Goal: Task Accomplishment & Management: Manage account settings

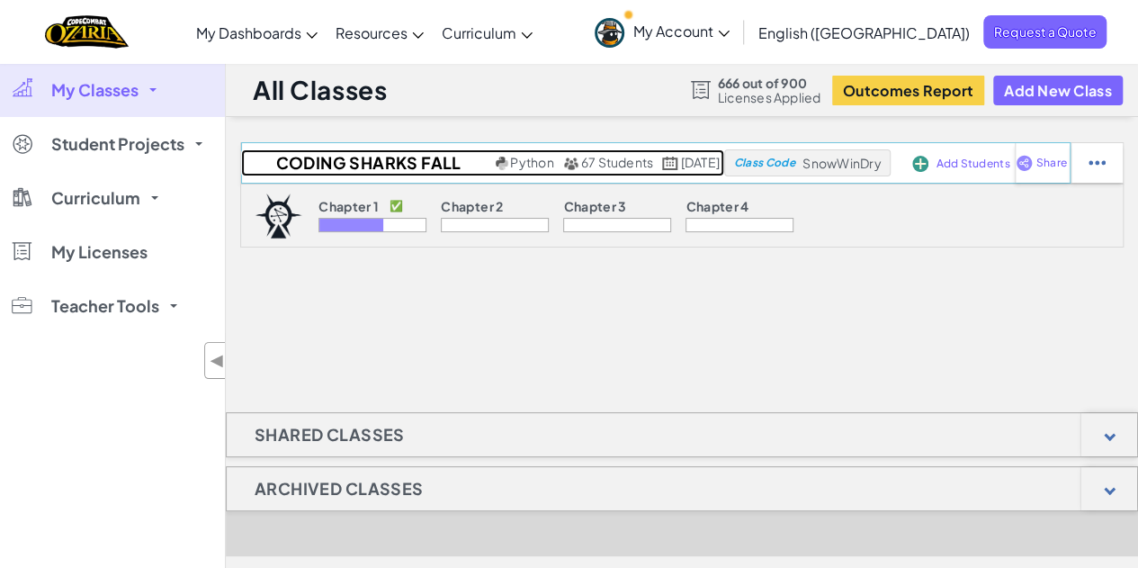
click at [336, 158] on h2 "Coding Sharks Fall 25" at bounding box center [366, 162] width 250 height 27
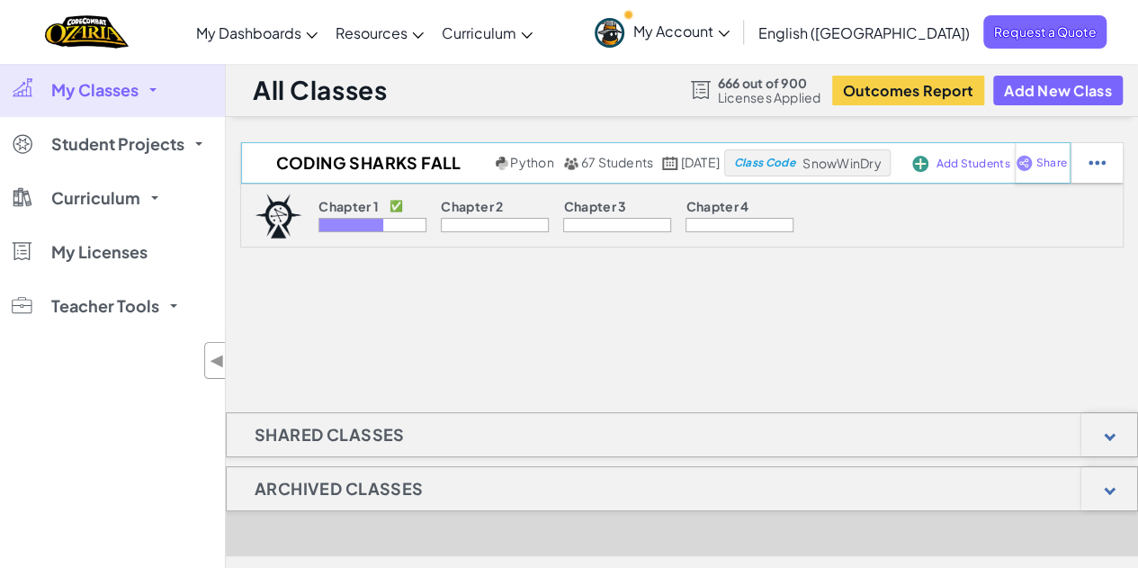
select select "Progress (High to Low)"
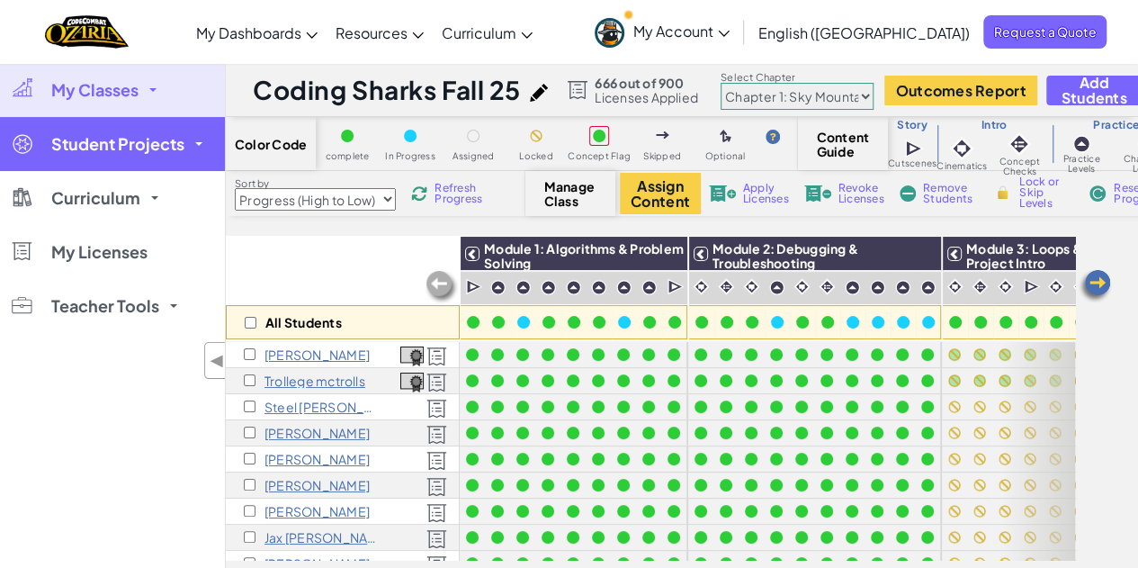
click at [157, 145] on span "Student Projects" at bounding box center [117, 144] width 133 height 16
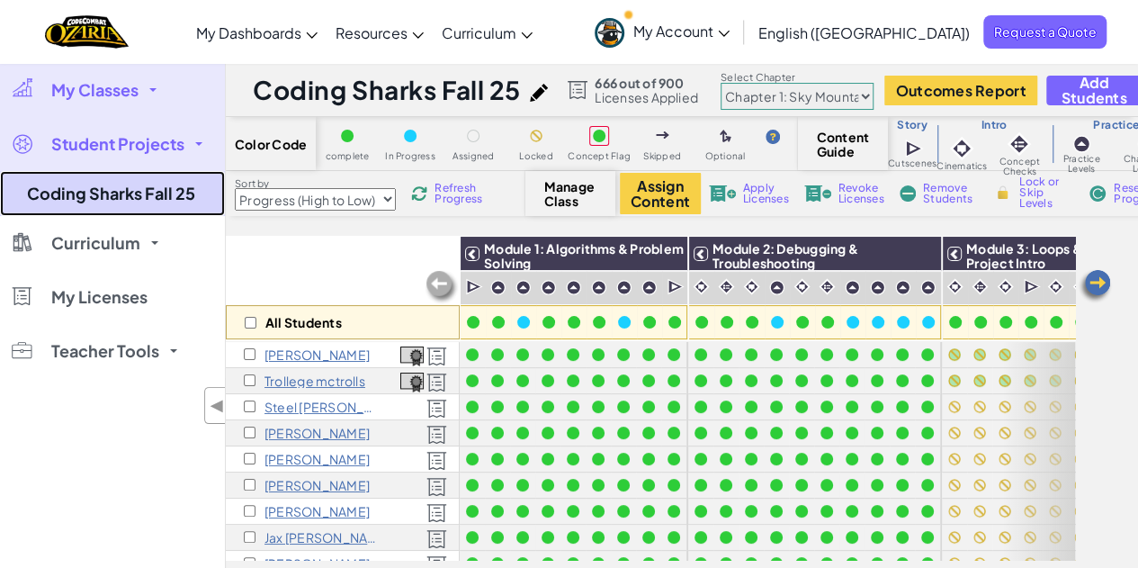
click at [164, 190] on link "Coding Sharks Fall 25" at bounding box center [112, 193] width 225 height 45
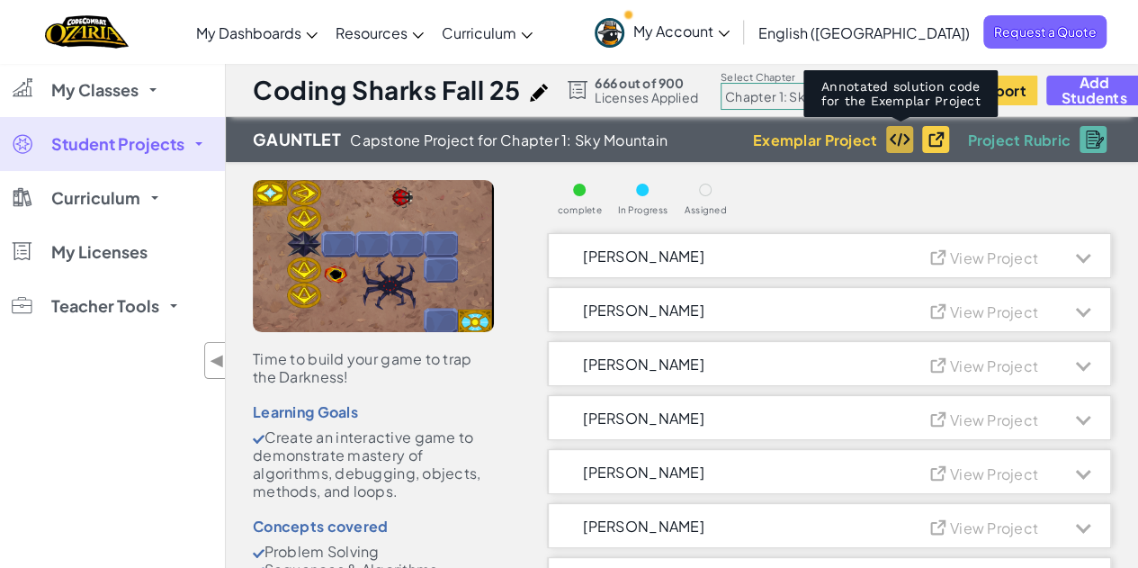
click at [900, 136] on img at bounding box center [900, 139] width 22 height 14
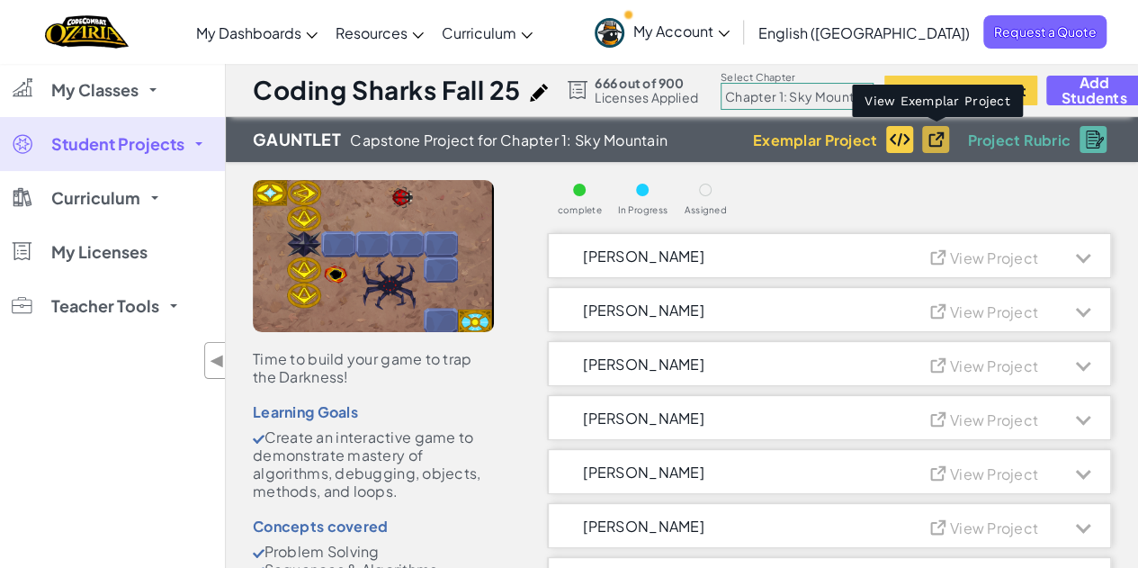
click at [943, 143] on img at bounding box center [939, 138] width 28 height 19
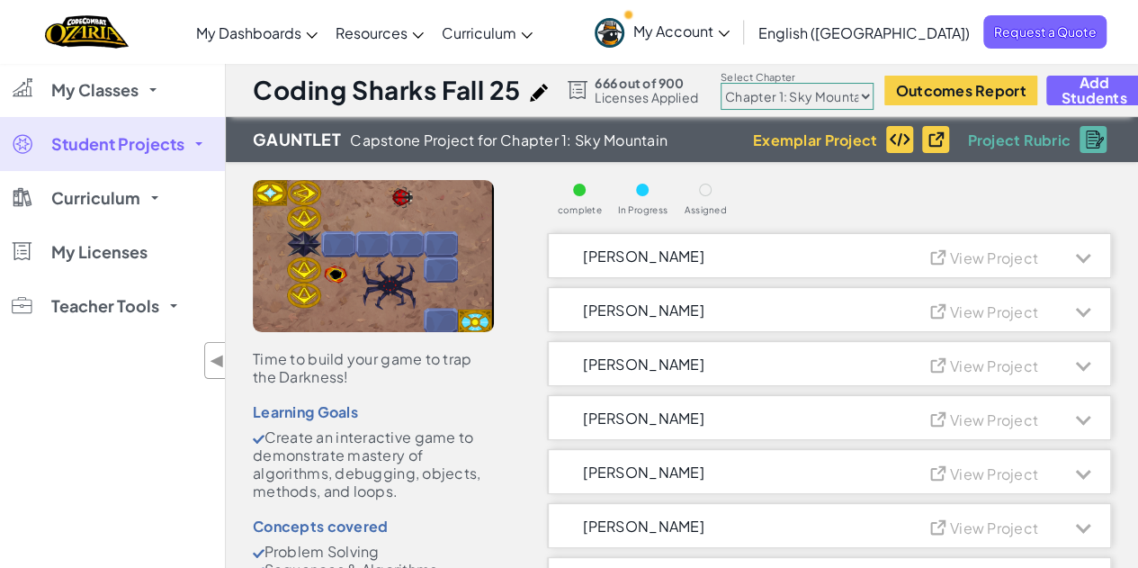
click at [200, 144] on span at bounding box center [198, 144] width 7 height 4
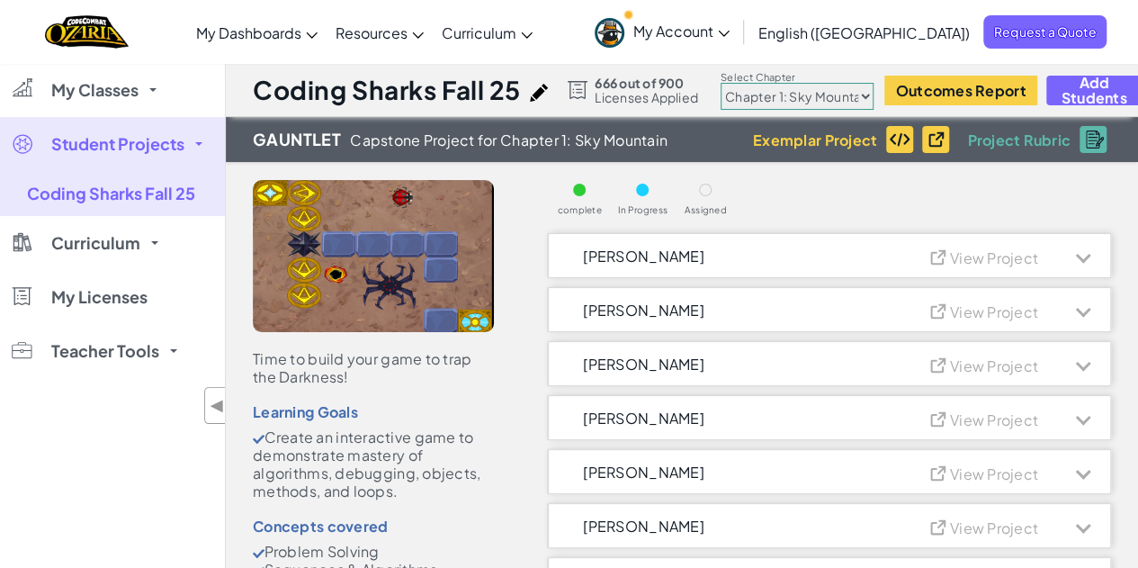
click at [200, 148] on link "Student Projects" at bounding box center [112, 144] width 225 height 54
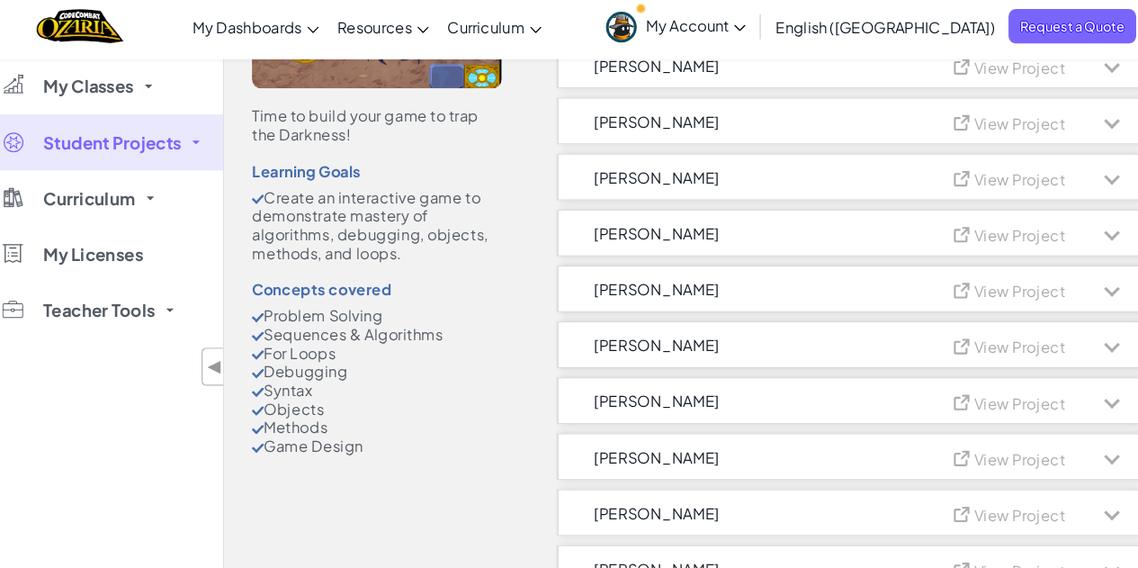
scroll to position [240, 0]
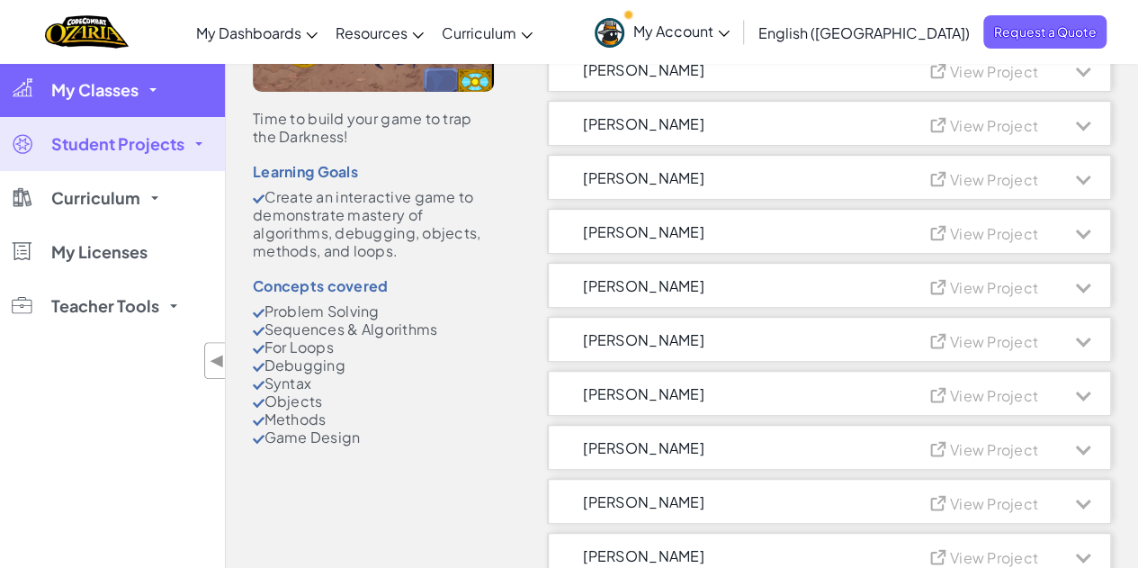
click at [81, 91] on span "My Classes" at bounding box center [94, 90] width 87 height 16
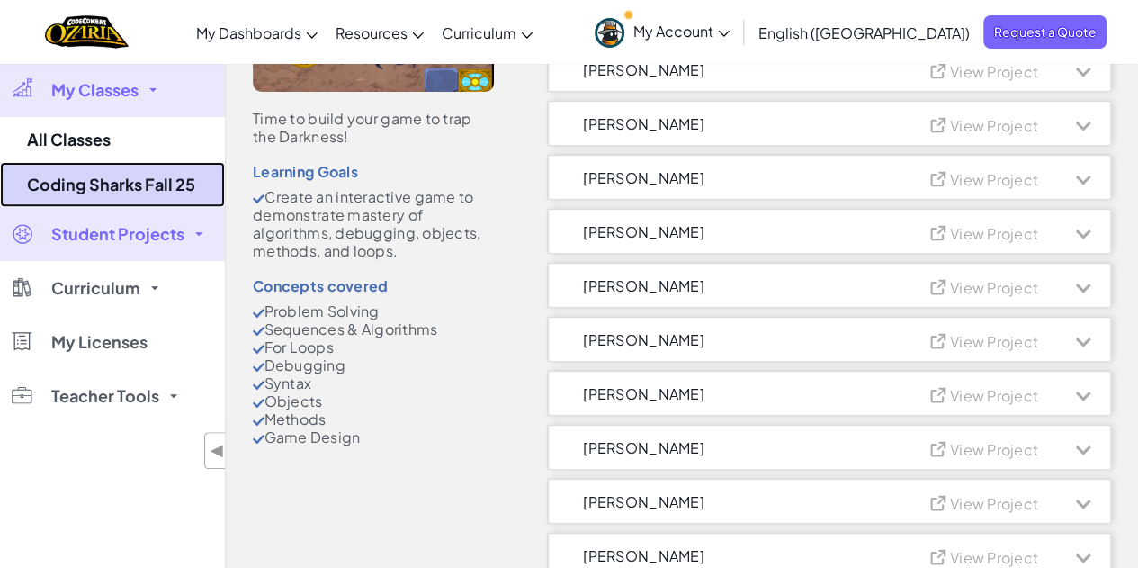
click at [87, 195] on link "Coding Sharks Fall 25" at bounding box center [112, 184] width 225 height 45
select select "Progress (High to Low)"
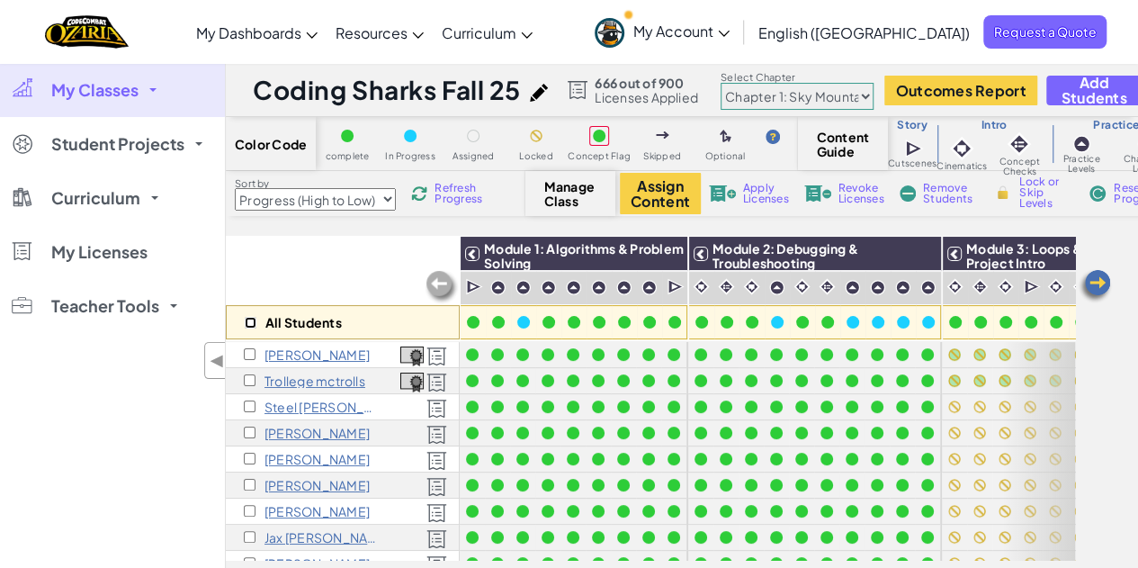
click at [250, 319] on input "checkbox" at bounding box center [251, 323] width 12 height 12
checkbox input "true"
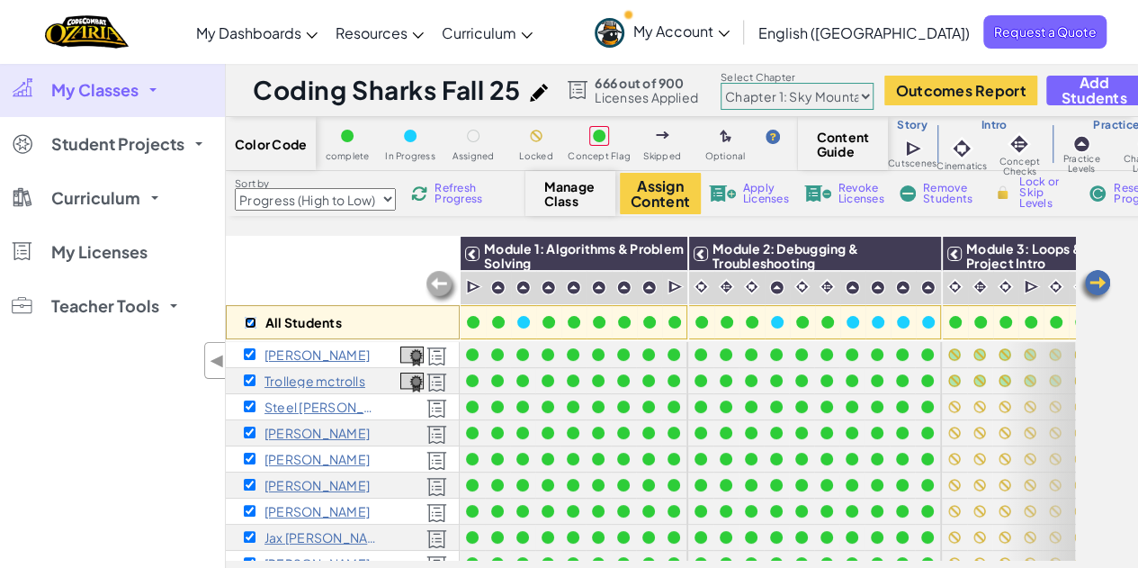
checkbox input "true"
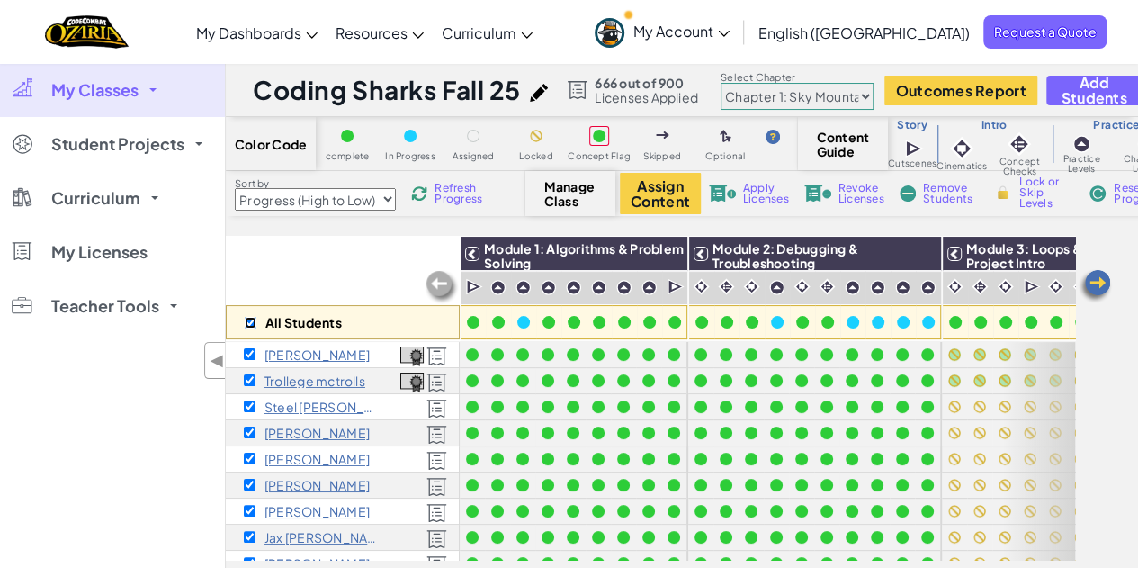
checkbox input "true"
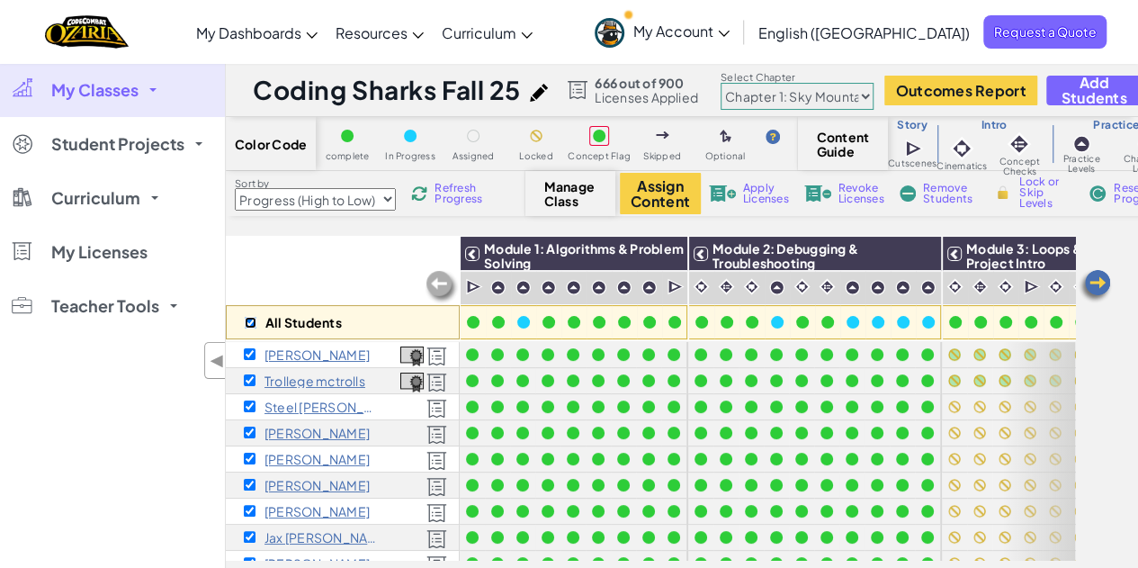
checkbox input "true"
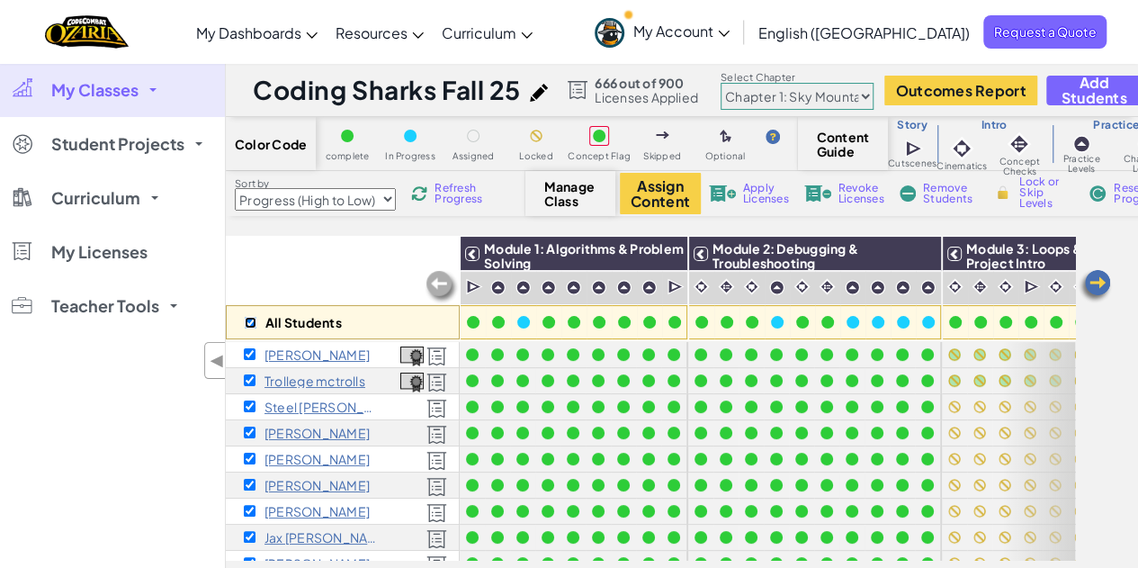
checkbox input "true"
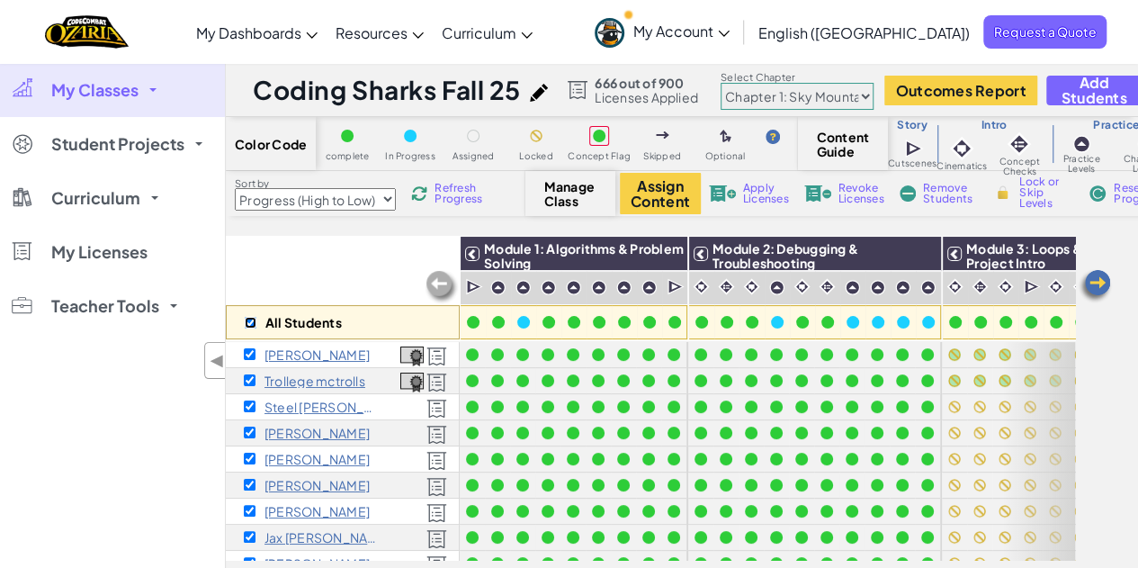
checkbox input "true"
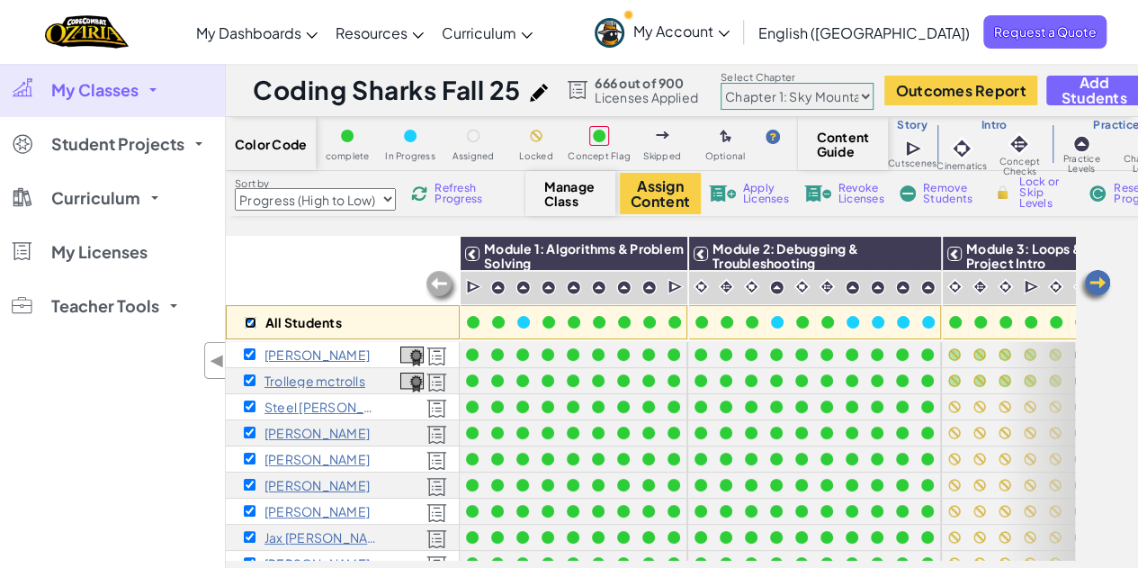
checkbox input "true"
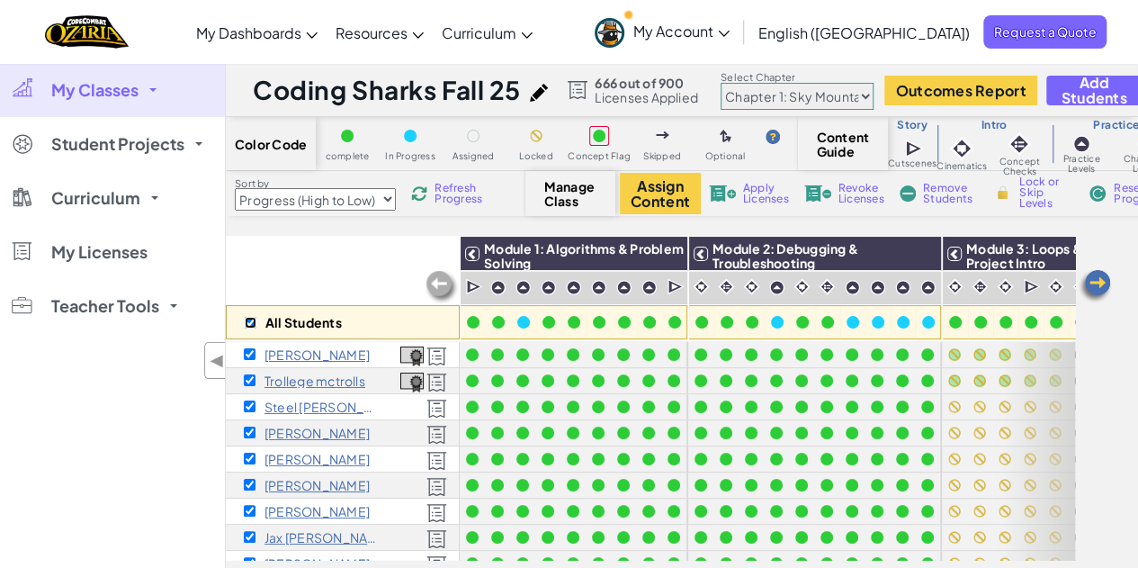
checkbox input "true"
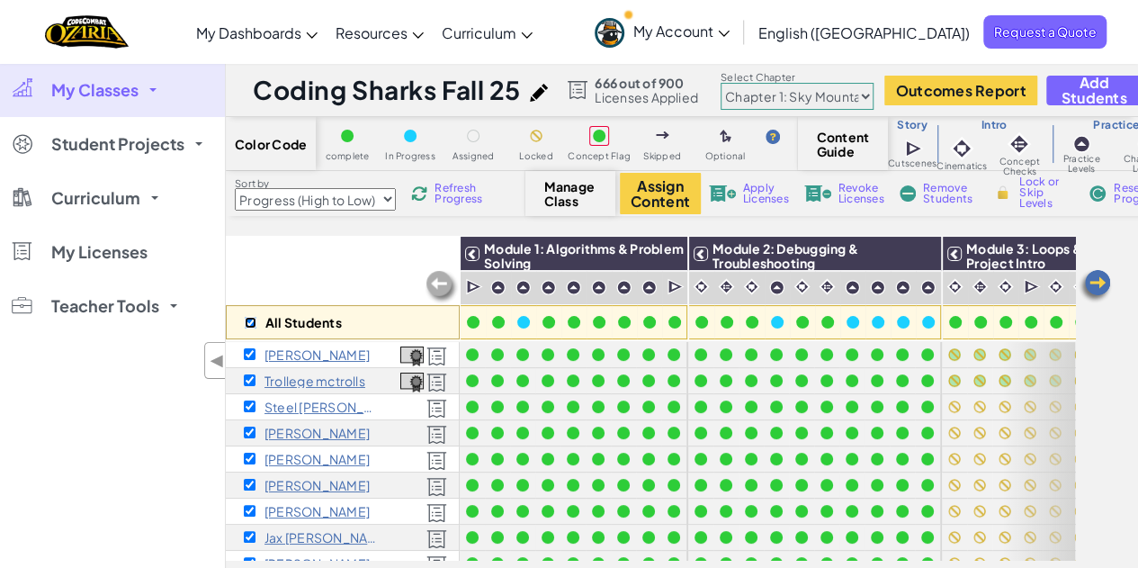
checkbox input "true"
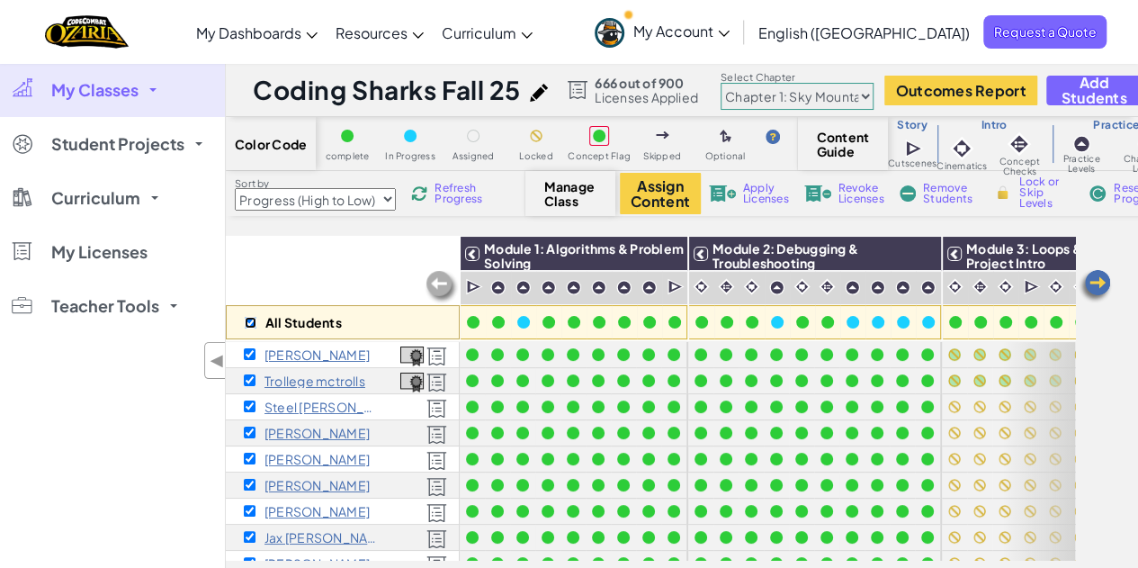
checkbox input "true"
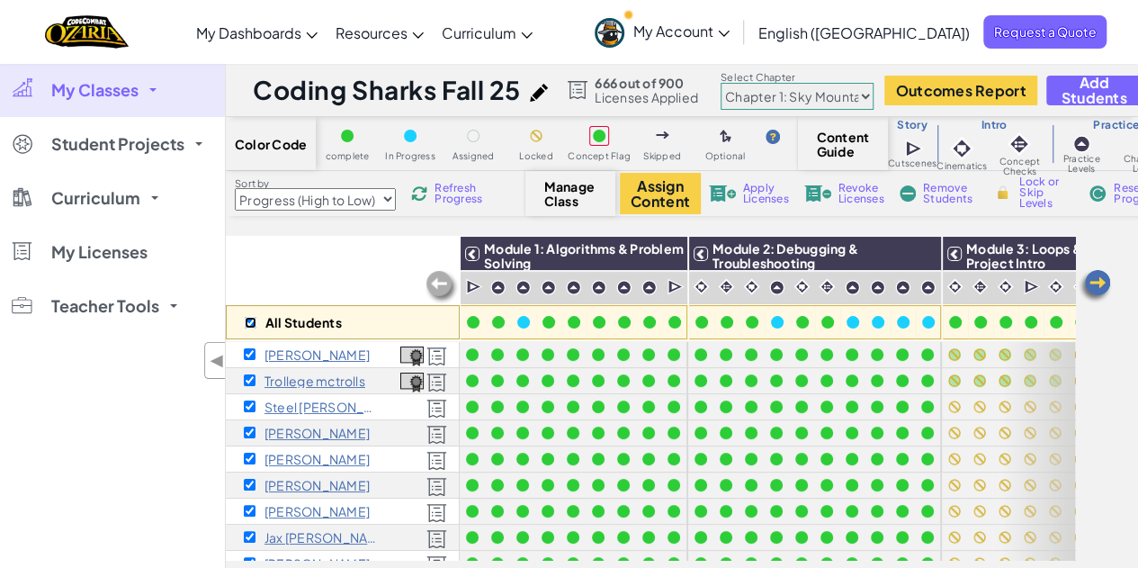
checkbox input "true"
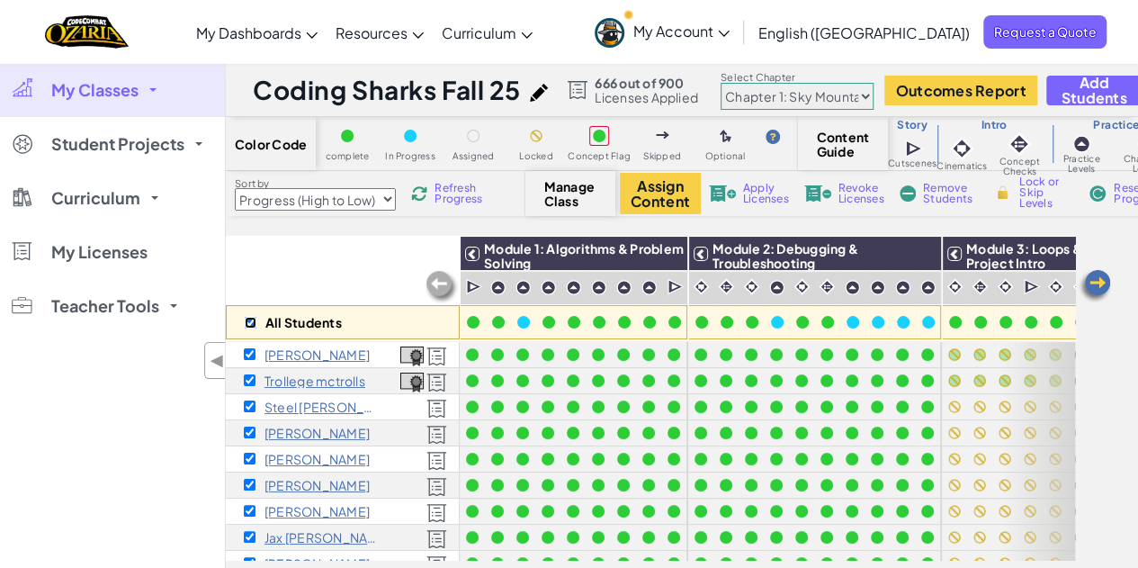
checkbox input "true"
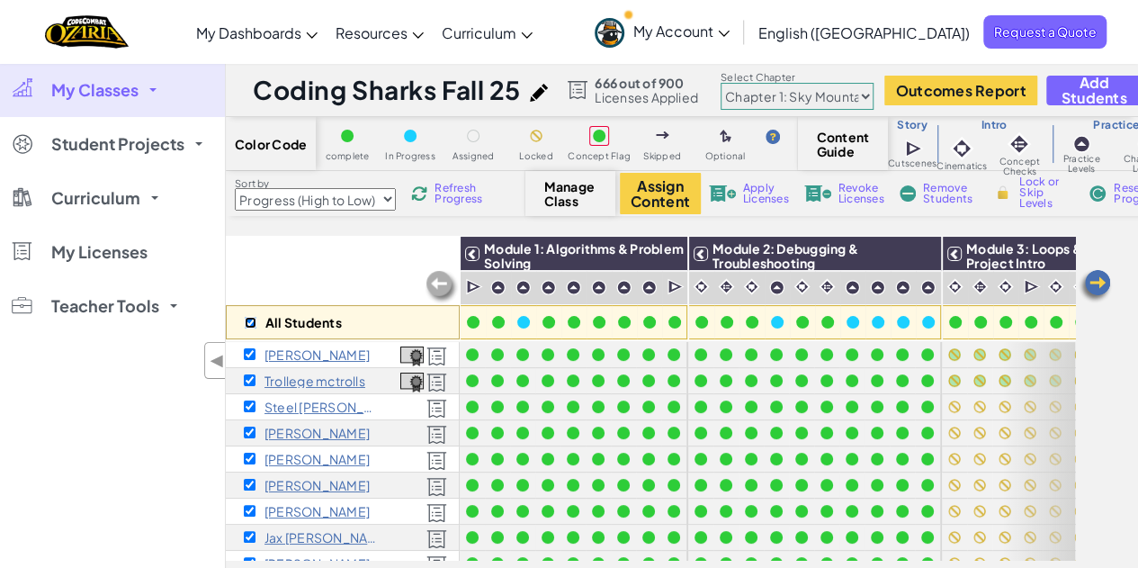
checkbox input "true"
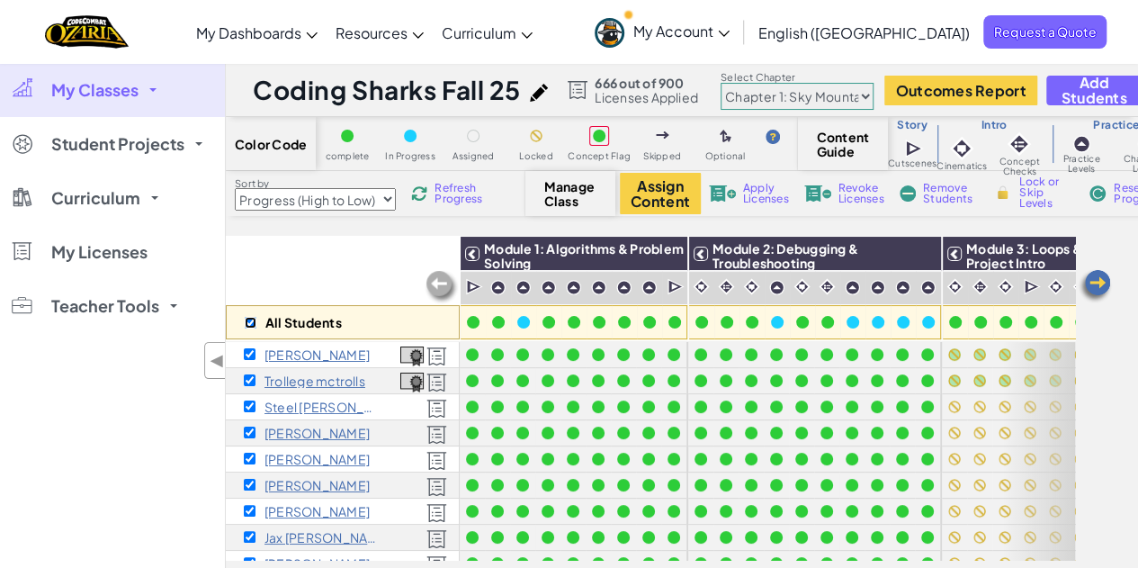
checkbox input "true"
click at [1051, 254] on span "Module 3: Loops & Capstone Project Intro" at bounding box center [1056, 255] width 180 height 31
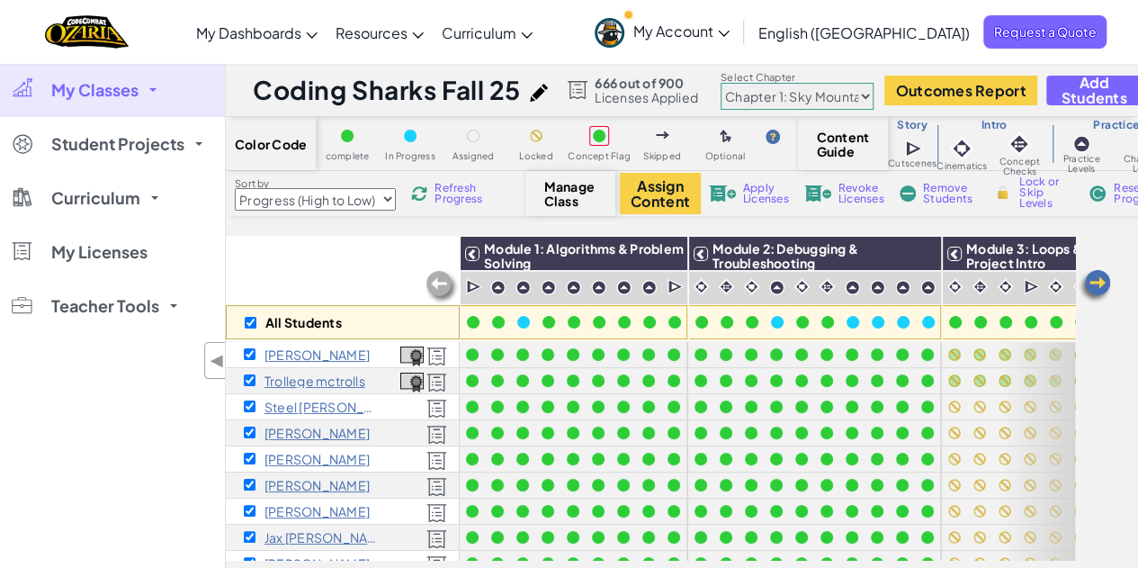
click at [1033, 253] on span "Module 3: Loops & Capstone Project Intro" at bounding box center [1056, 255] width 180 height 31
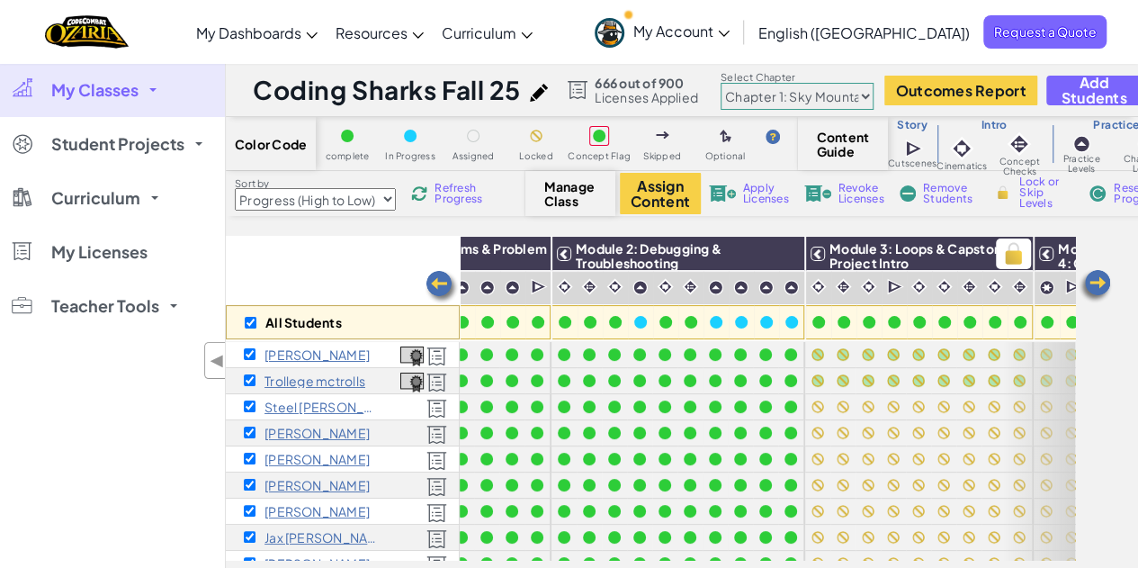
scroll to position [0, 186]
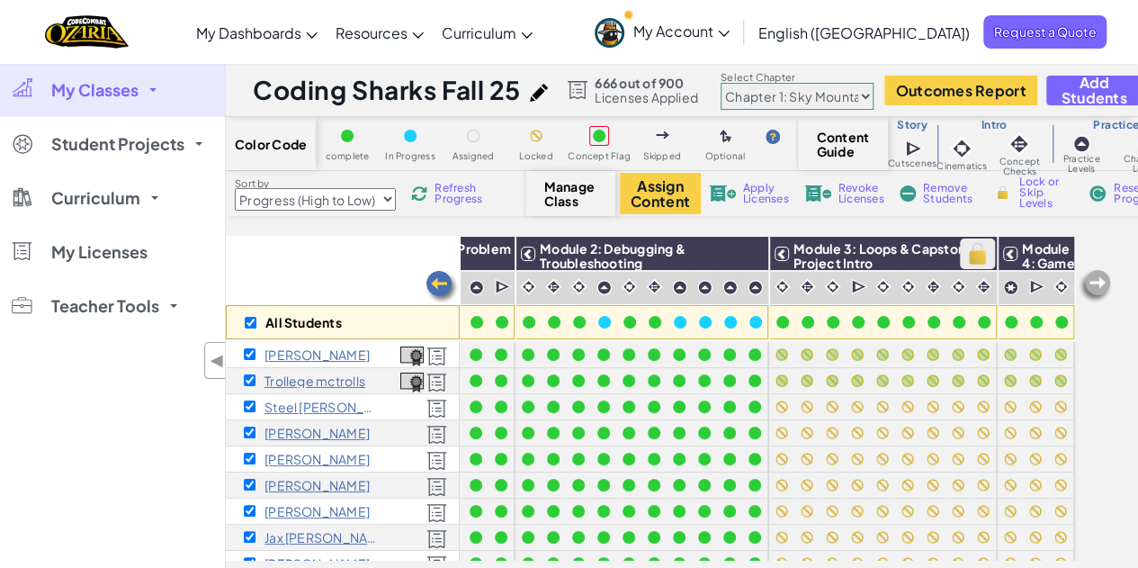
click at [962, 256] on img at bounding box center [976, 253] width 31 height 27
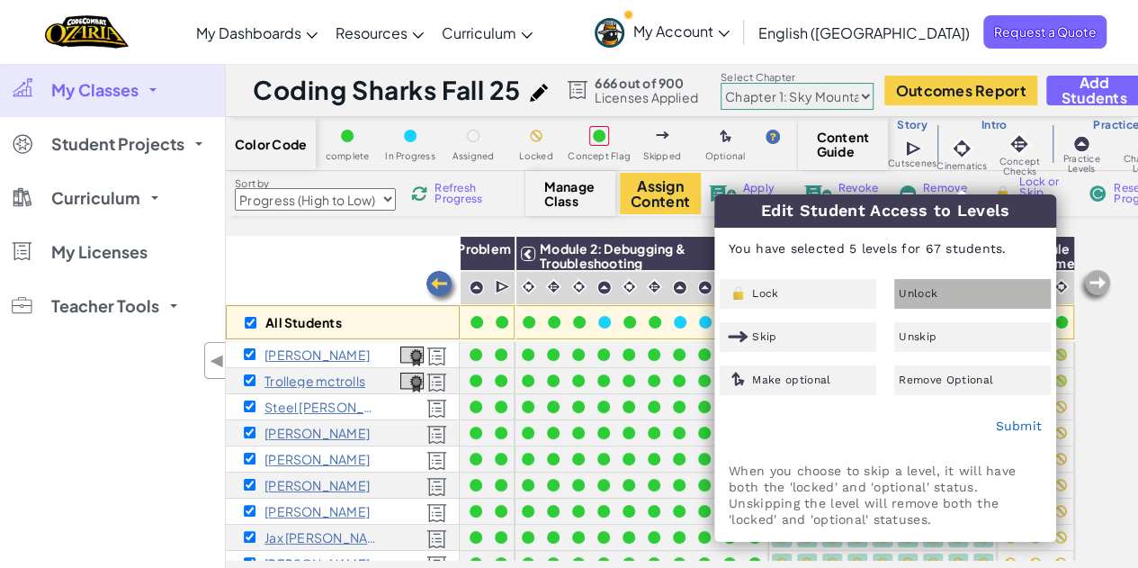
click at [912, 291] on span "Unlock" at bounding box center [918, 293] width 39 height 11
click at [1025, 425] on link "Submit" at bounding box center [1018, 425] width 47 height 14
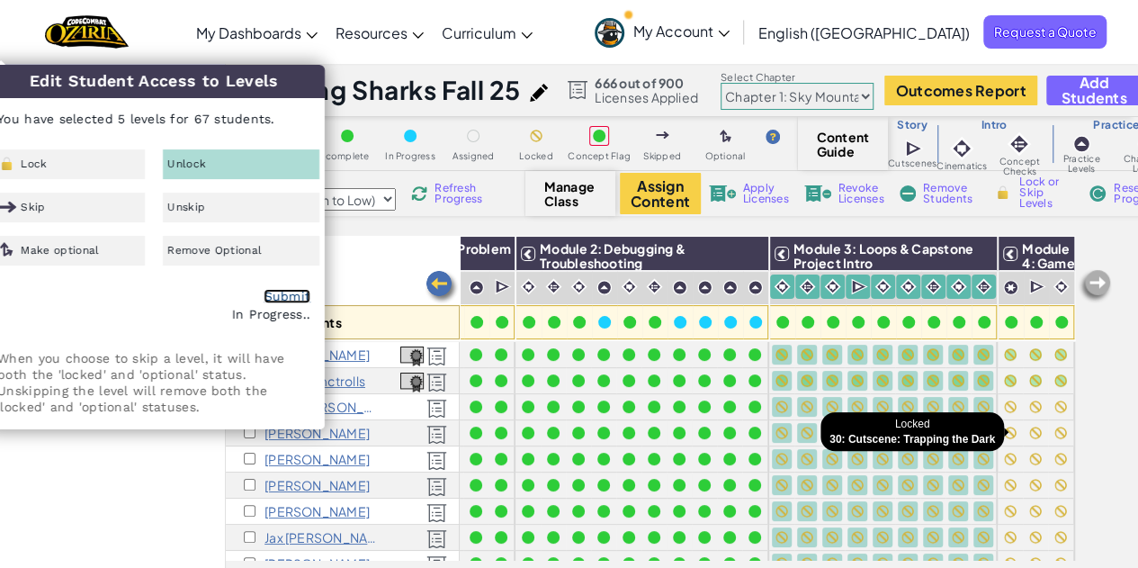
checkbox input "false"
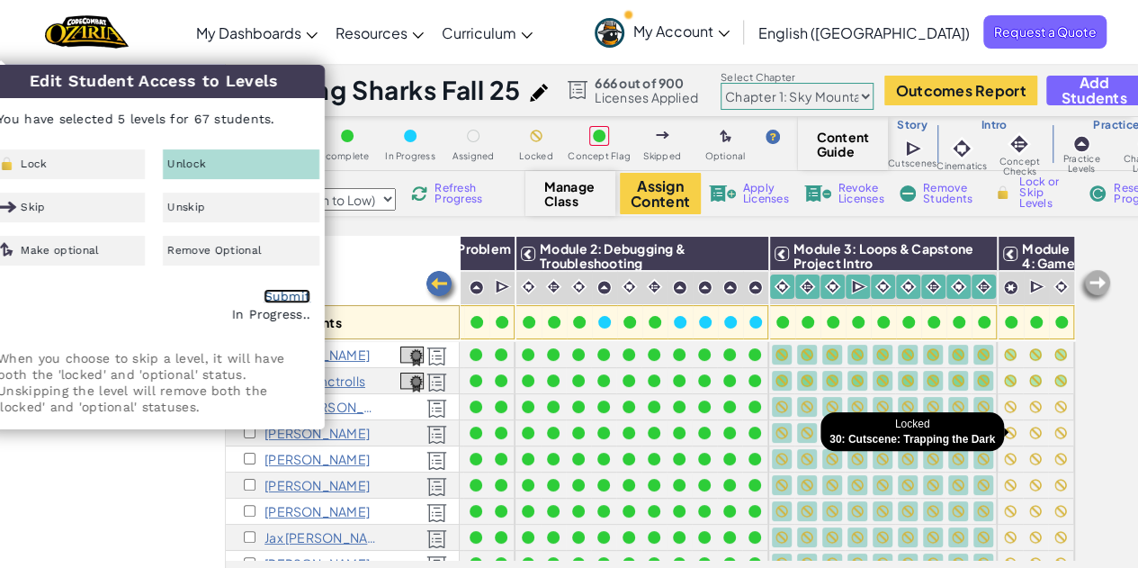
checkbox input "false"
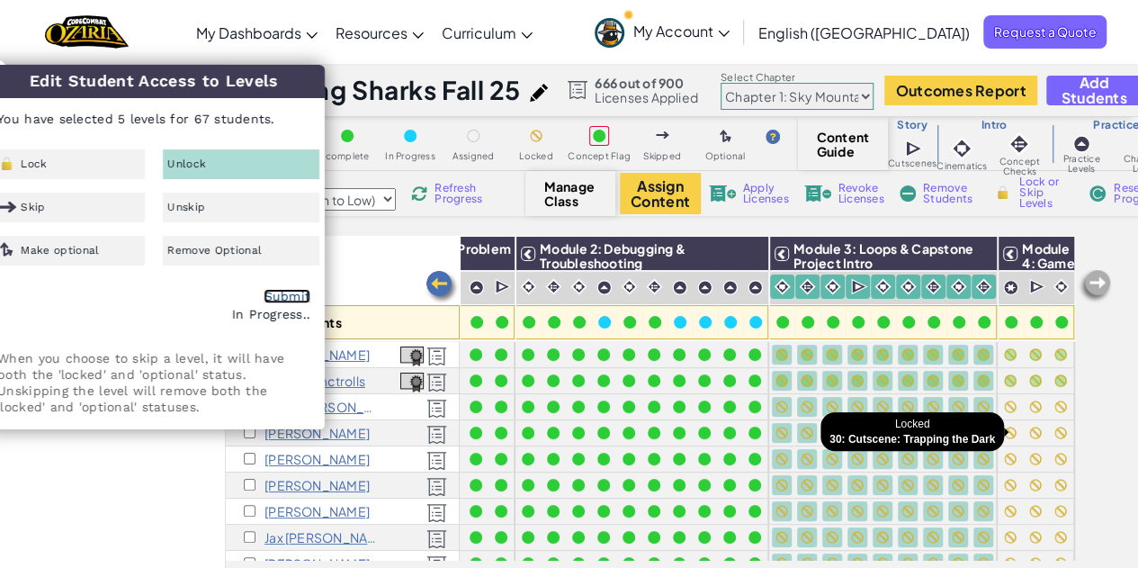
checkbox input "false"
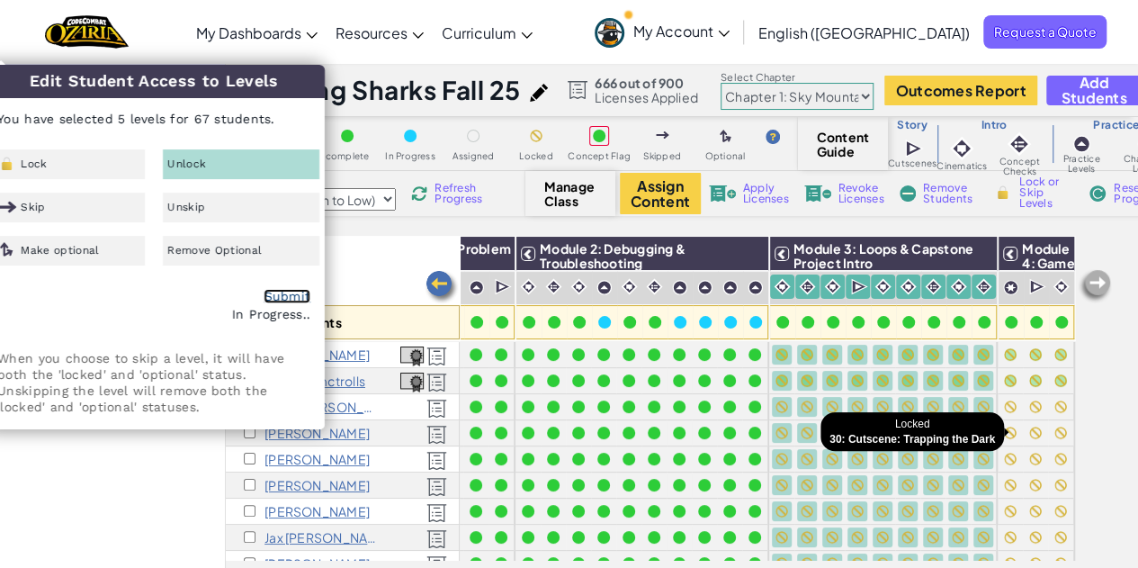
checkbox input "false"
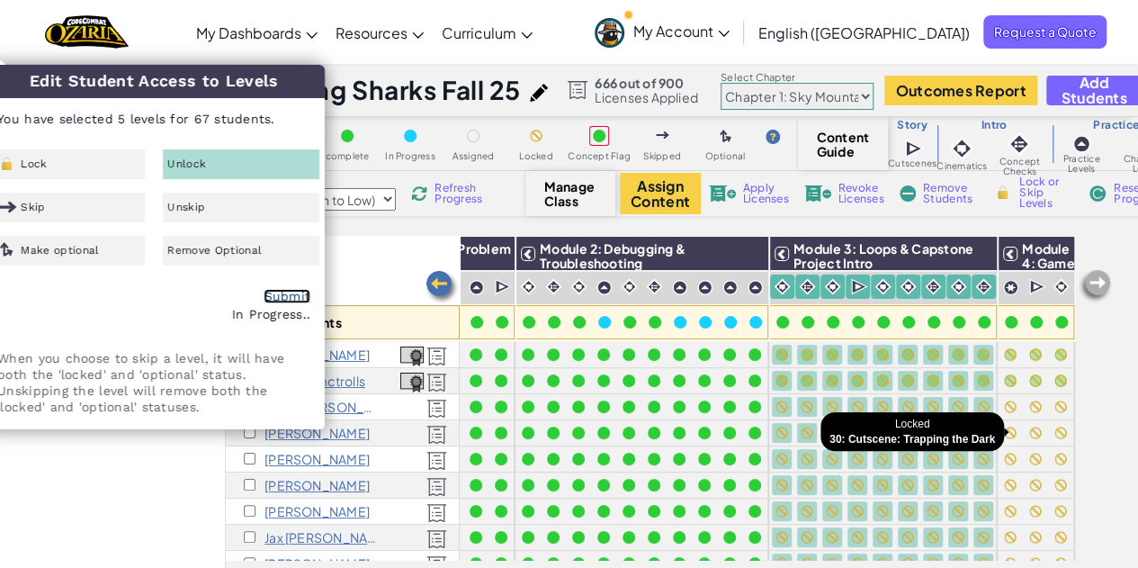
checkbox input "false"
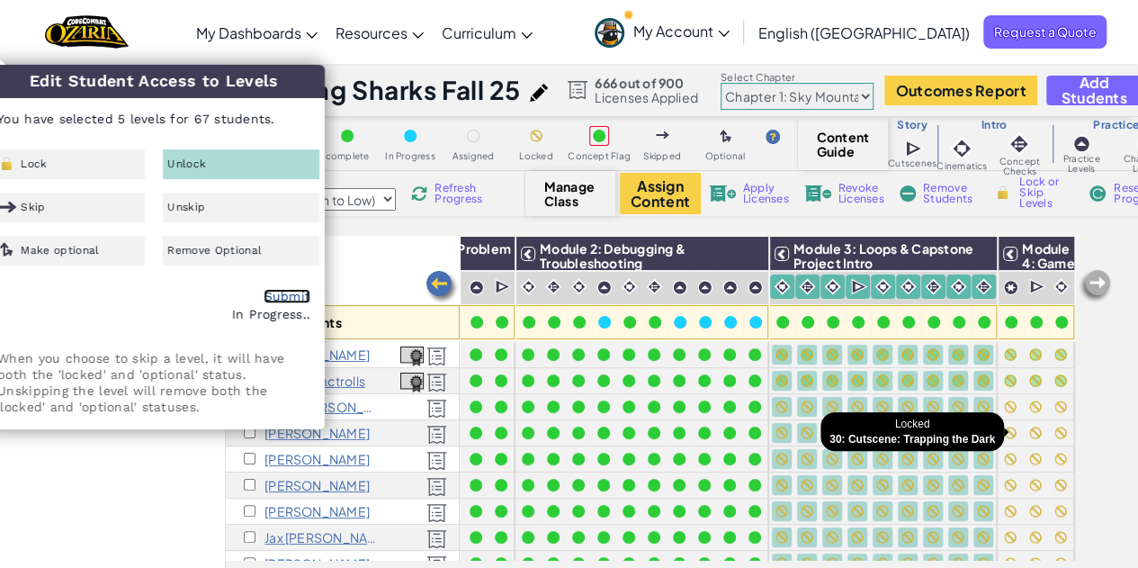
checkbox input "false"
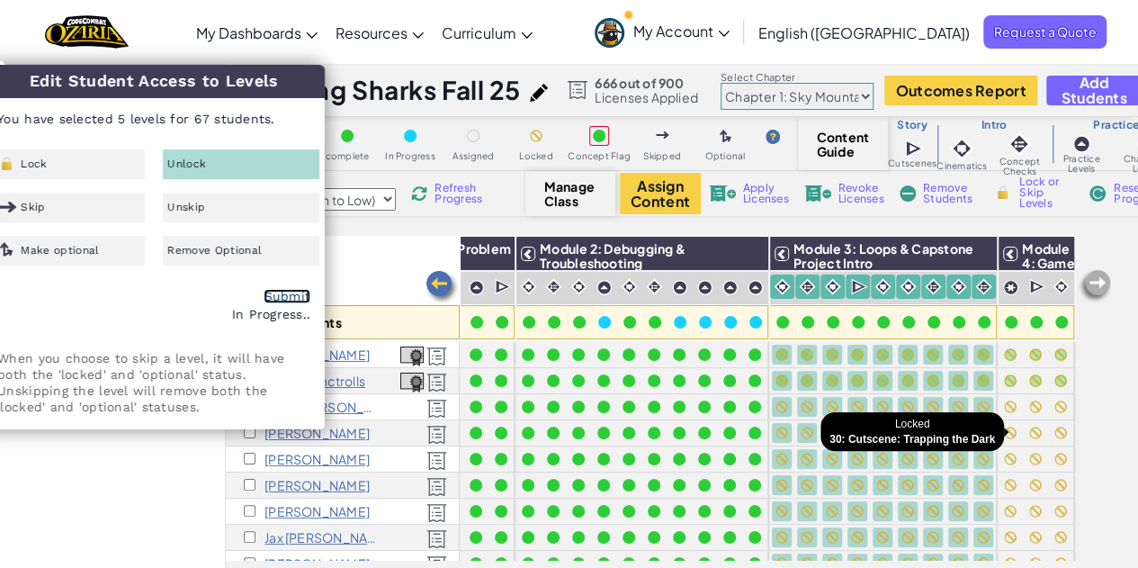
checkbox input "false"
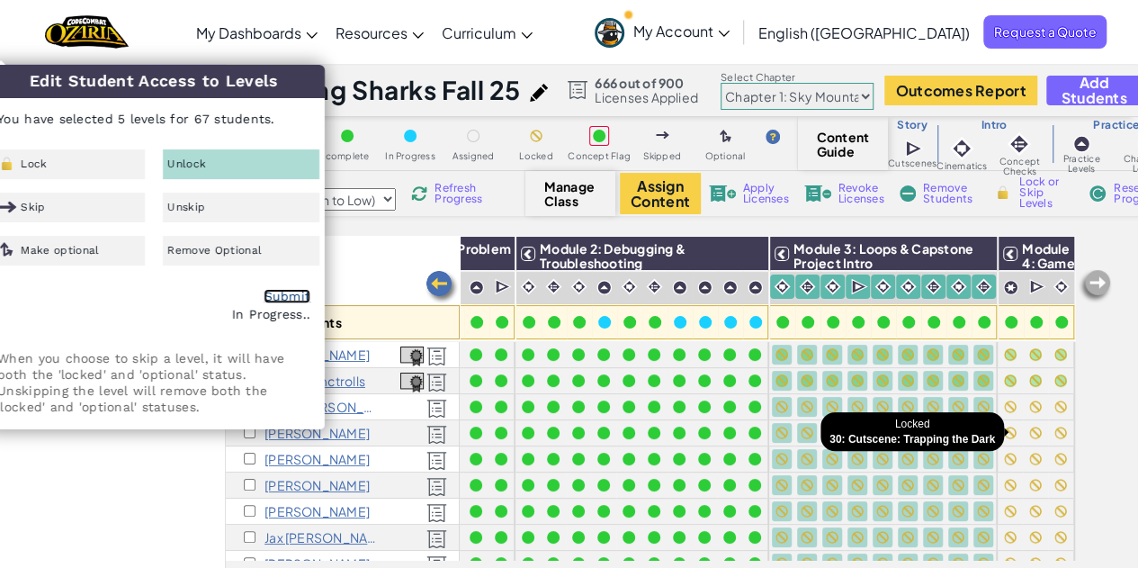
checkbox input "false"
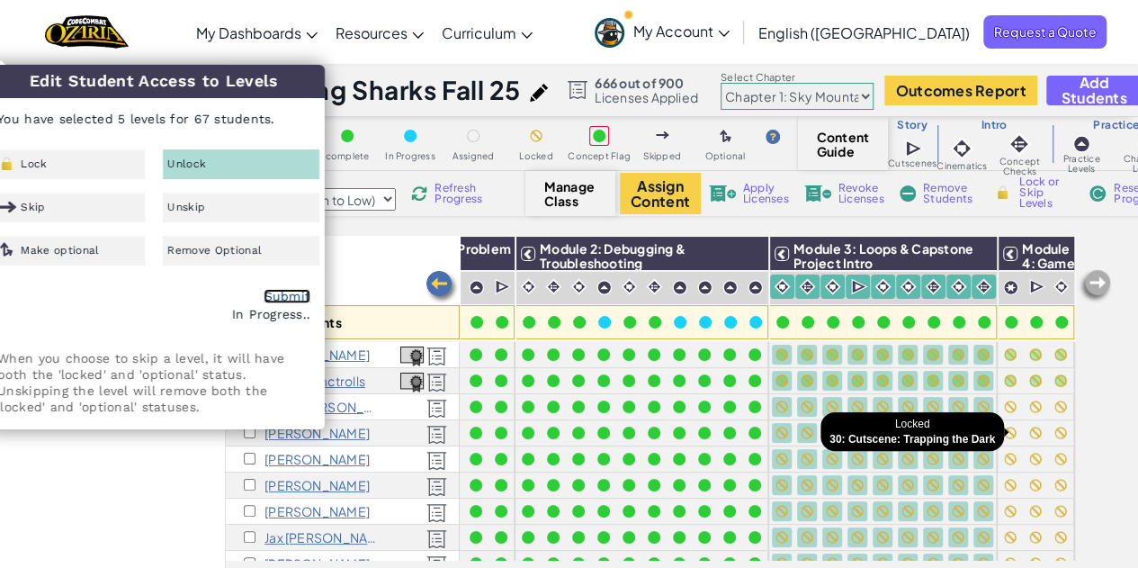
checkbox input "false"
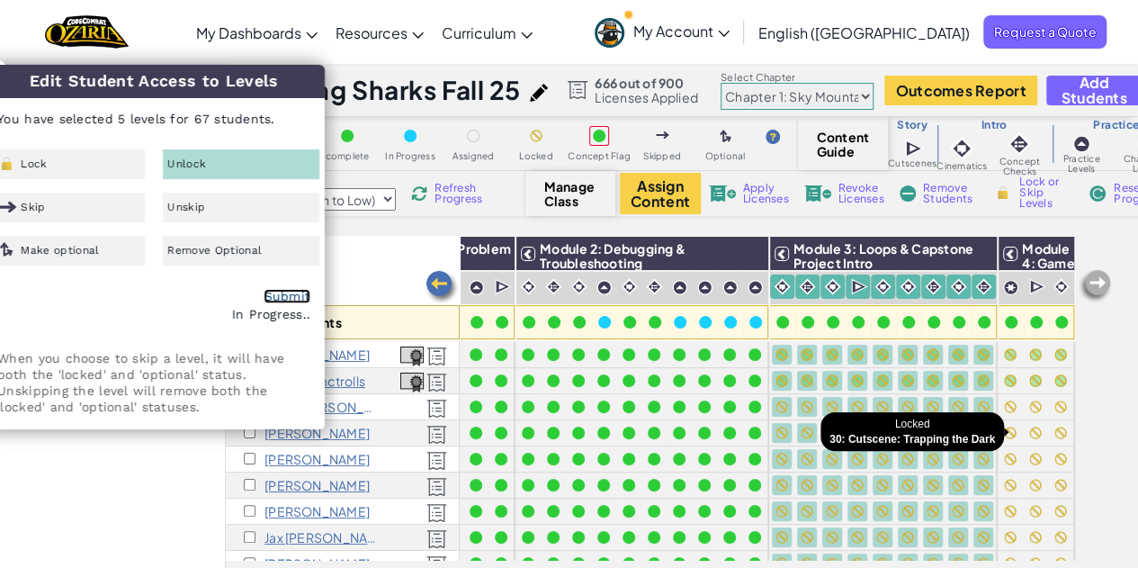
checkbox input "false"
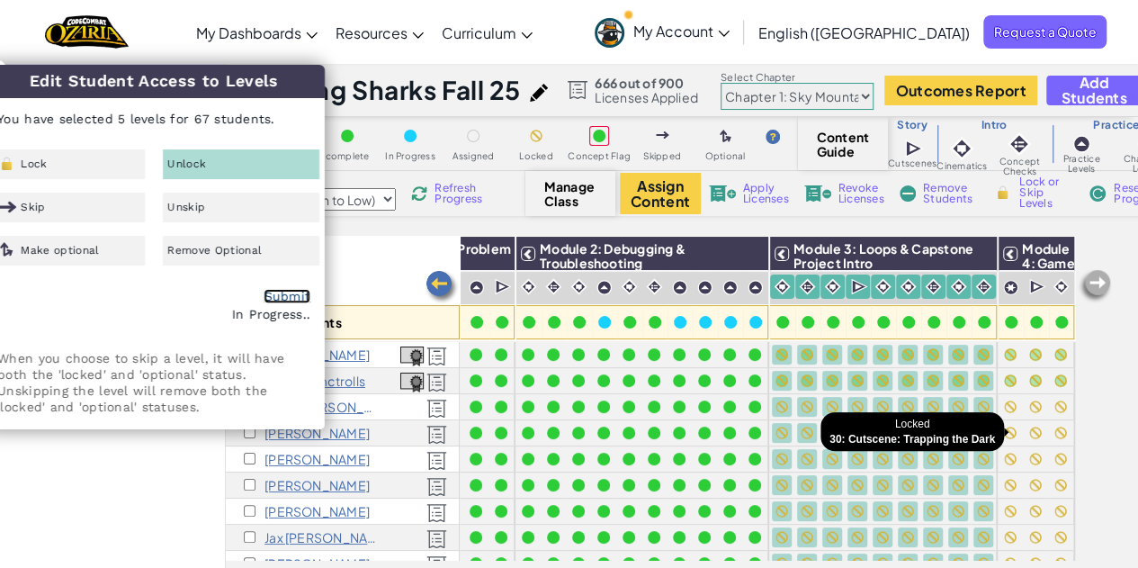
checkbox input "false"
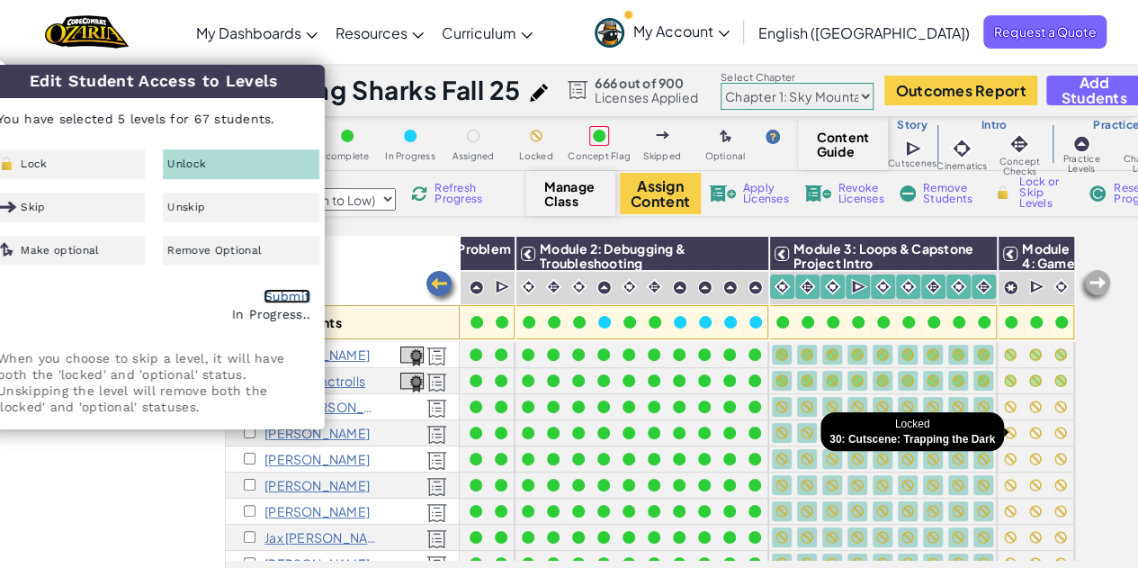
checkbox input "false"
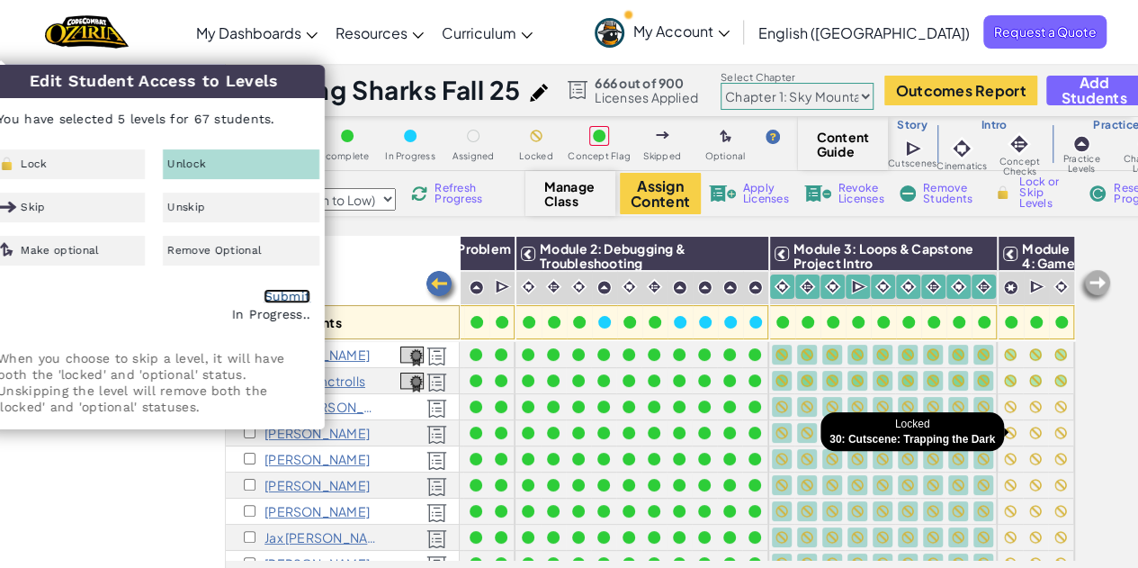
checkbox input "false"
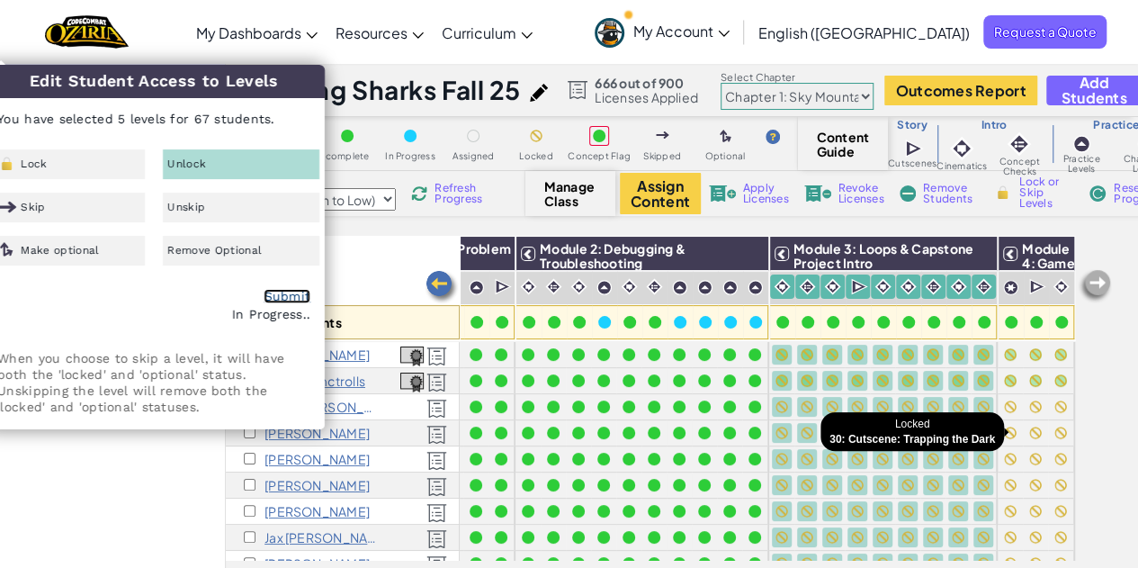
checkbox input "false"
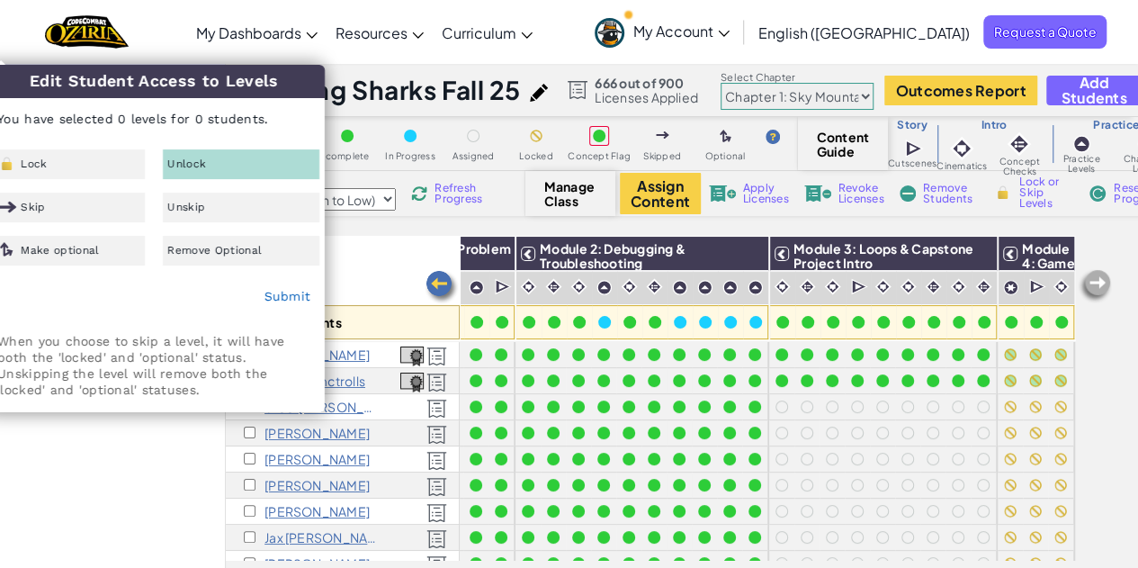
click at [162, 476] on div "My Classes All Classes Coding Sharks Fall 25 Student Projects Coding Sharks Fal…" at bounding box center [112, 321] width 225 height 516
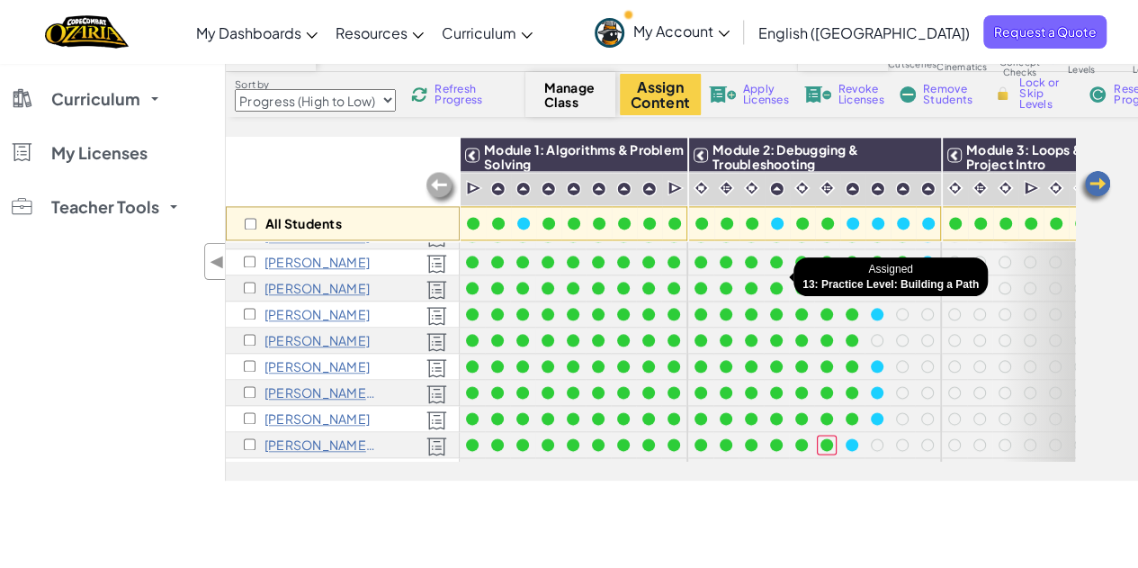
scroll to position [1542, 0]
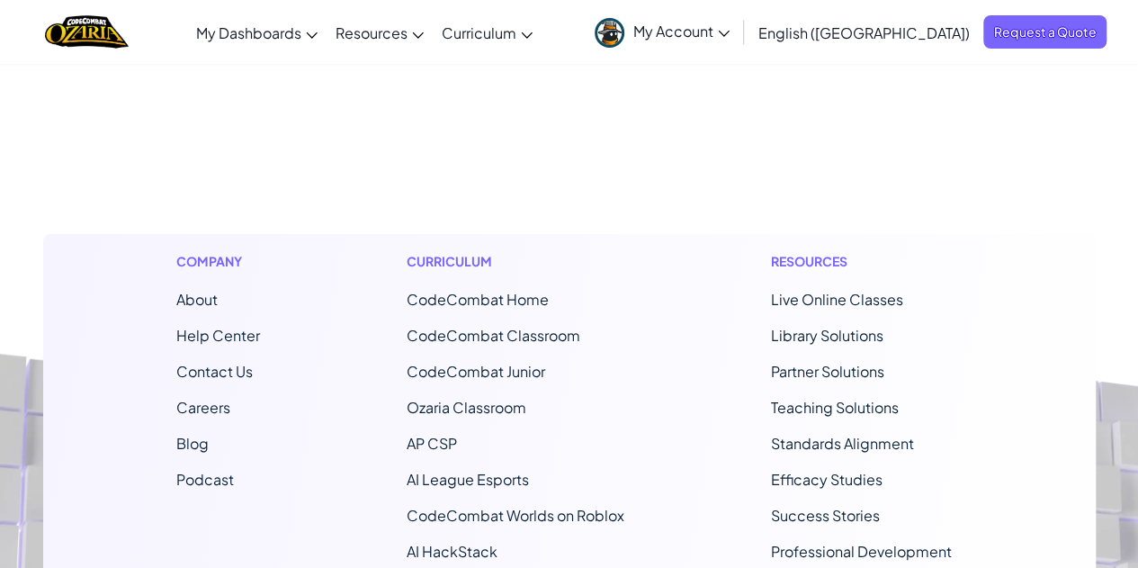
select select "Progress (High to Low)"
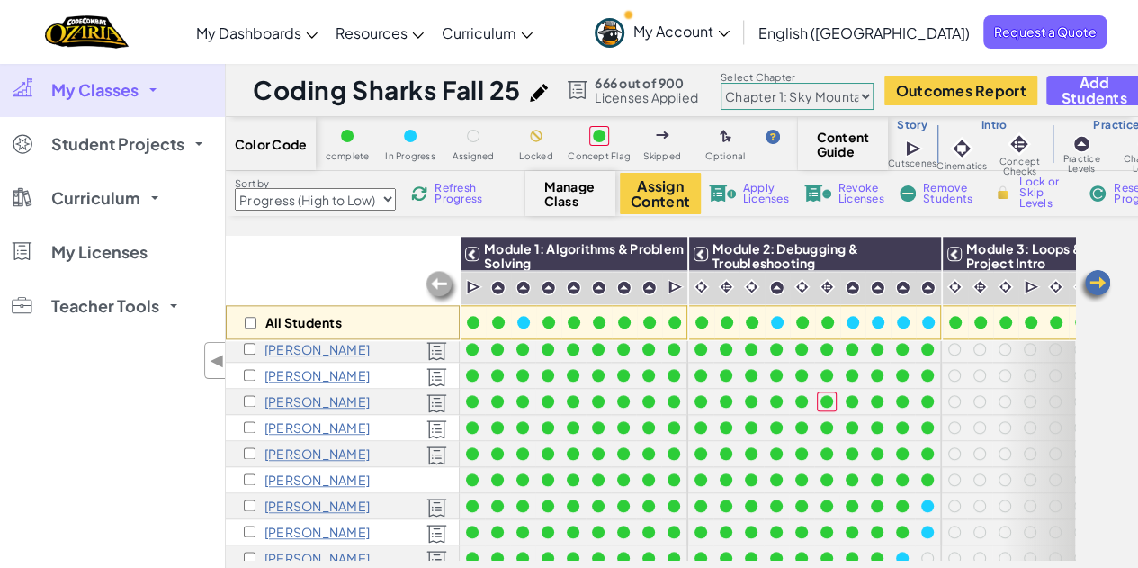
scroll to position [1042, 0]
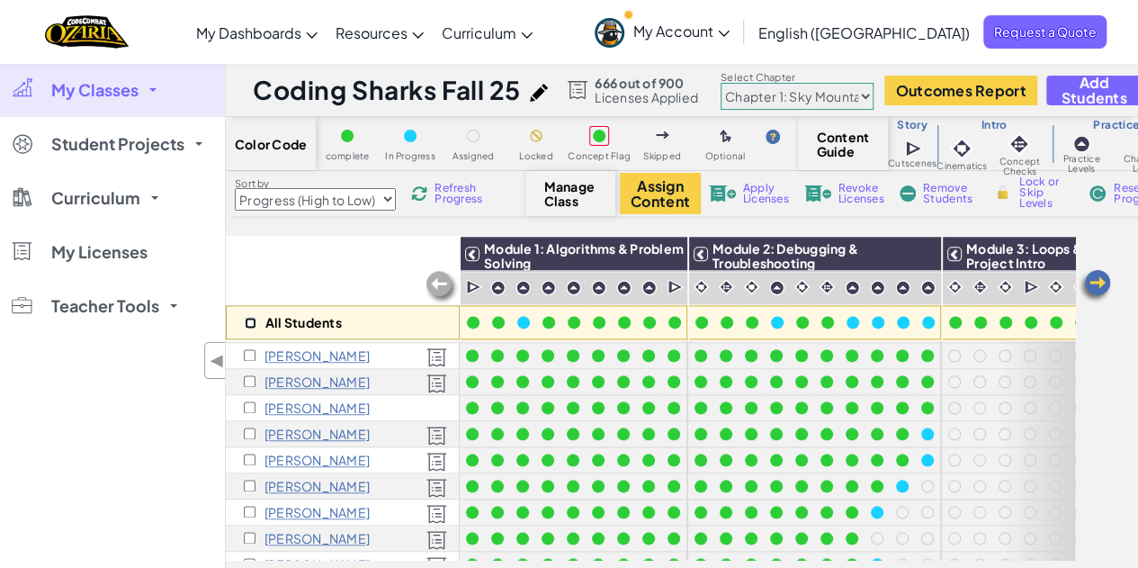
click at [250, 320] on input "checkbox" at bounding box center [251, 323] width 12 height 12
checkbox input "true"
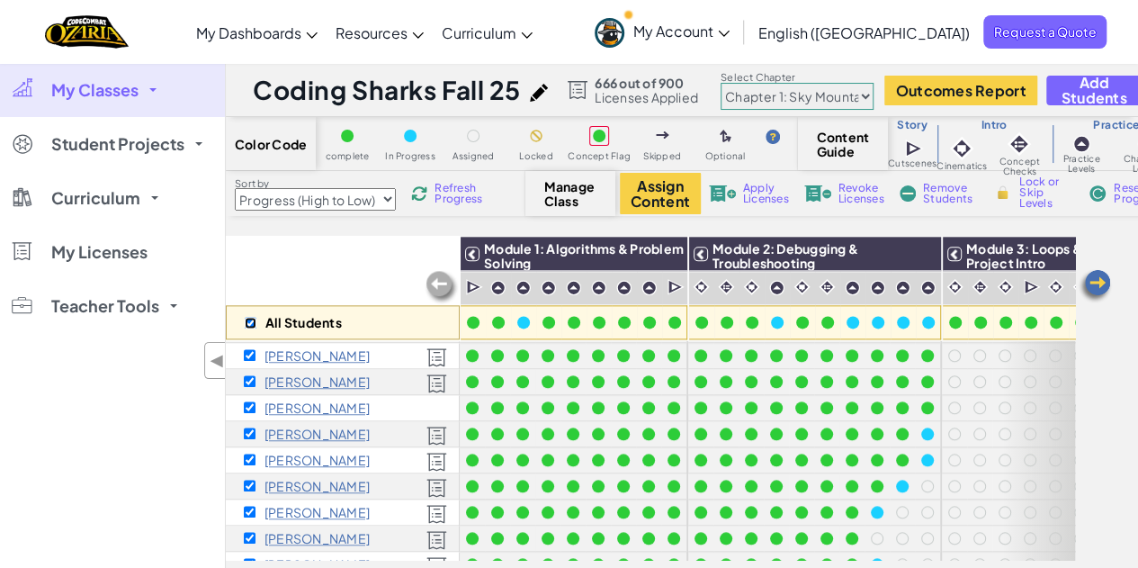
checkbox input "true"
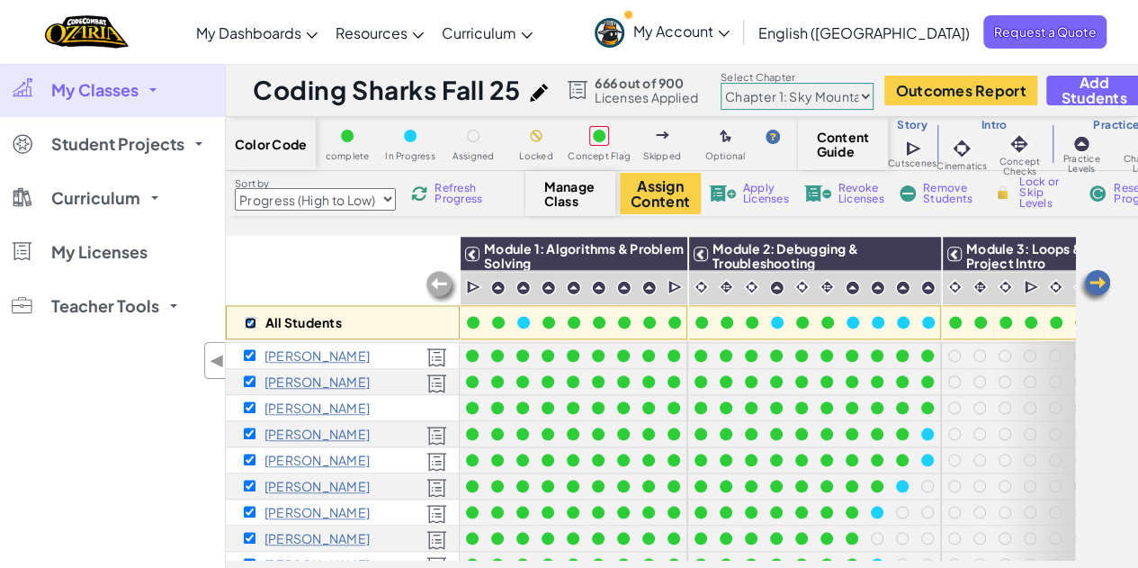
checkbox input "true"
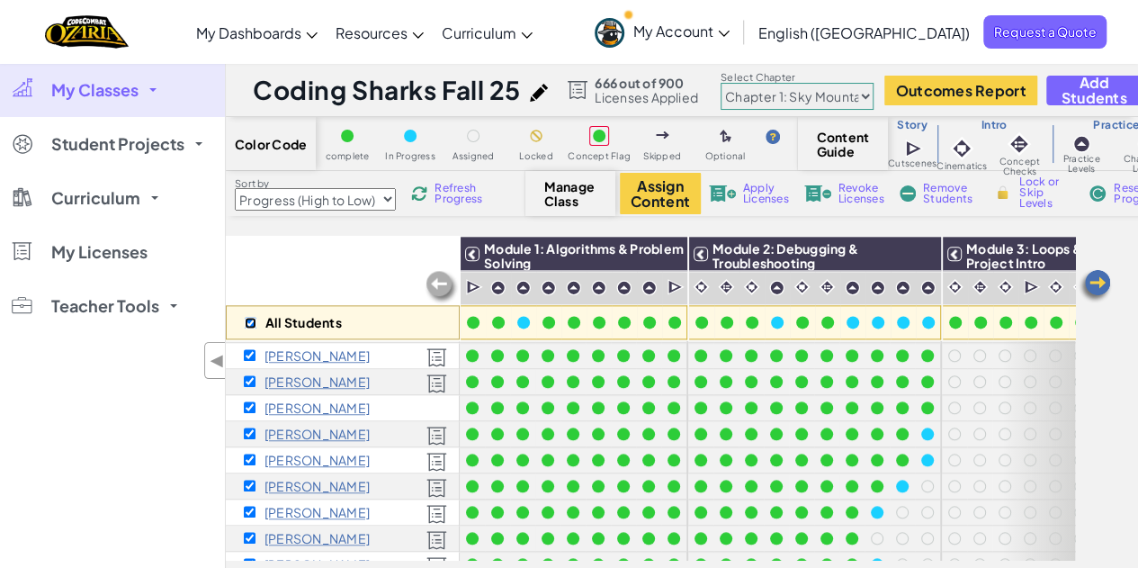
checkbox input "true"
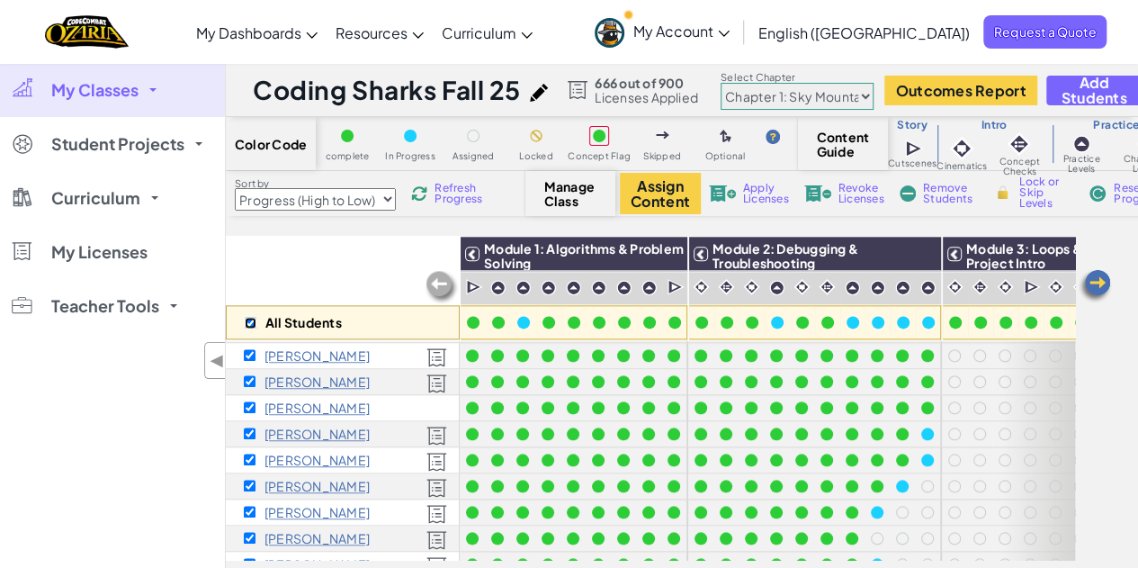
checkbox input "true"
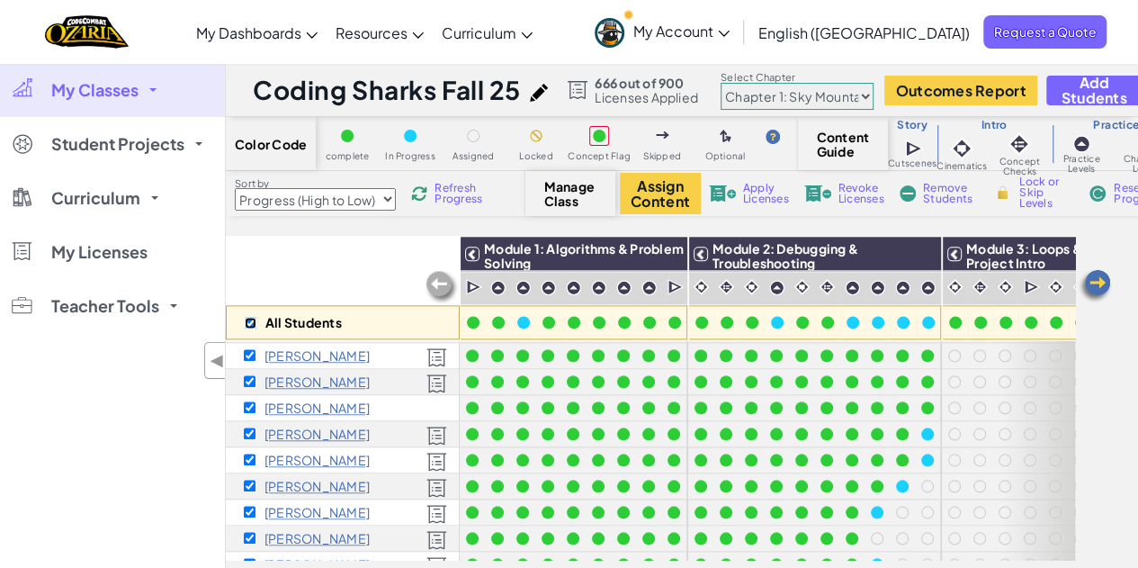
checkbox input "true"
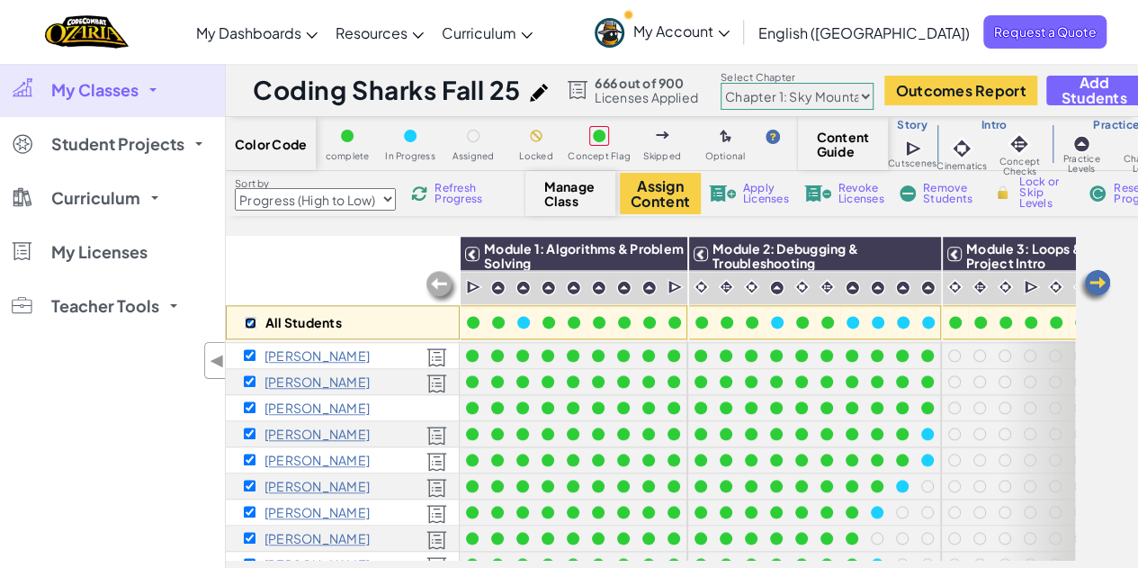
checkbox input "true"
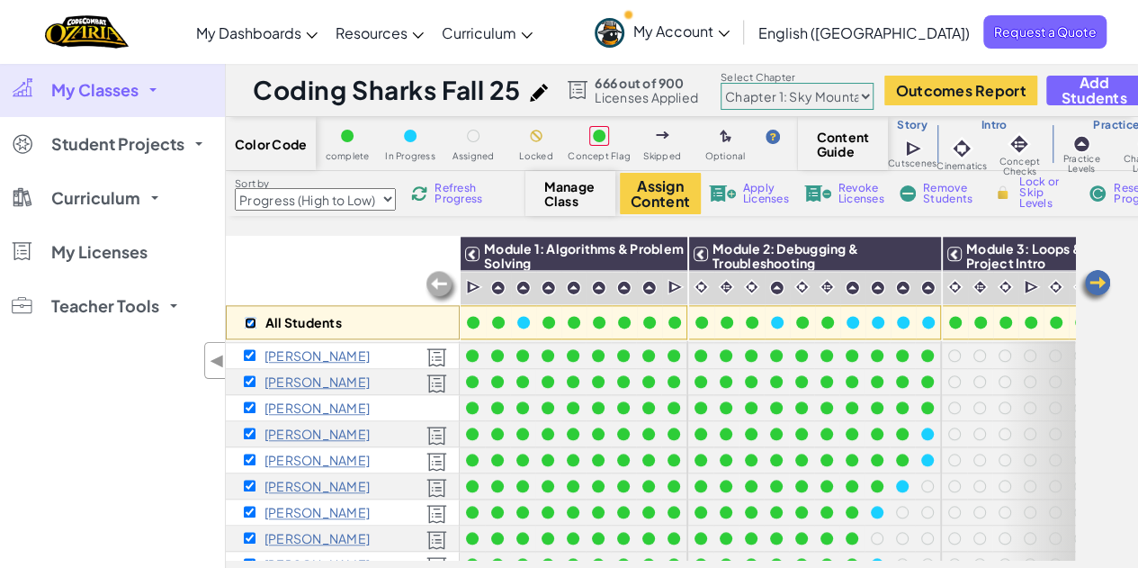
checkbox input "true"
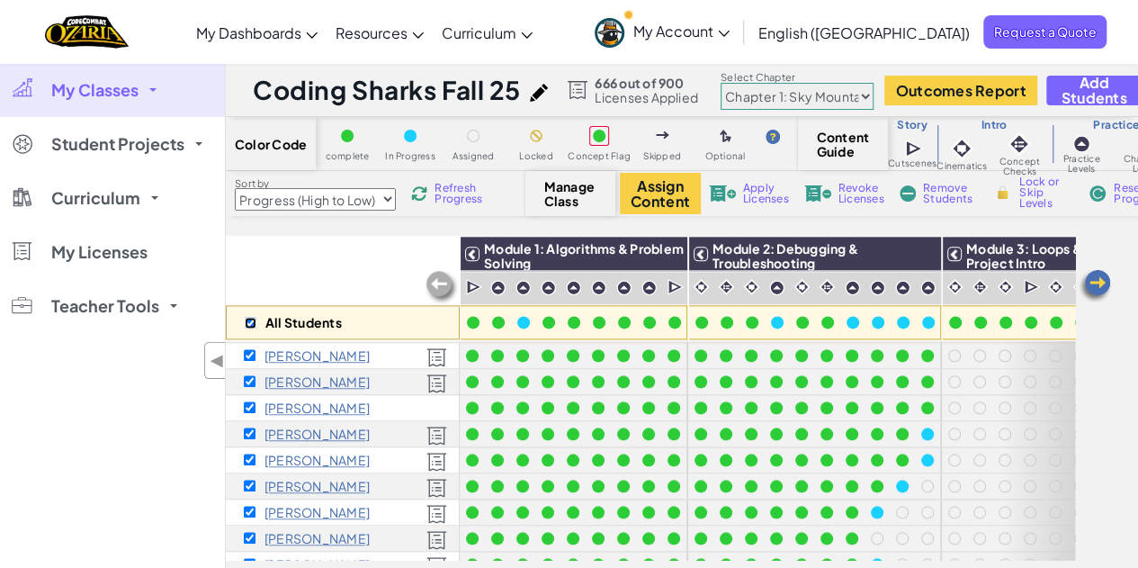
checkbox input "true"
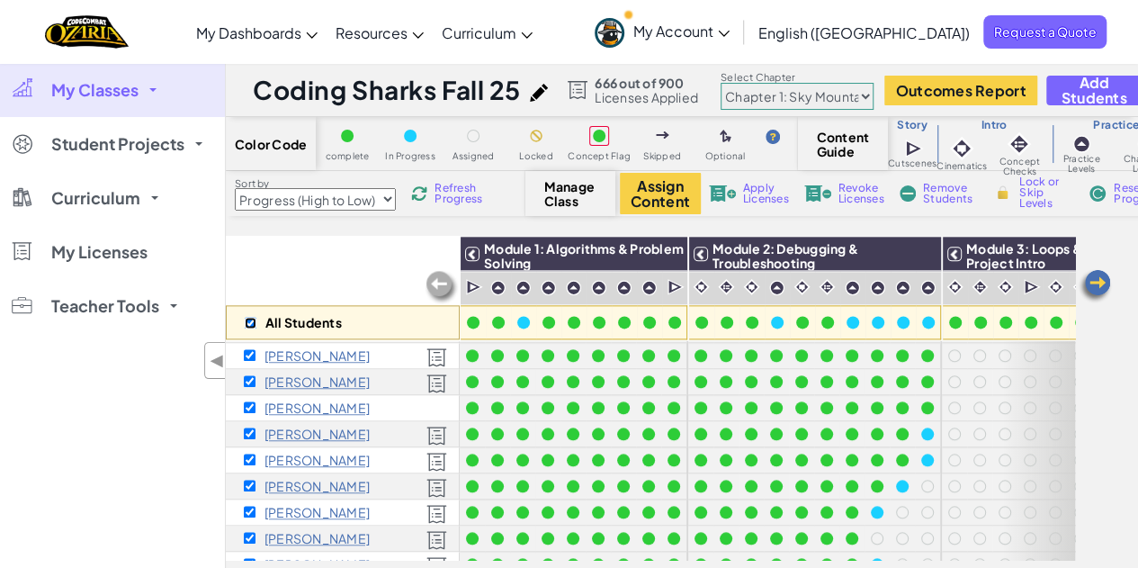
checkbox input "true"
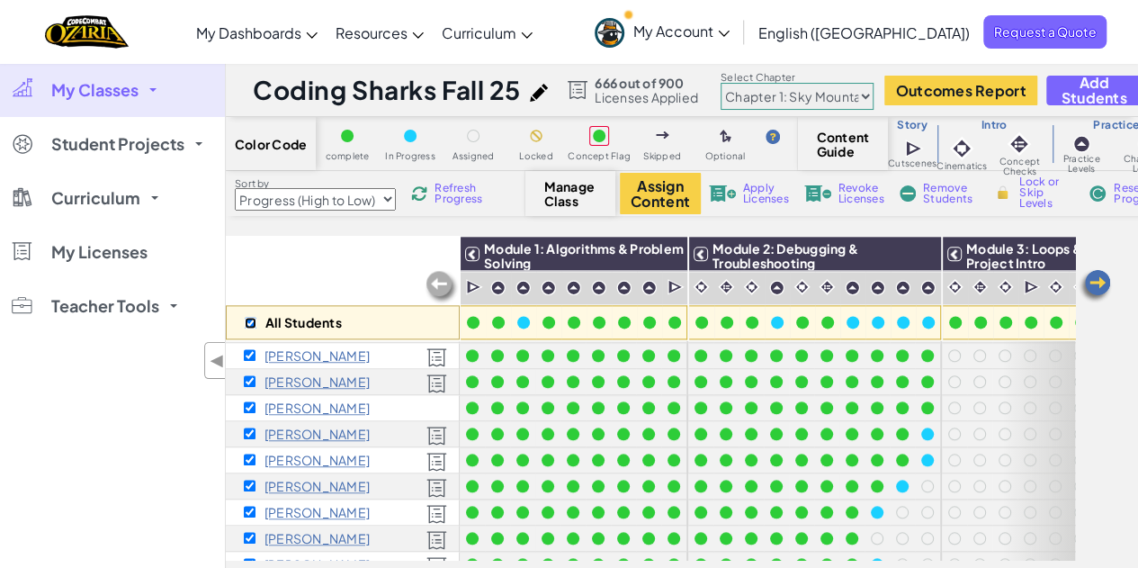
checkbox input "true"
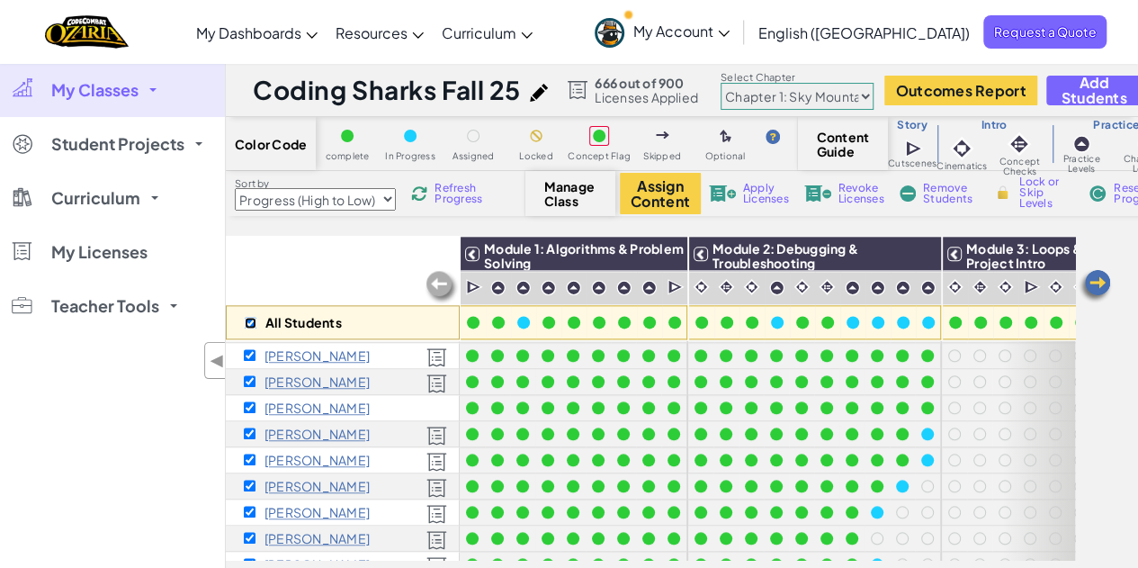
checkbox input "true"
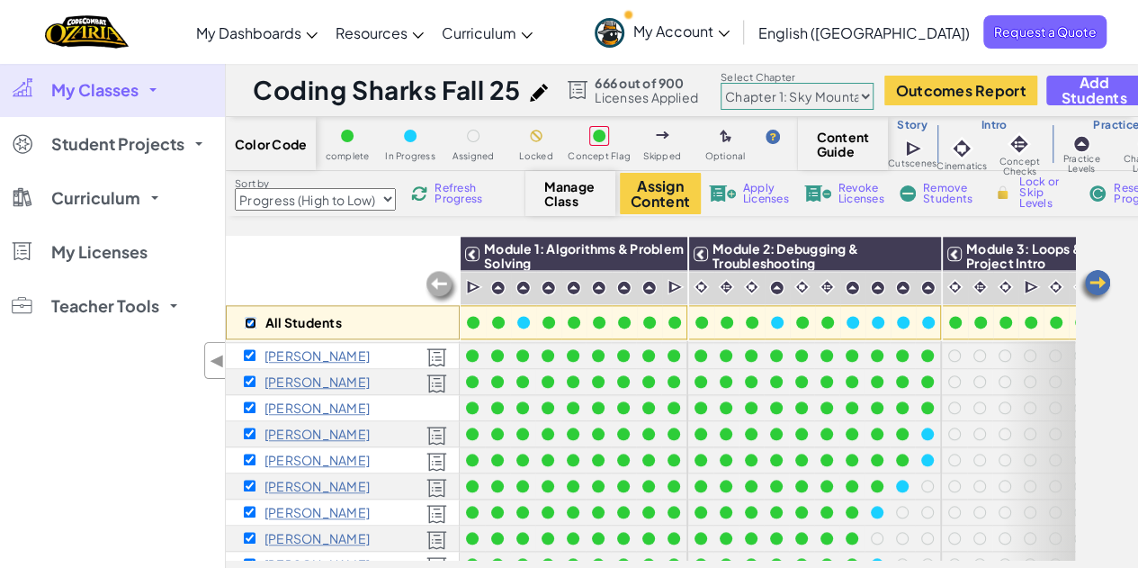
checkbox input "true"
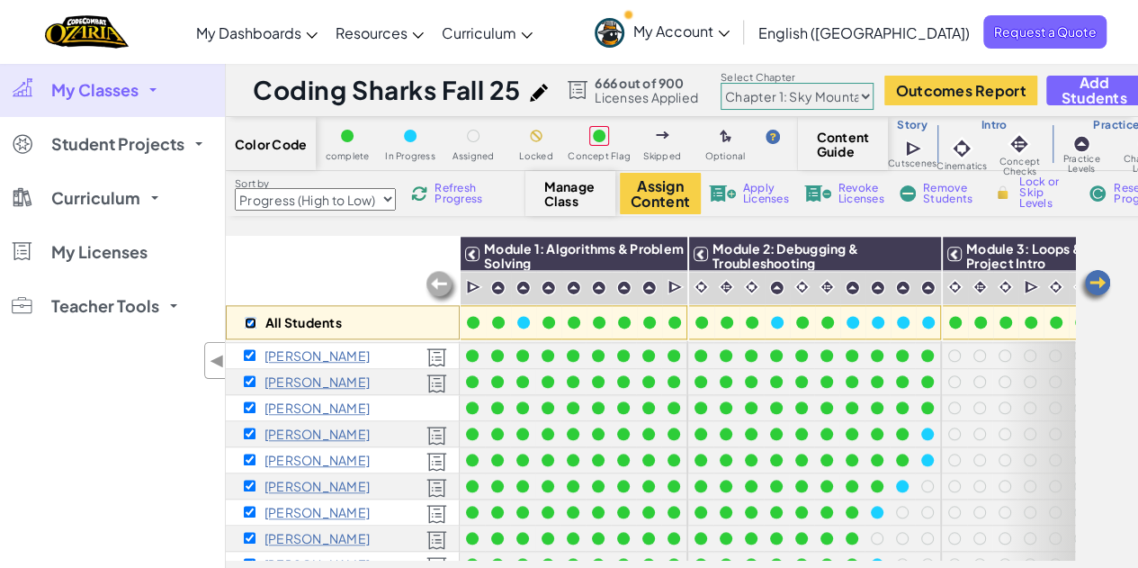
checkbox input "true"
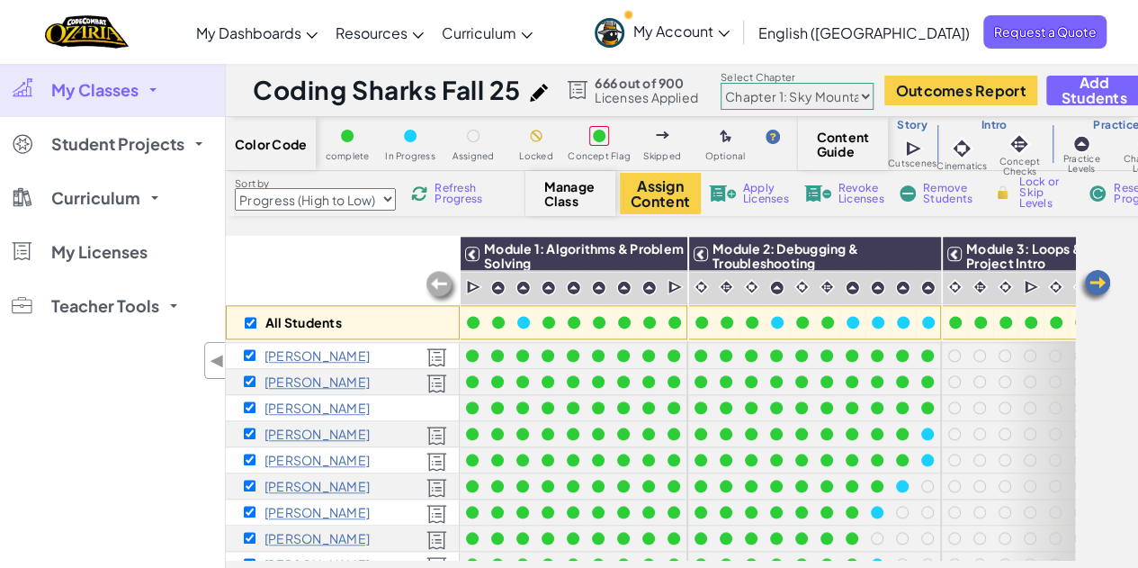
click at [766, 190] on span "Apply Licenses" at bounding box center [766, 194] width 46 height 22
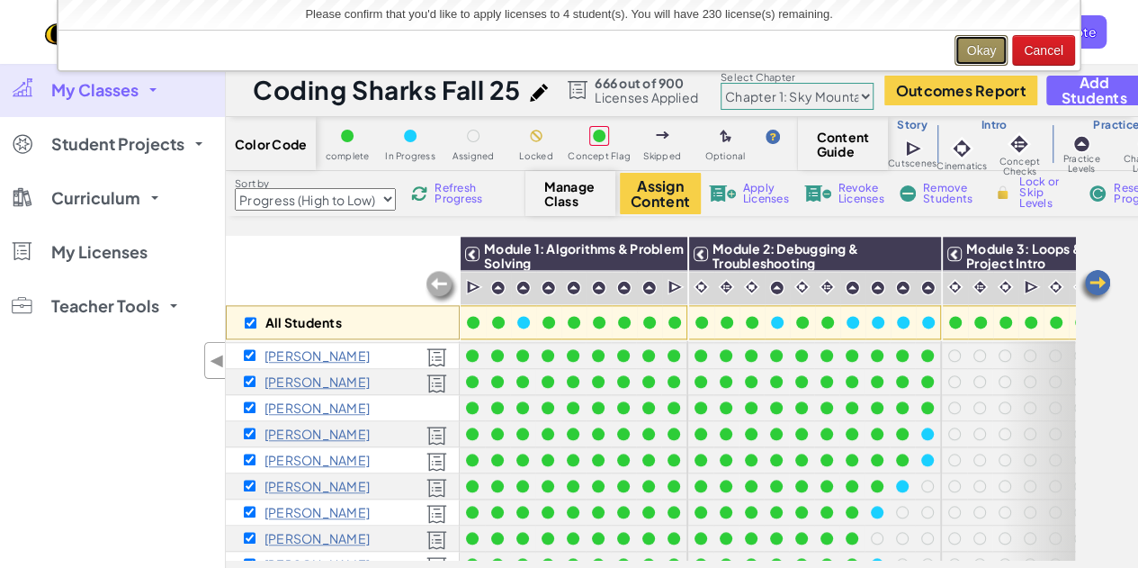
click at [983, 39] on button "Okay" at bounding box center [980, 50] width 53 height 31
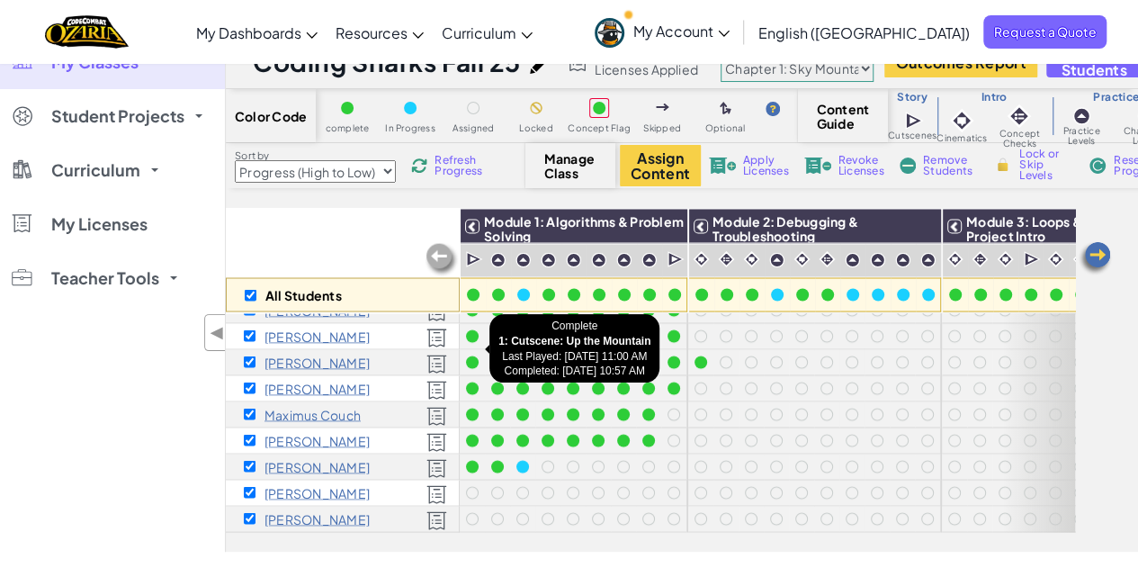
scroll to position [29, 0]
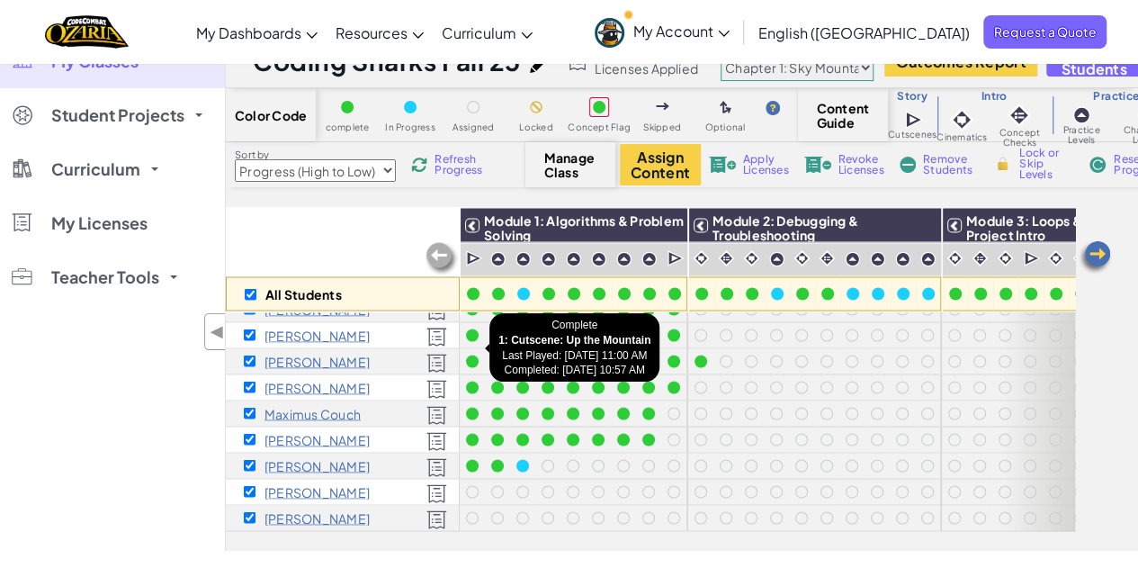
click at [460, 357] on div at bounding box center [472, 360] width 25 height 25
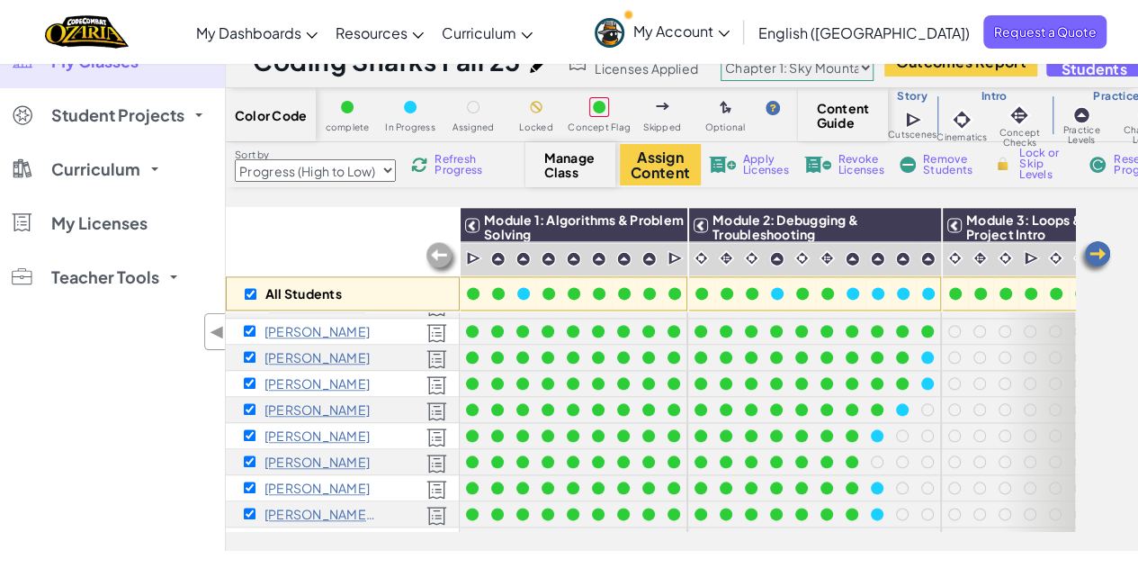
scroll to position [1569, 0]
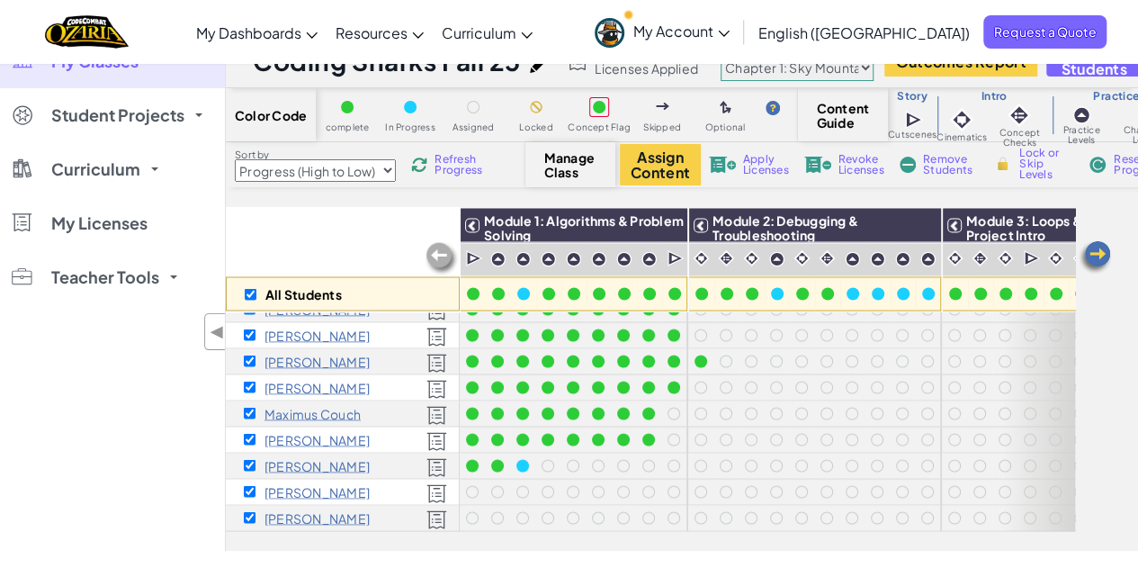
click at [438, 163] on span "Refresh Progress" at bounding box center [462, 165] width 56 height 22
click at [449, 163] on span "Refresh Progress" at bounding box center [462, 165] width 56 height 22
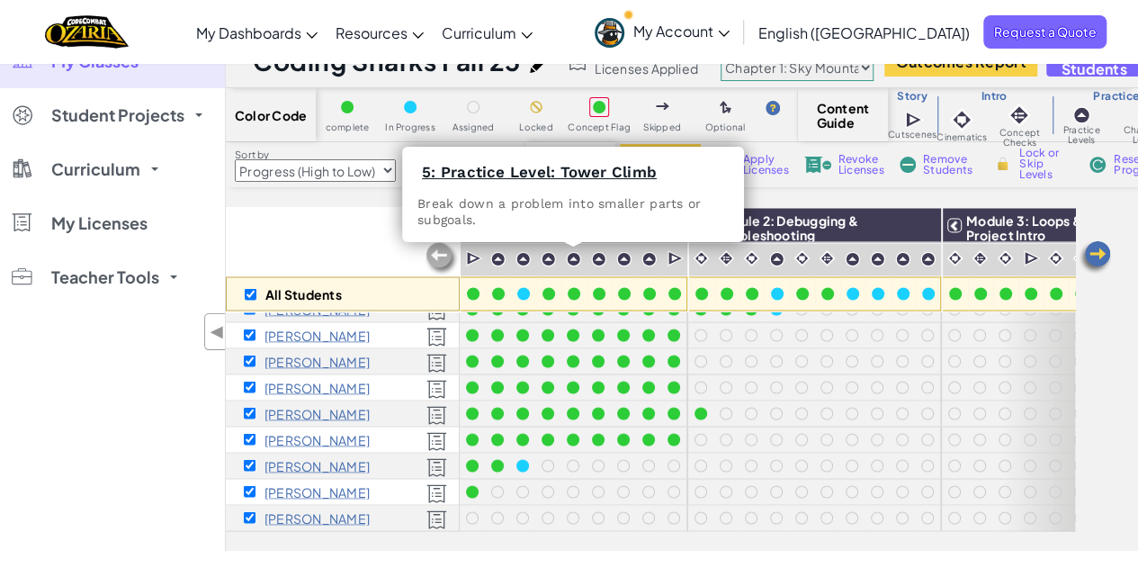
scroll to position [1569, 186]
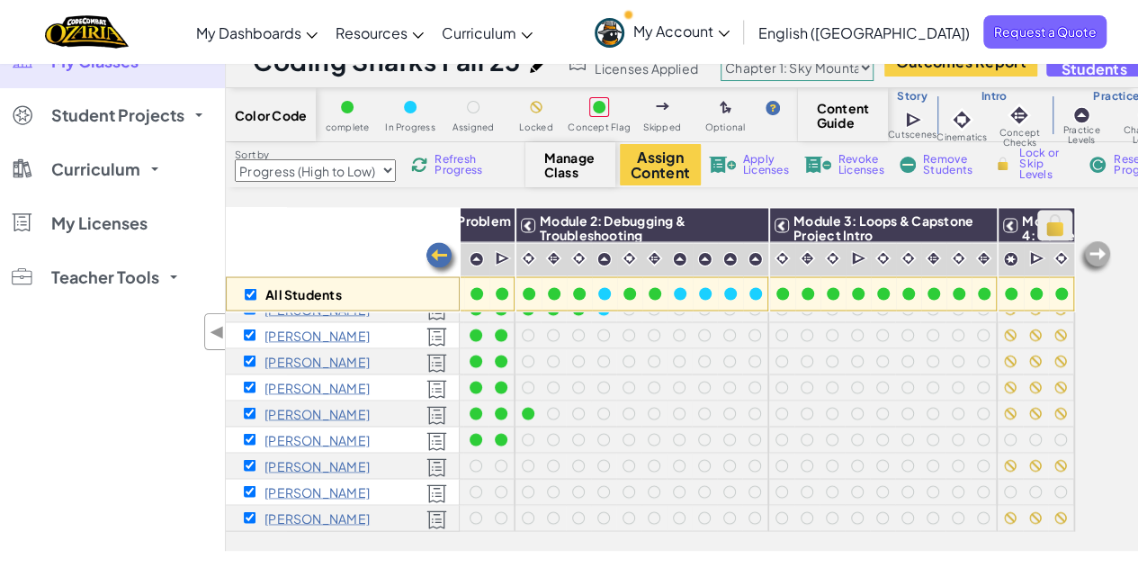
click at [1039, 222] on img at bounding box center [1054, 224] width 31 height 27
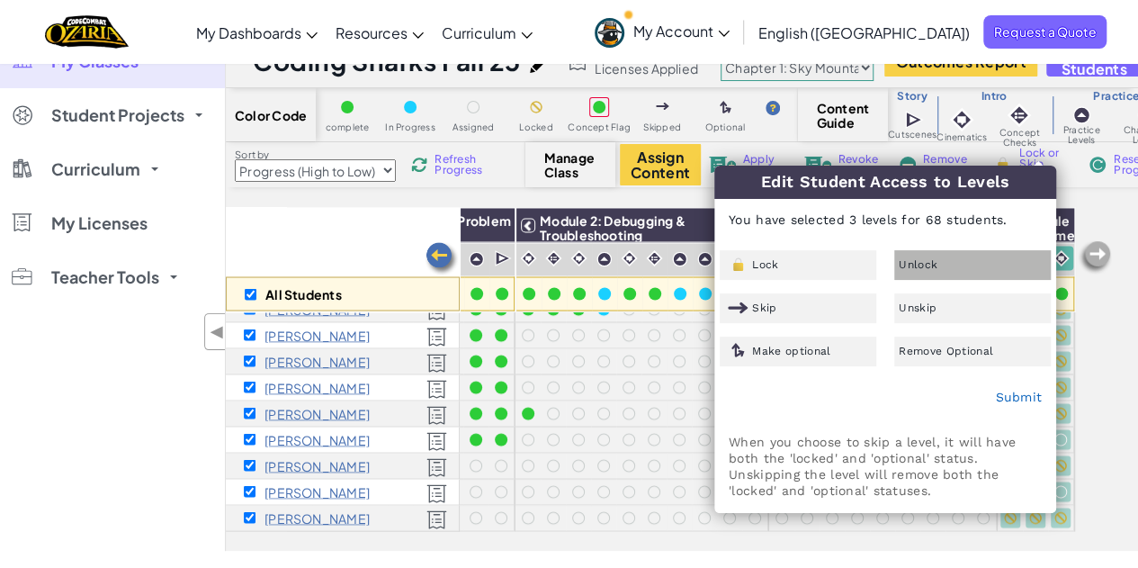
click at [916, 260] on span "Unlock" at bounding box center [918, 264] width 39 height 11
click at [1021, 402] on link "Submit" at bounding box center [1018, 396] width 47 height 14
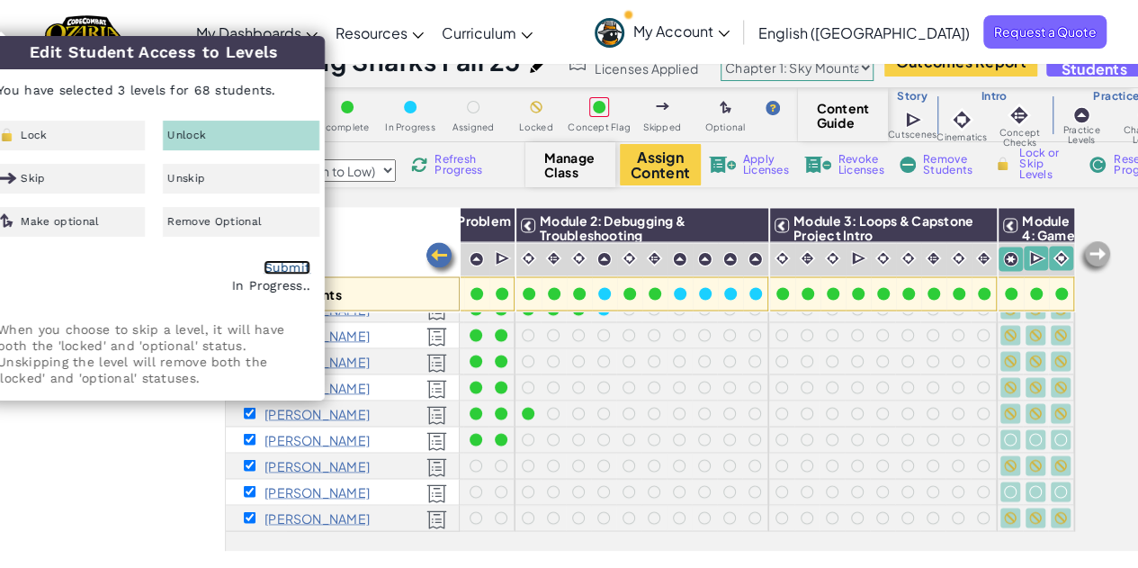
scroll to position [0, 0]
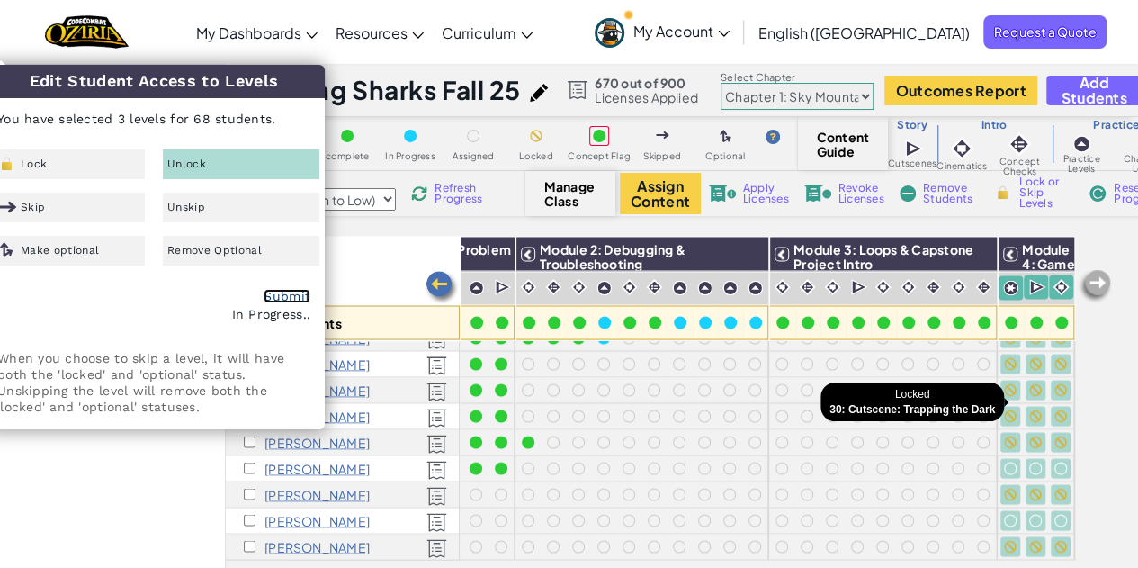
checkbox input "false"
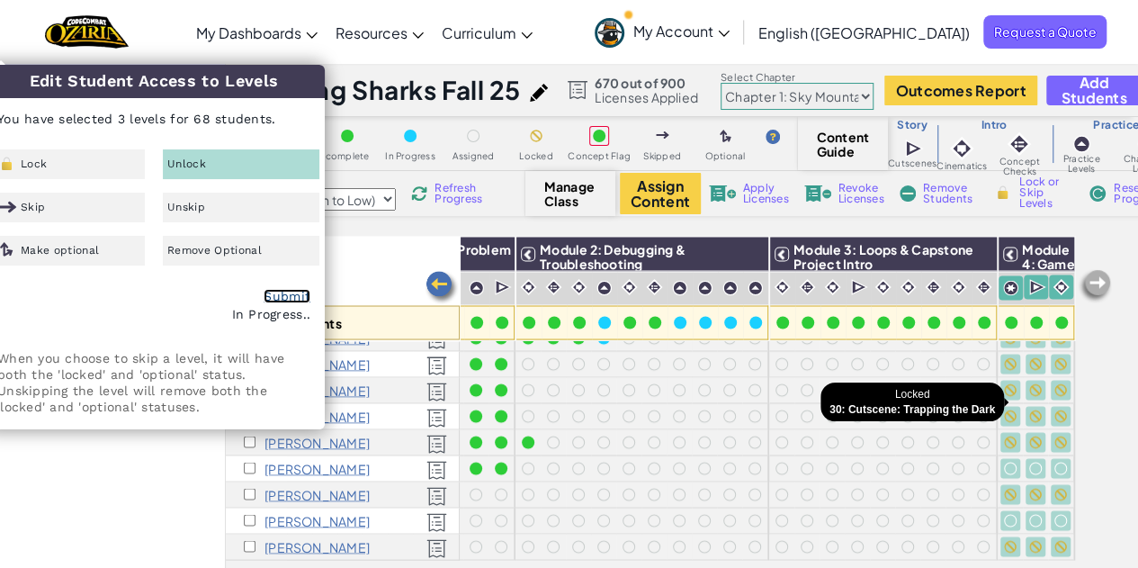
checkbox input "false"
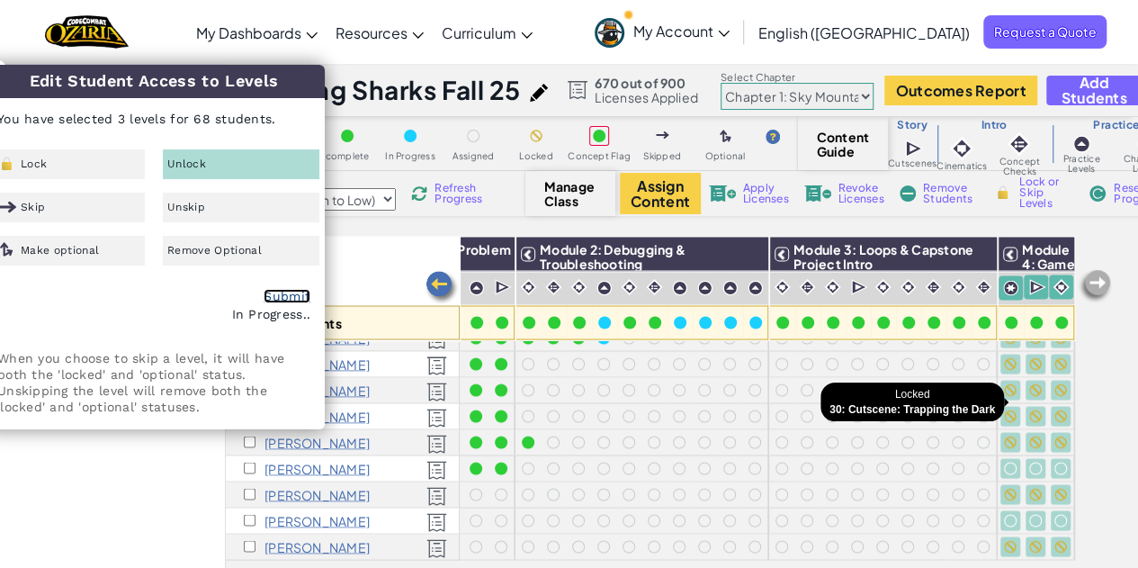
checkbox input "false"
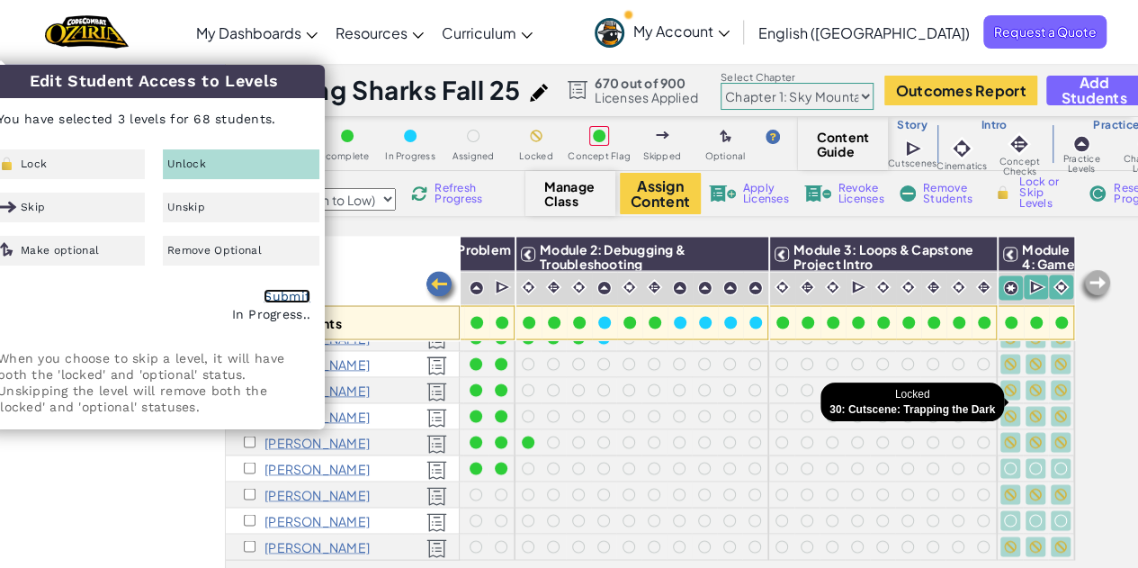
checkbox input "false"
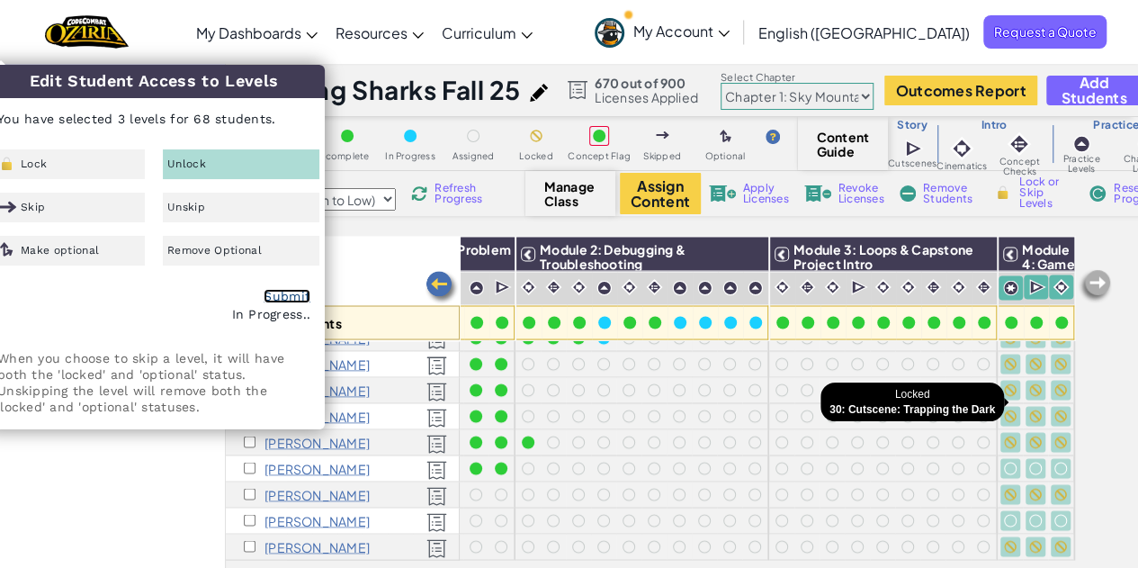
checkbox input "false"
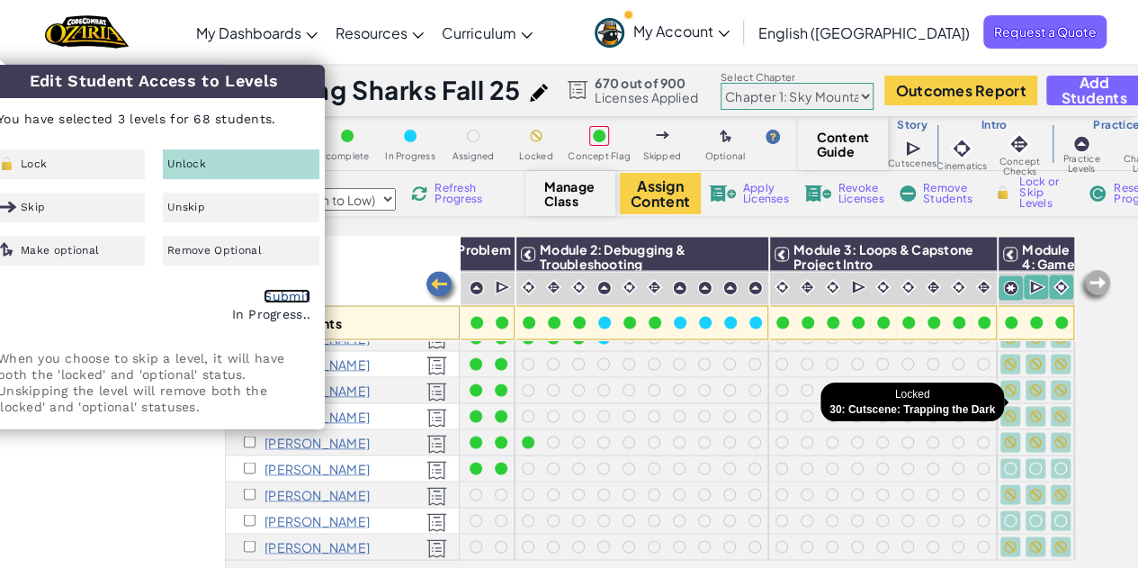
checkbox input "false"
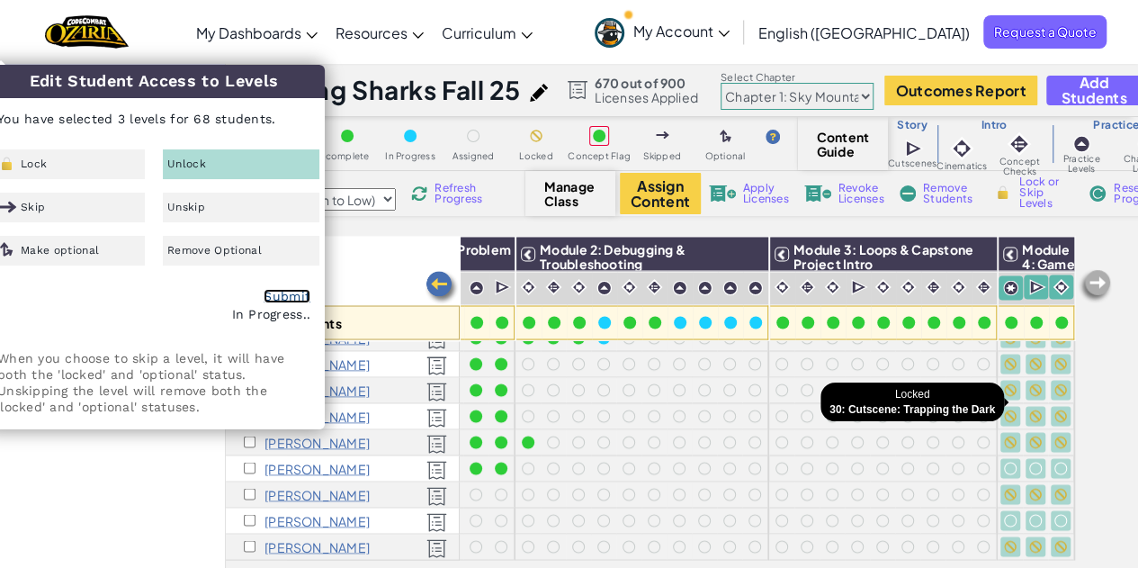
checkbox input "false"
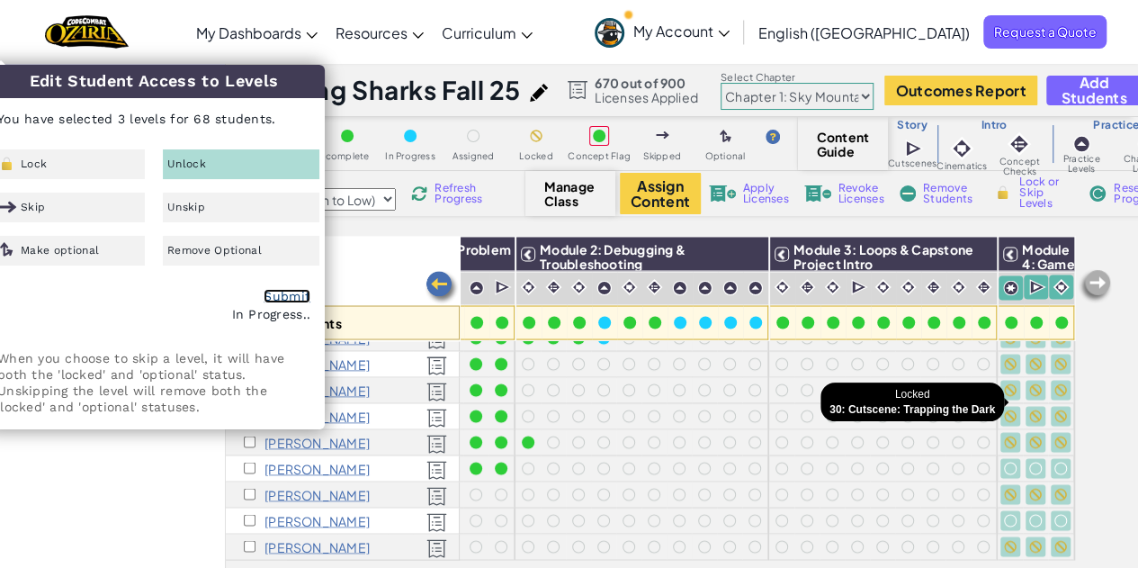
checkbox input "false"
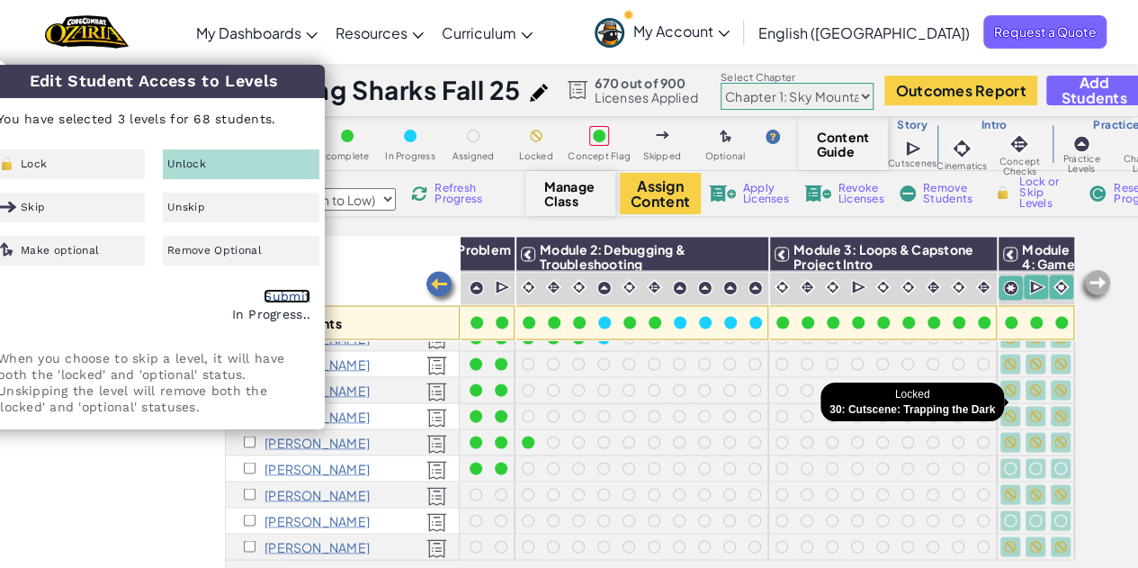
checkbox input "false"
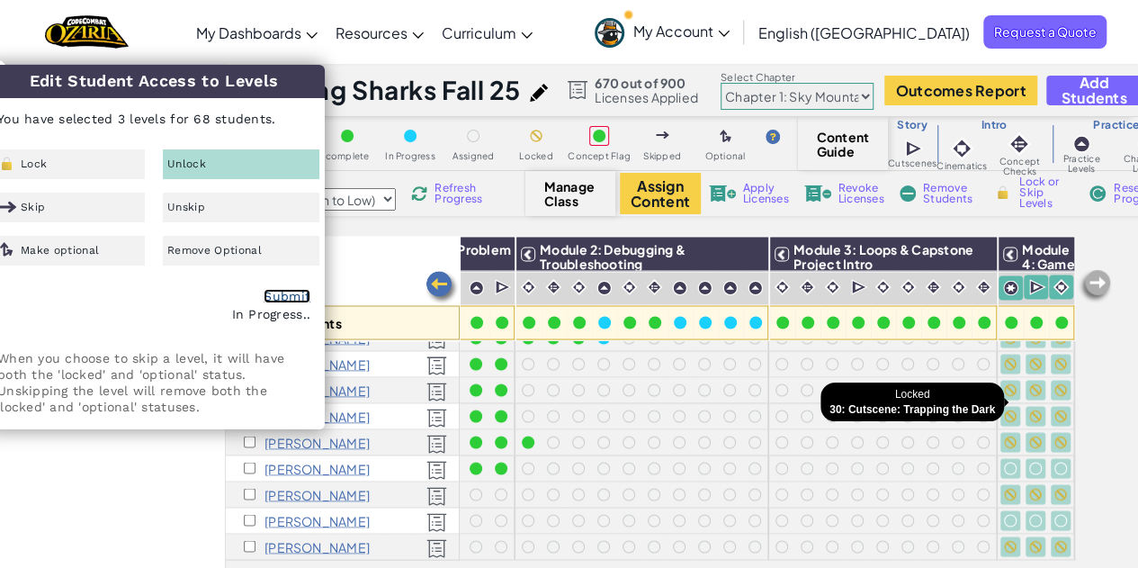
checkbox input "false"
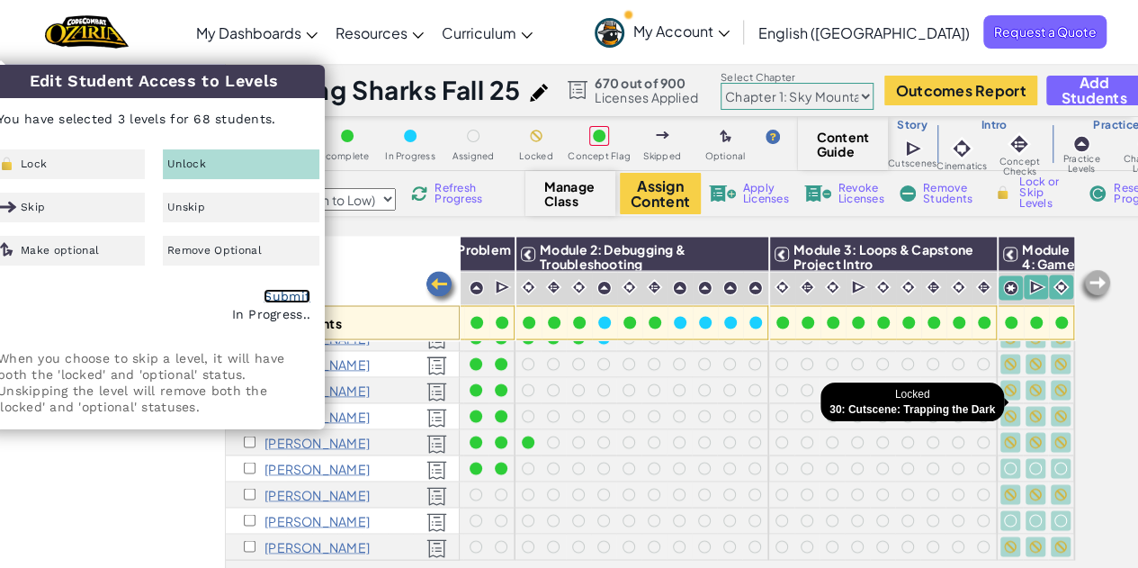
checkbox input "false"
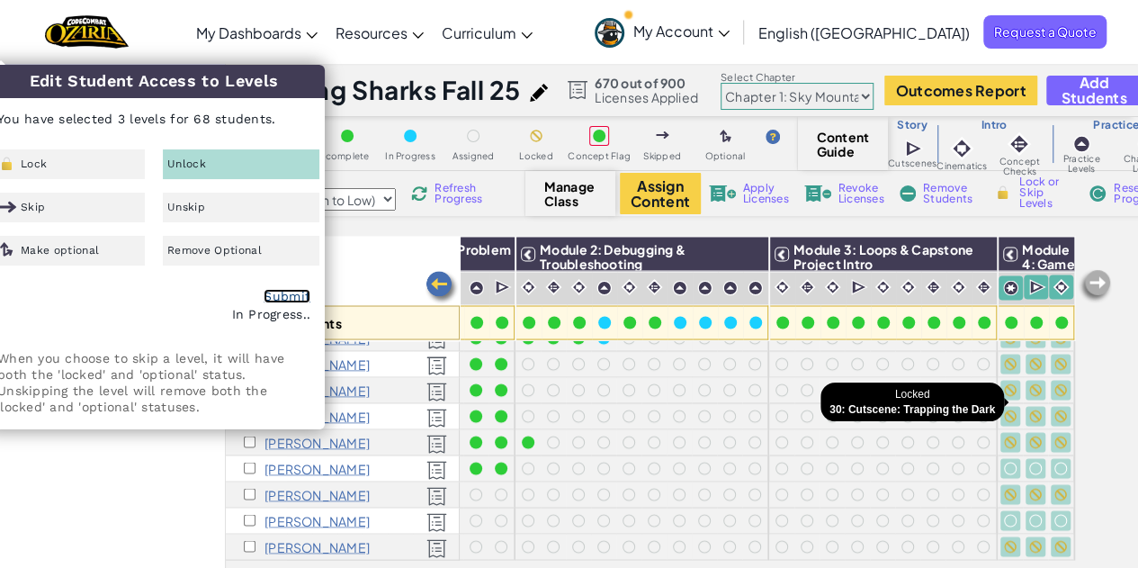
checkbox input "false"
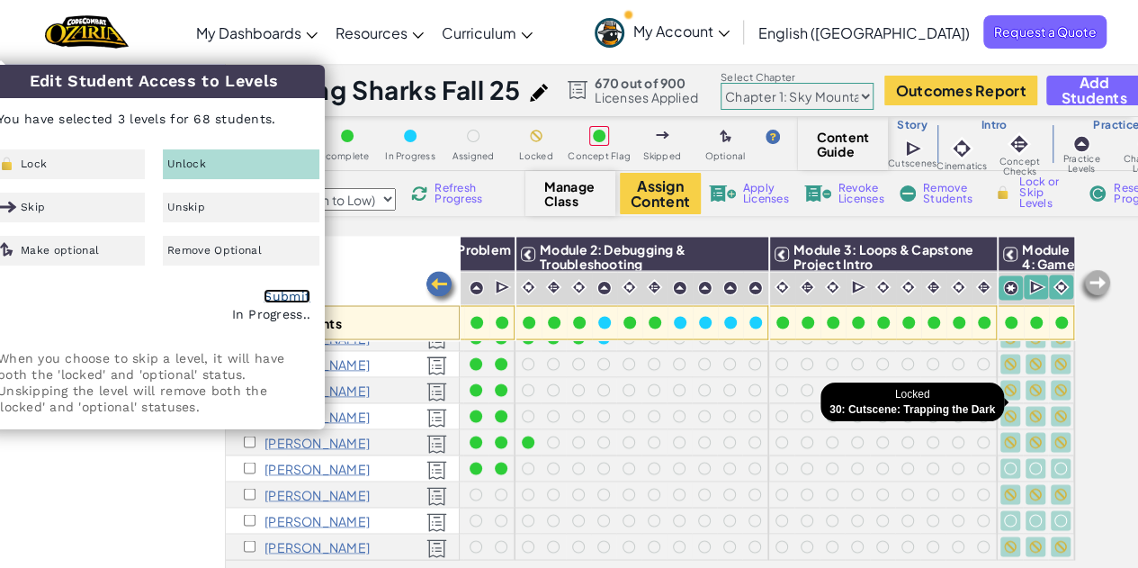
checkbox input "false"
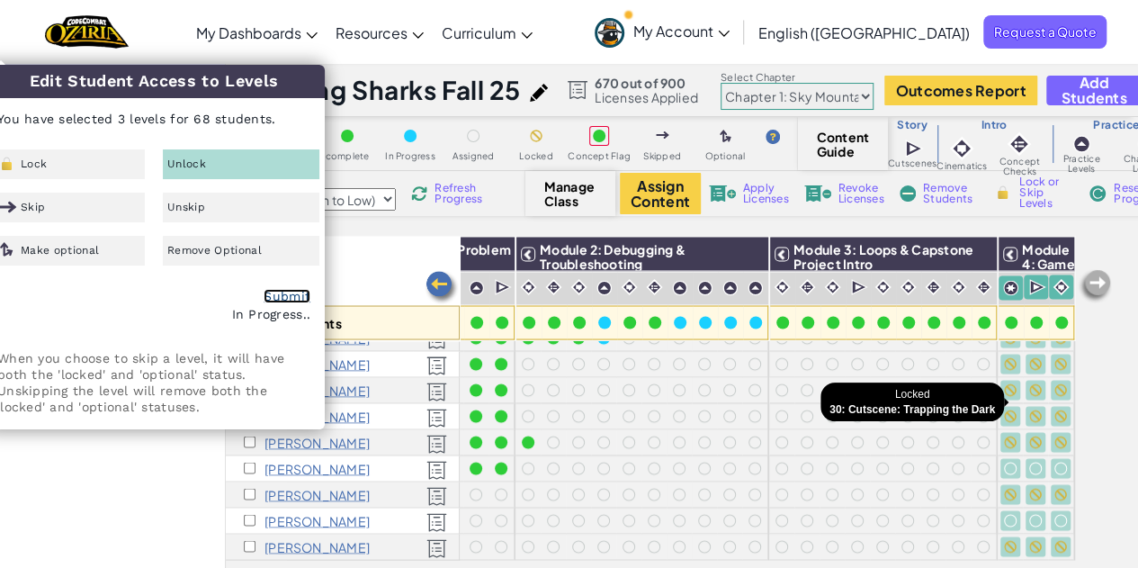
checkbox input "false"
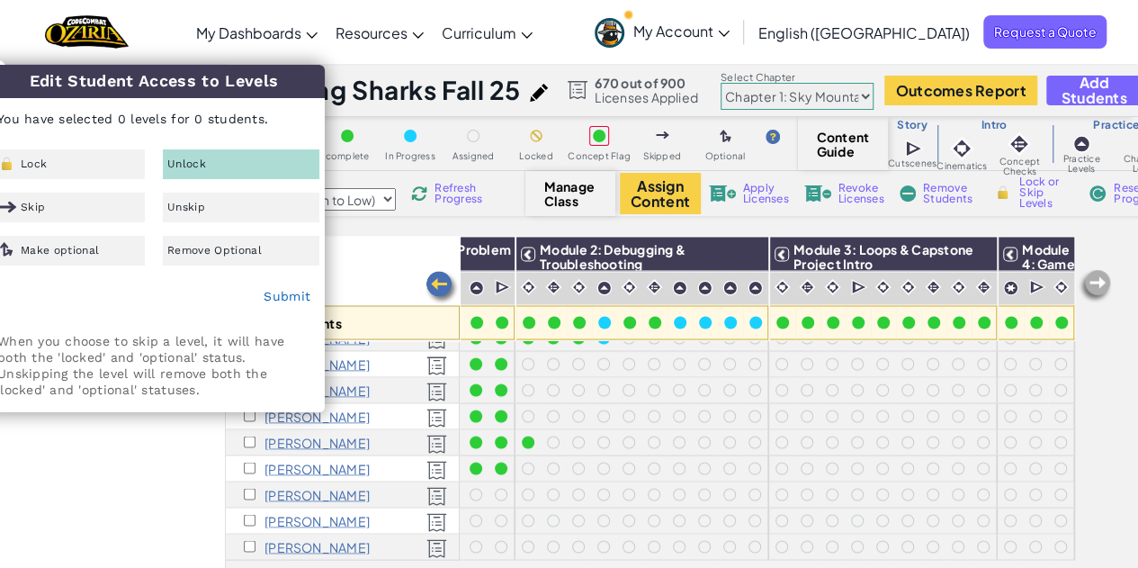
click at [232, 41] on div "Toggle navigation My Dashboards Ozaria Teacher Dashboard CodeCombat Teacher Das…" at bounding box center [569, 32] width 1147 height 64
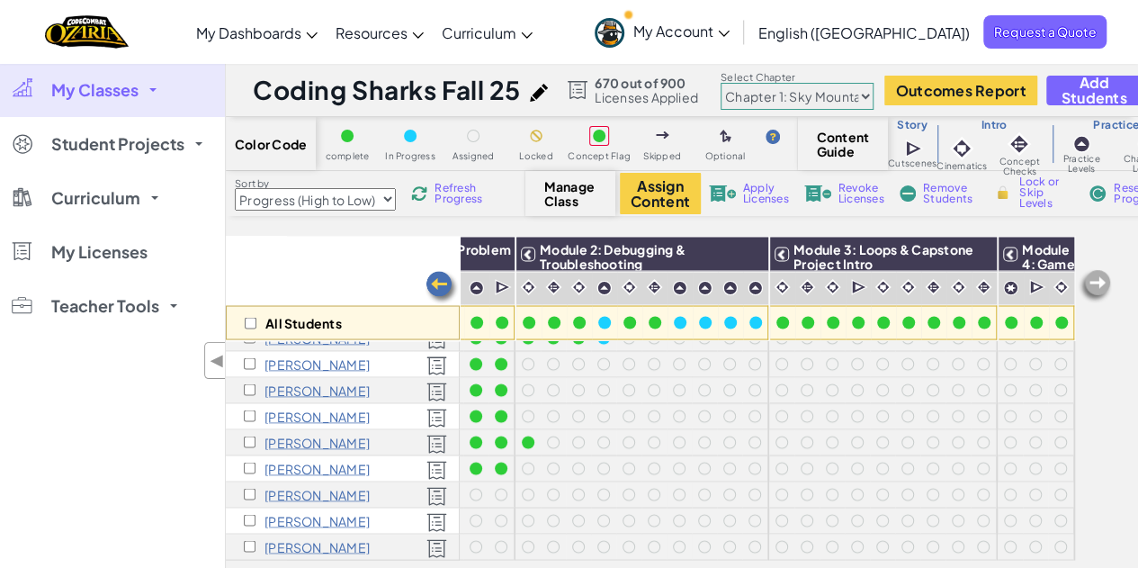
scroll to position [1569, 0]
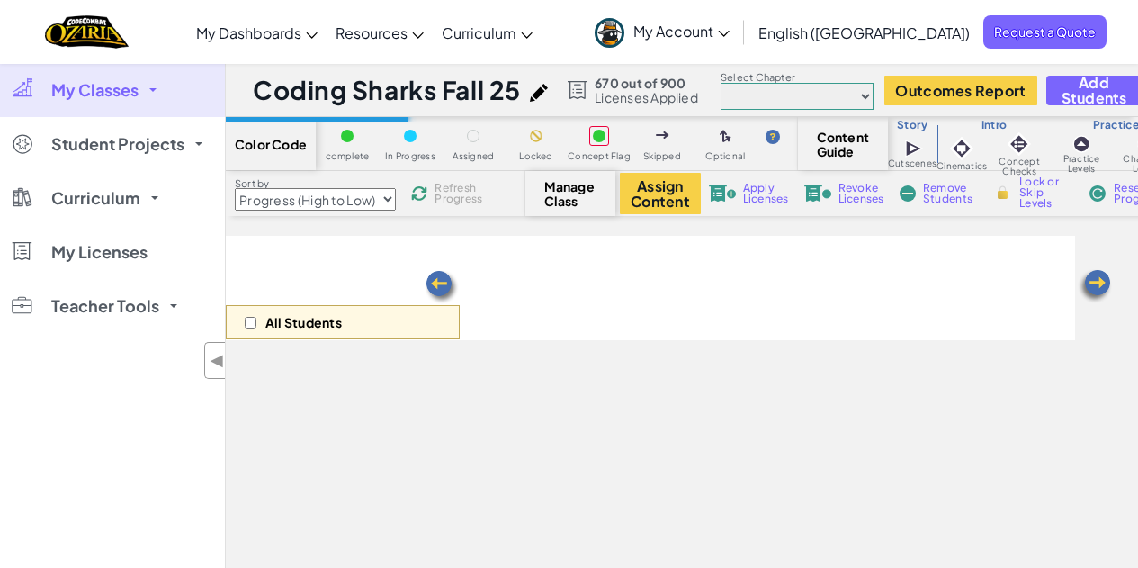
select select "Progress (High to Low)"
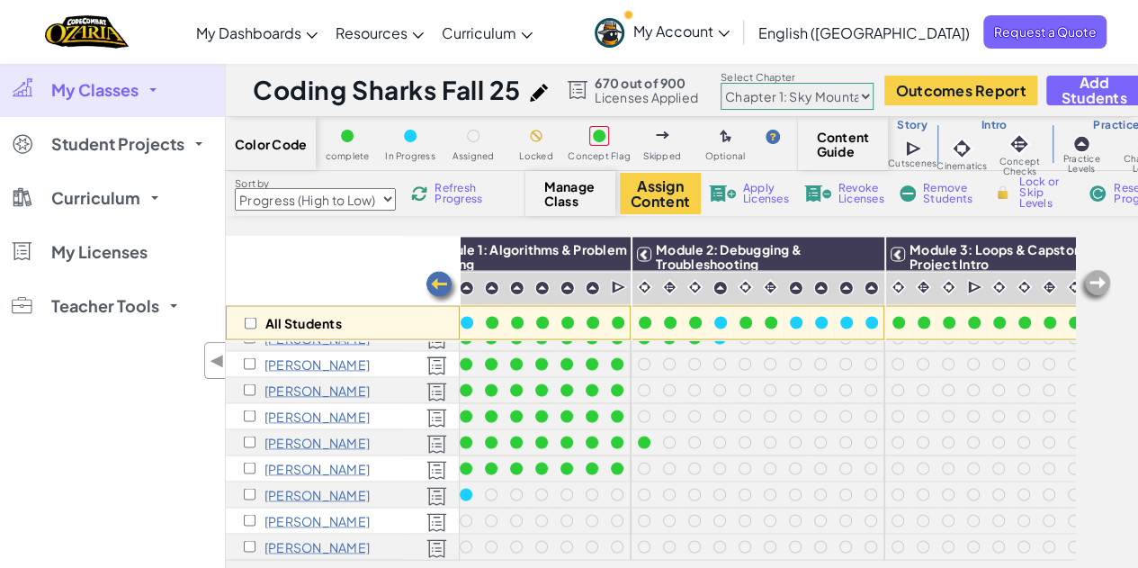
scroll to position [1569, 0]
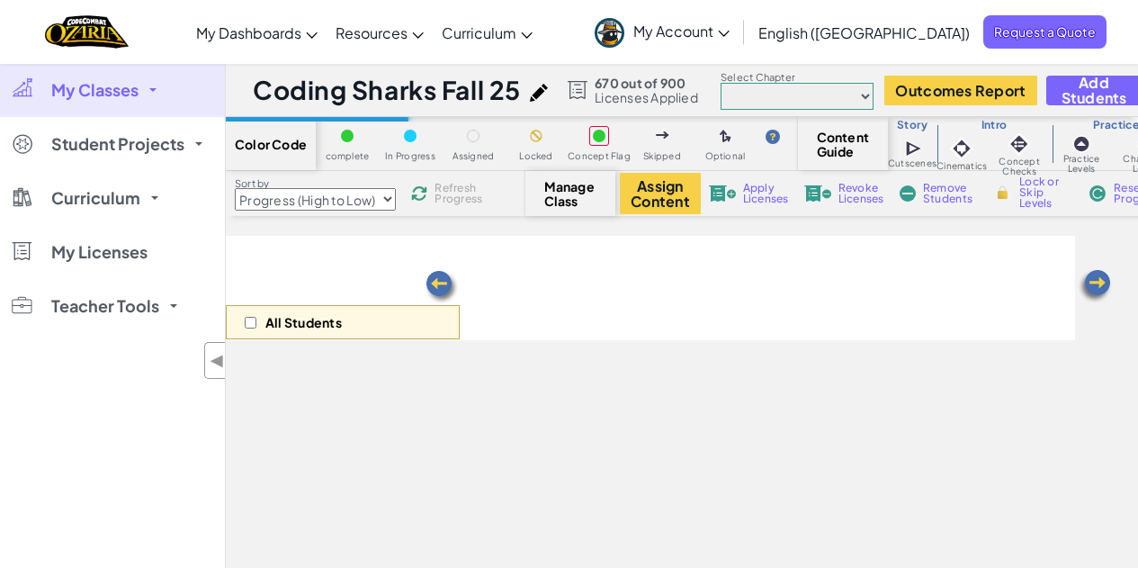
select select "Progress (High to Low)"
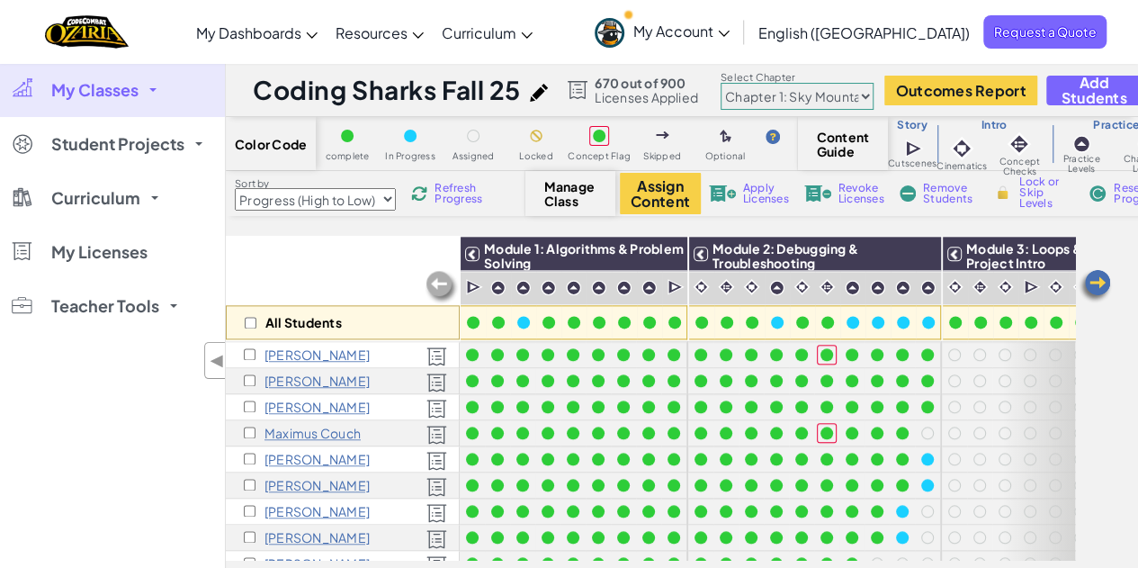
scroll to position [1061, 0]
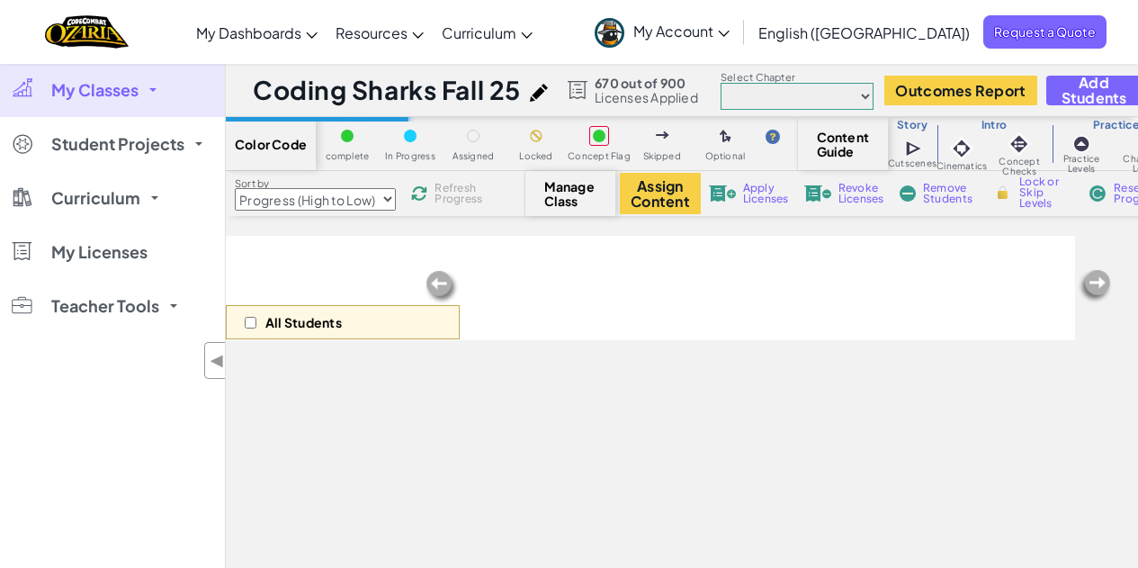
select select "Progress (High to Low)"
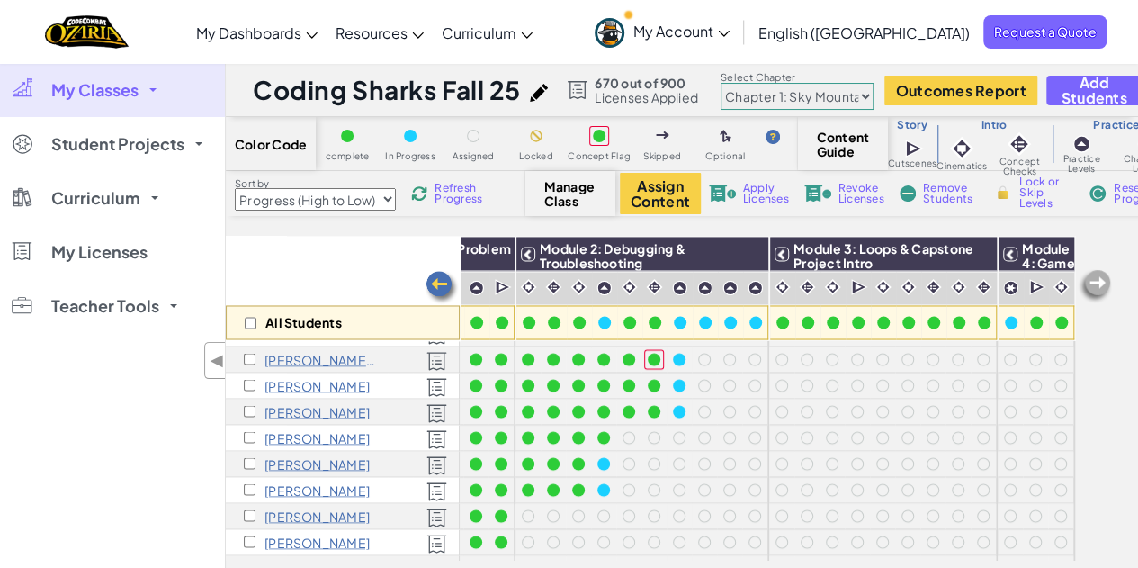
scroll to position [1569, 186]
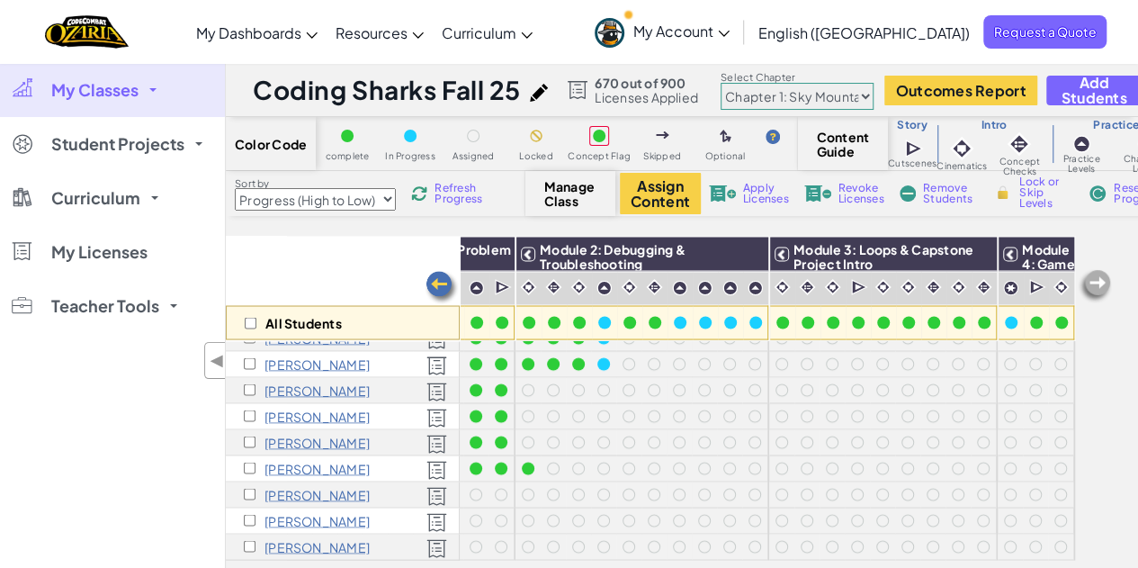
click at [312, 434] on p "[PERSON_NAME]" at bounding box center [316, 441] width 105 height 14
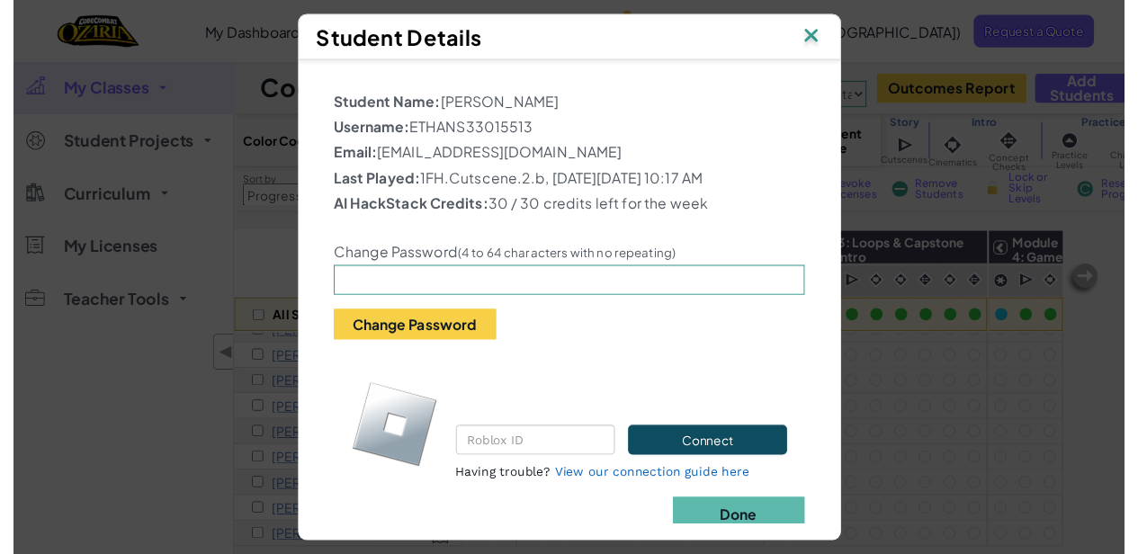
scroll to position [56, 0]
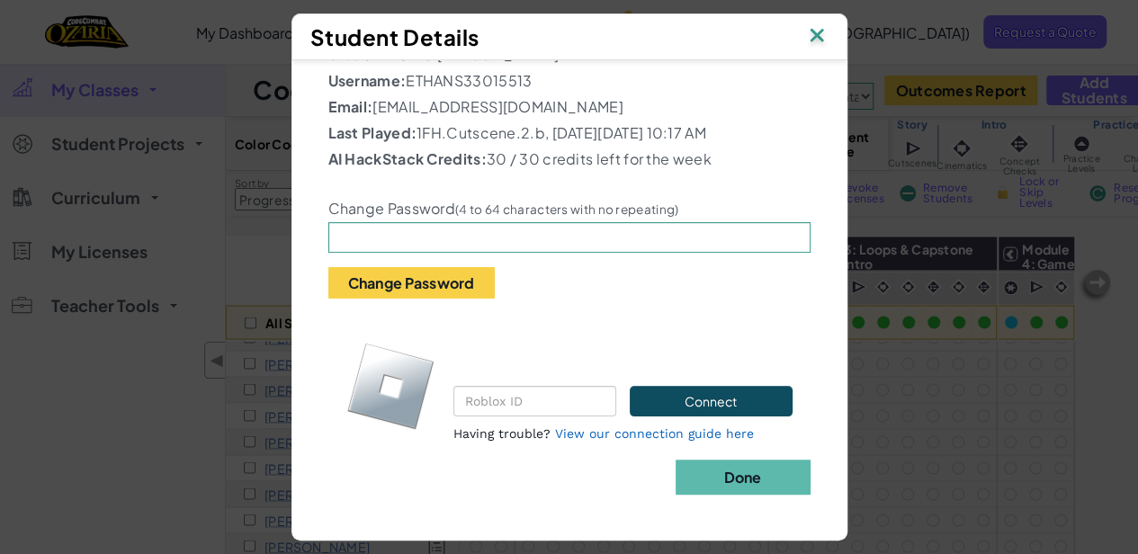
click at [820, 33] on img at bounding box center [816, 36] width 23 height 27
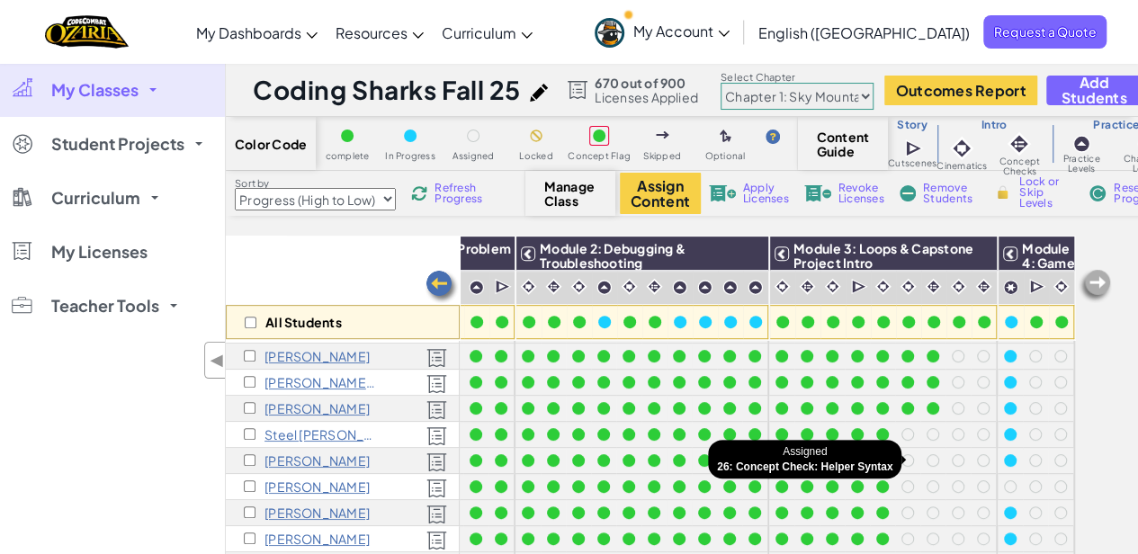
scroll to position [0, 186]
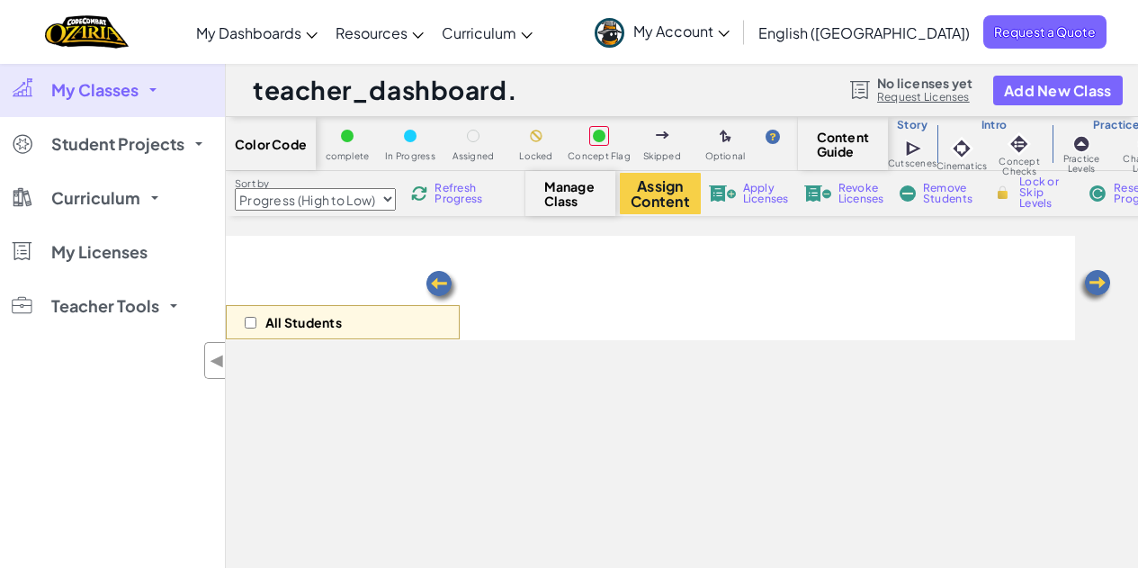
select select "Progress (High to Low)"
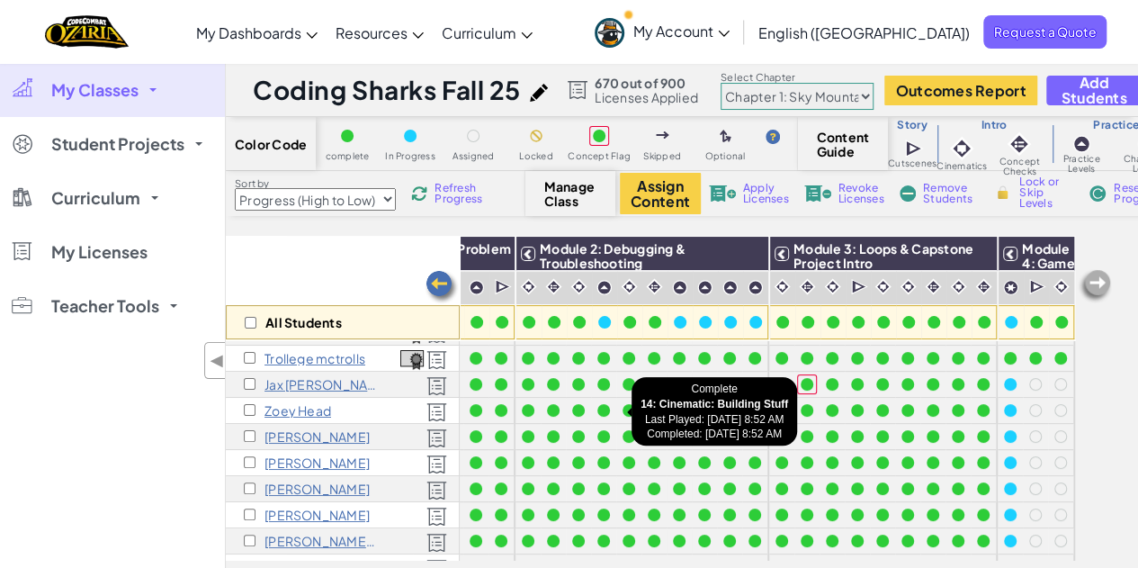
scroll to position [0, 186]
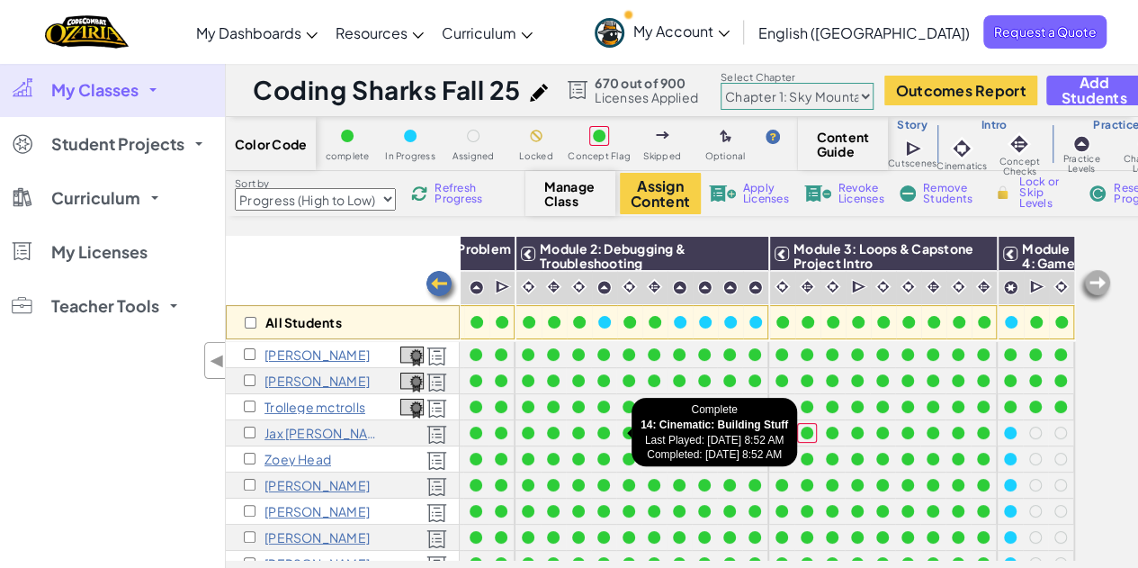
click at [616, 420] on div at bounding box center [628, 432] width 25 height 25
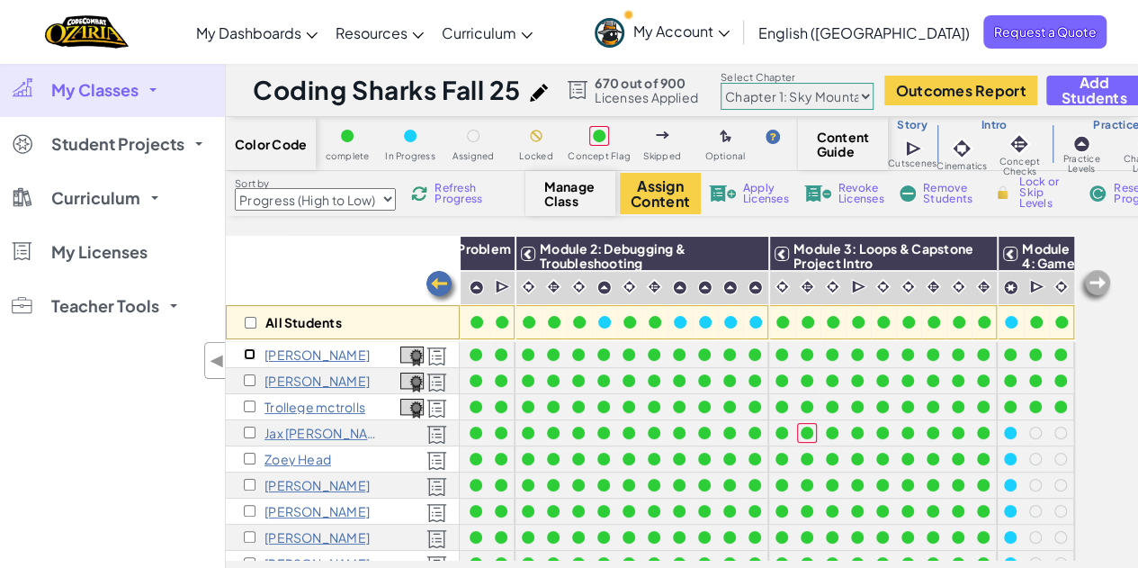
click at [249, 353] on input "checkbox" at bounding box center [250, 354] width 12 height 12
checkbox input "true"
click at [248, 378] on input "checkbox" at bounding box center [250, 380] width 12 height 12
checkbox input "true"
click at [578, 184] on span "Manage Class" at bounding box center [570, 193] width 53 height 29
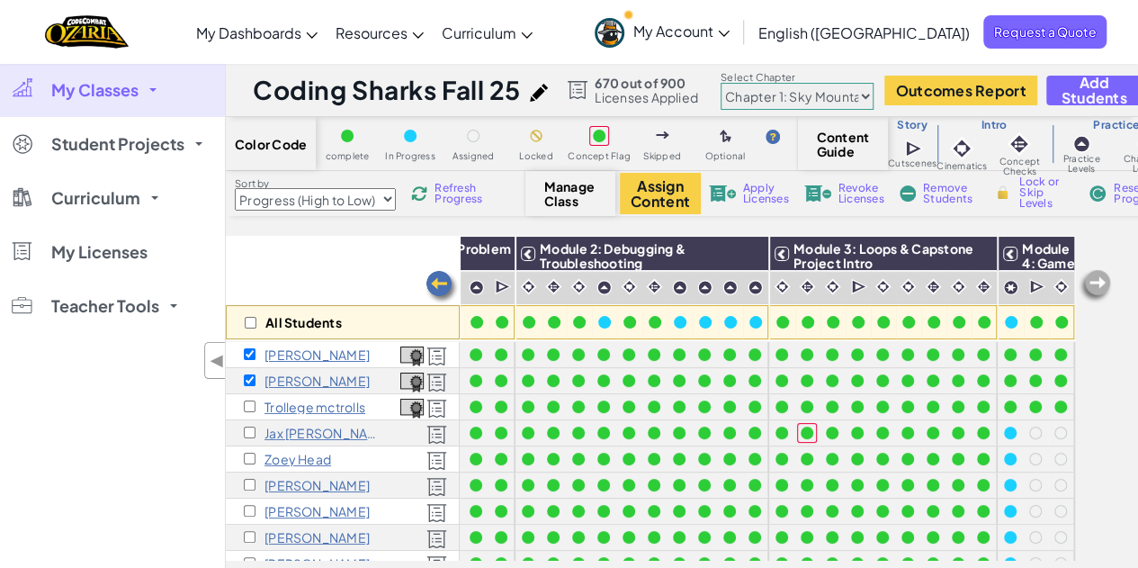
click at [574, 196] on span "Manage Class" at bounding box center [570, 193] width 53 height 29
click at [560, 195] on span "Manage Class" at bounding box center [570, 193] width 53 height 29
click at [570, 201] on span "Manage Class" at bounding box center [570, 193] width 53 height 29
click at [247, 321] on input "checkbox" at bounding box center [251, 323] width 12 height 12
checkbox input "true"
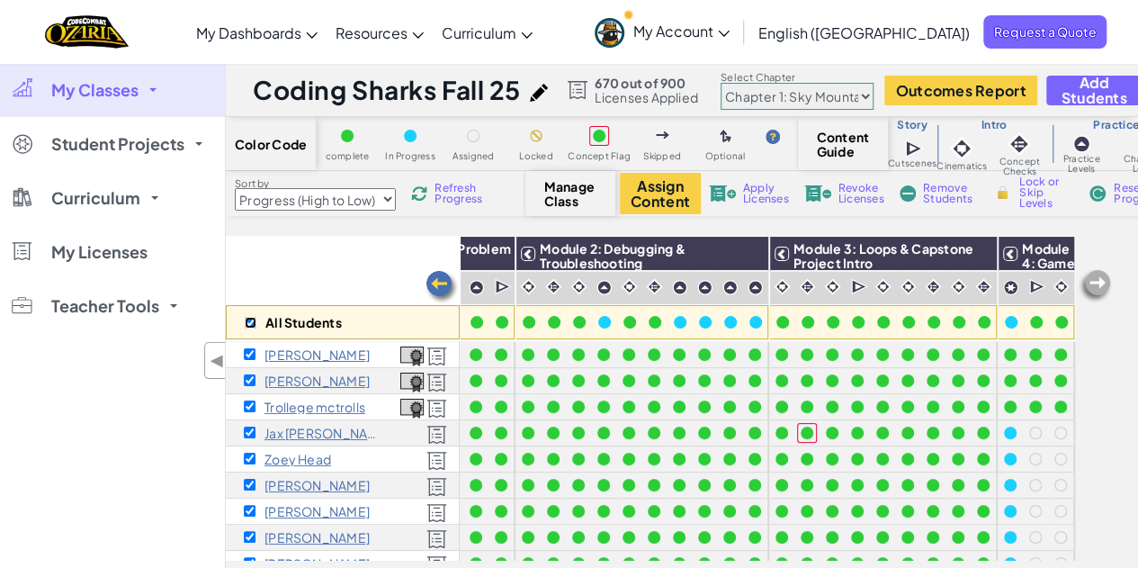
checkbox input "true"
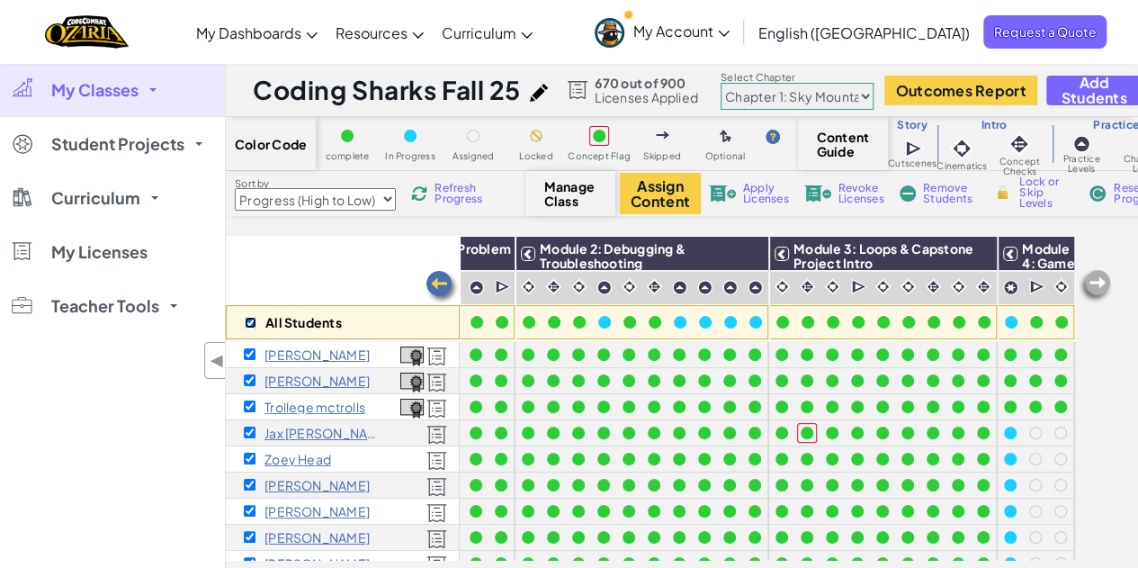
checkbox input "true"
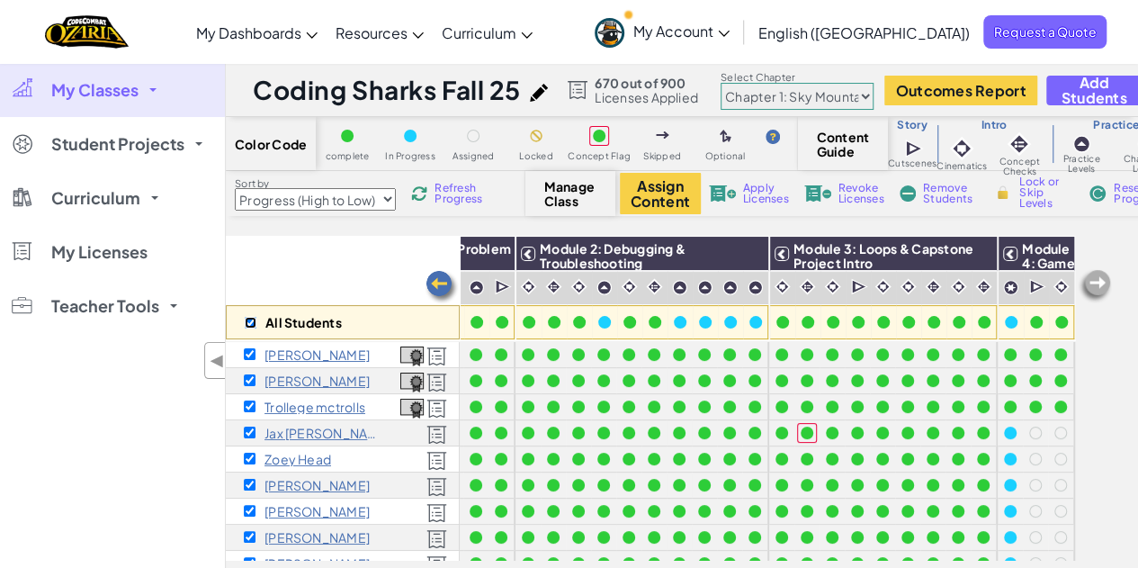
checkbox input "true"
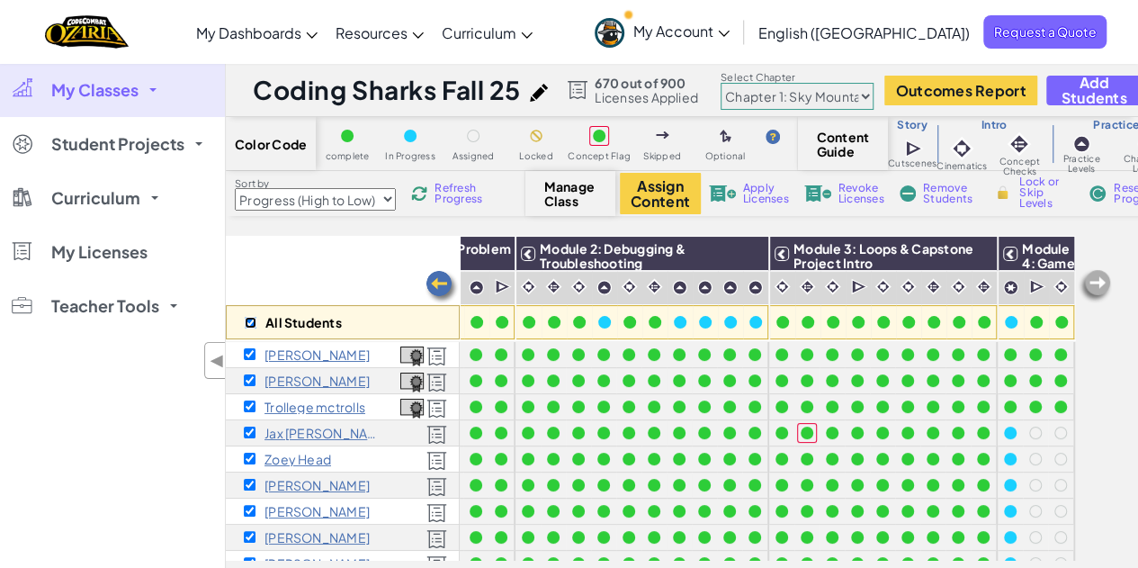
checkbox input "true"
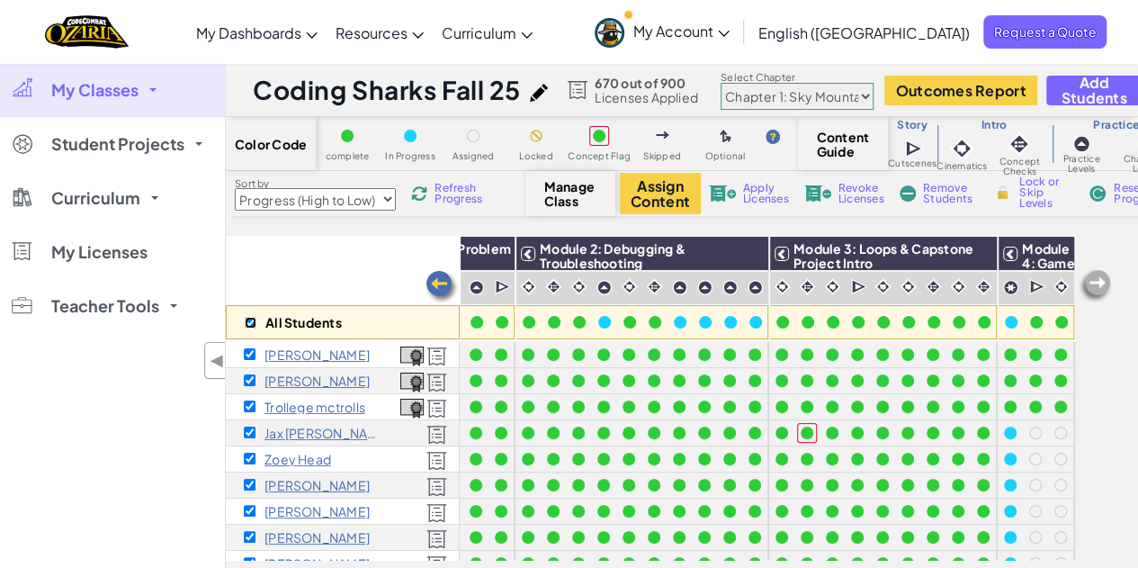
checkbox input "true"
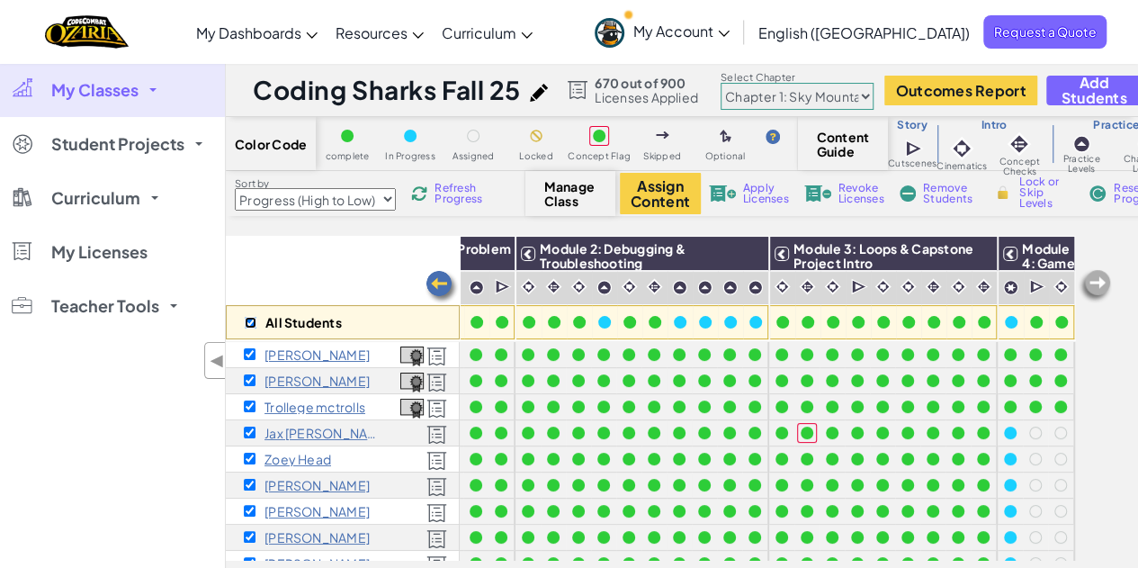
checkbox input "true"
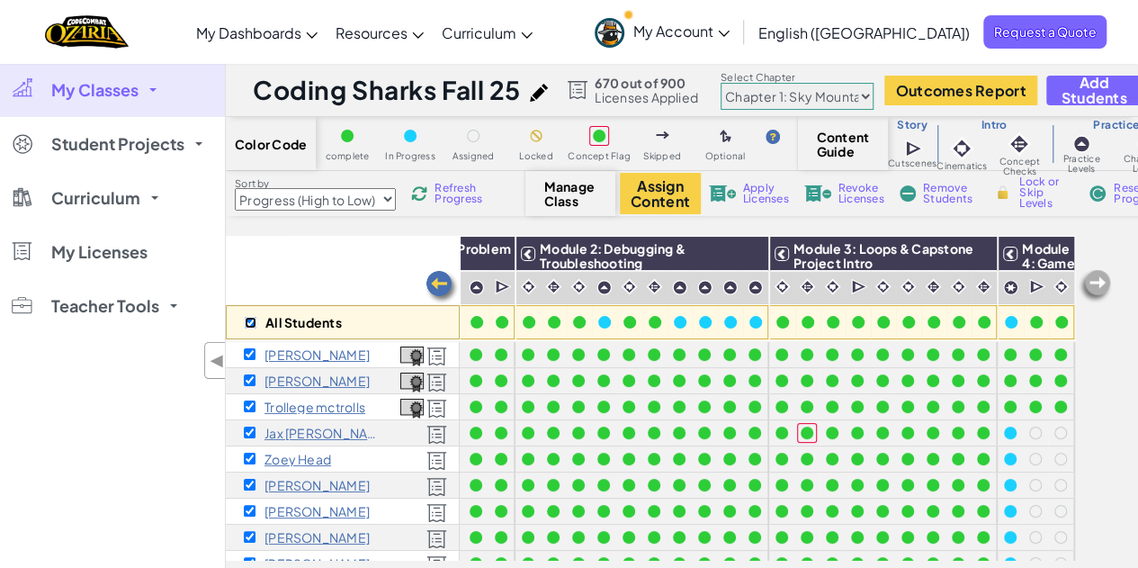
checkbox input "true"
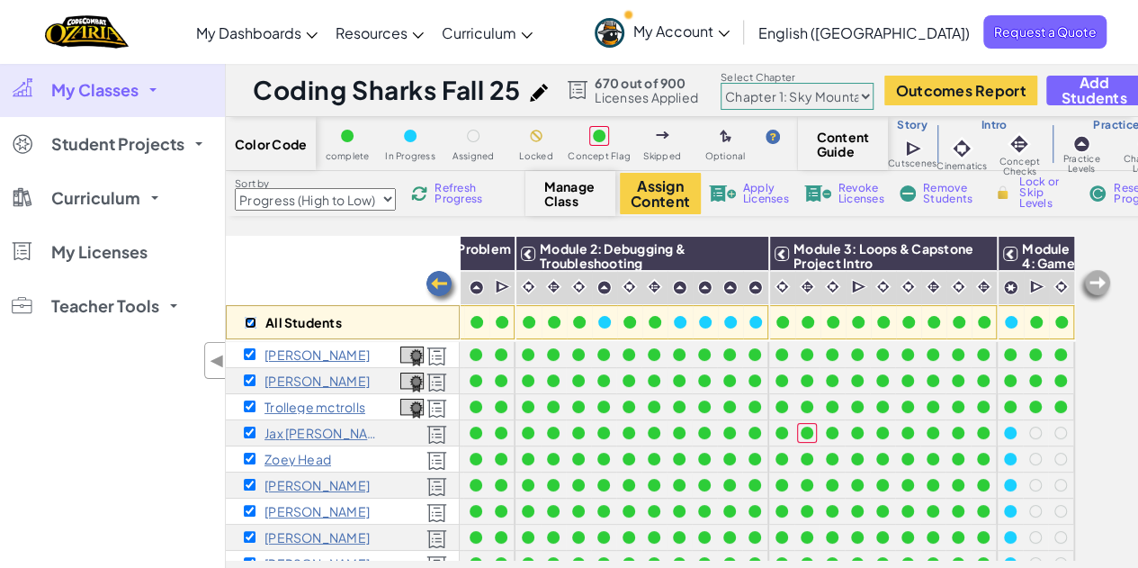
checkbox input "true"
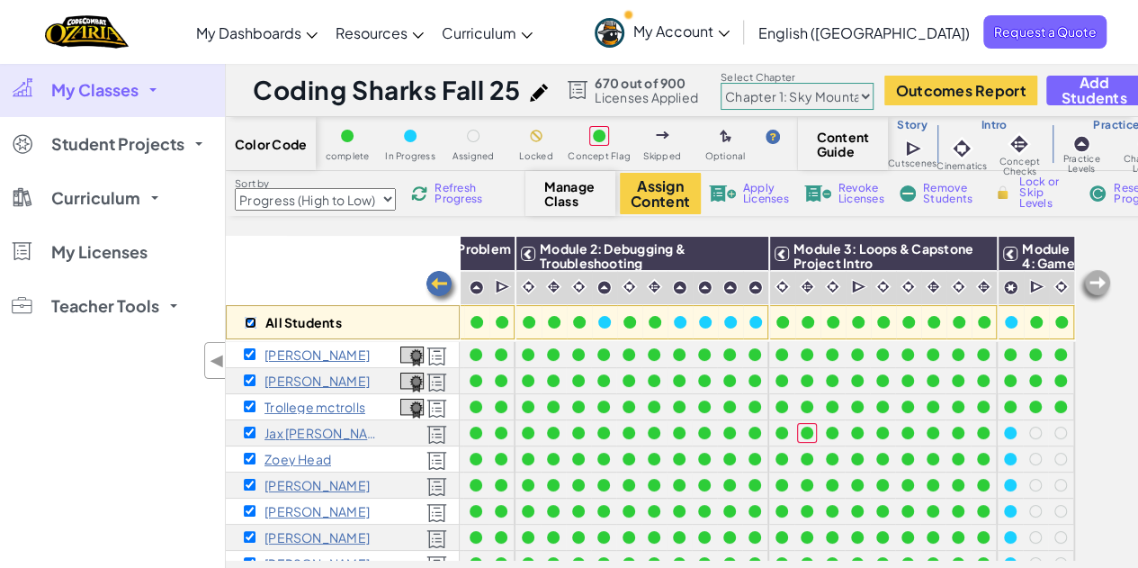
checkbox input "true"
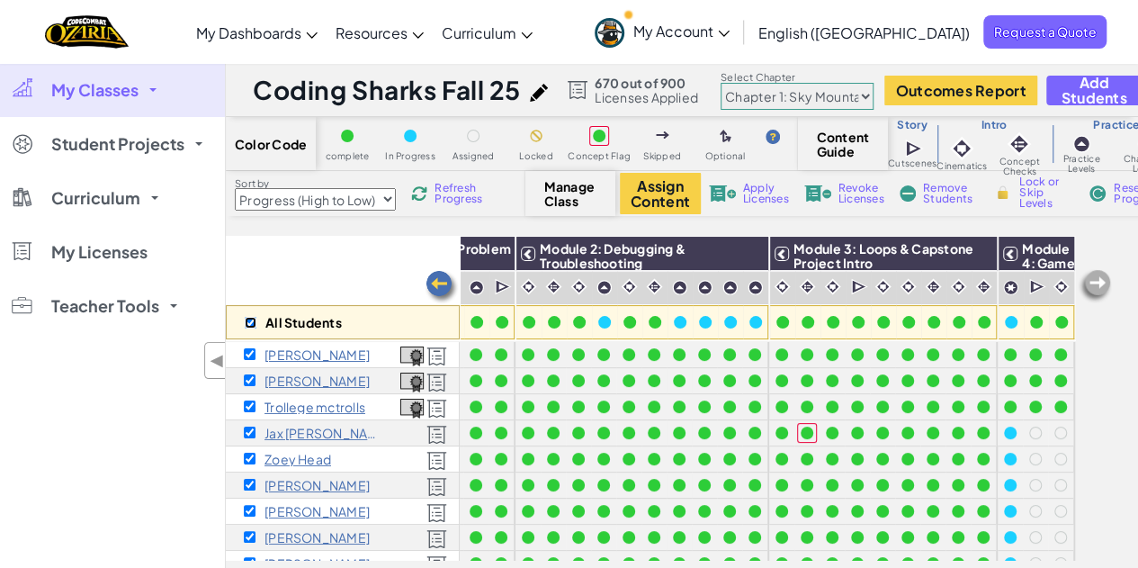
checkbox input "true"
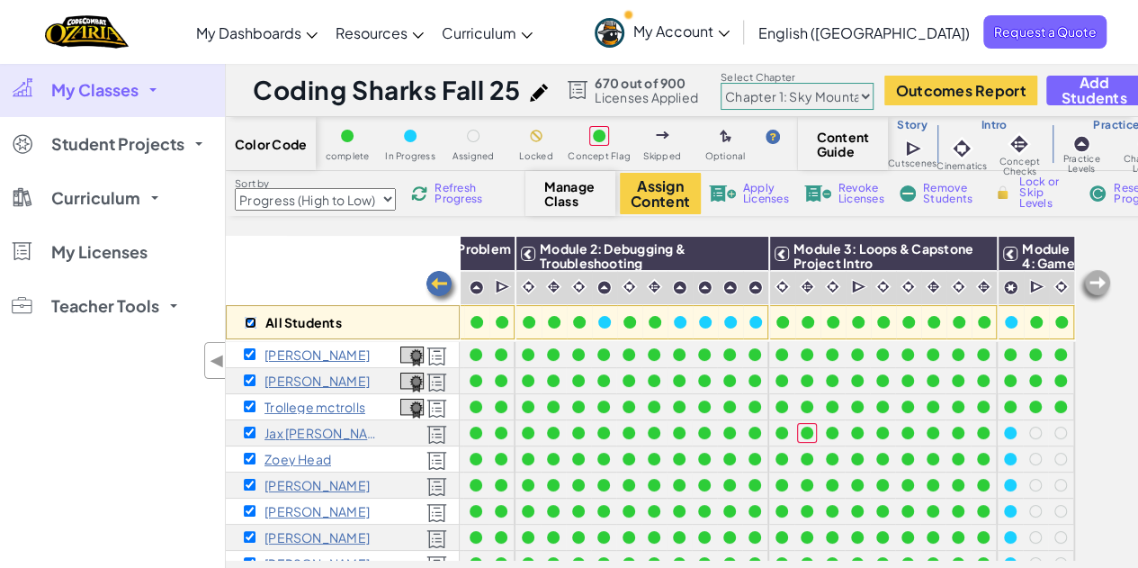
checkbox input "true"
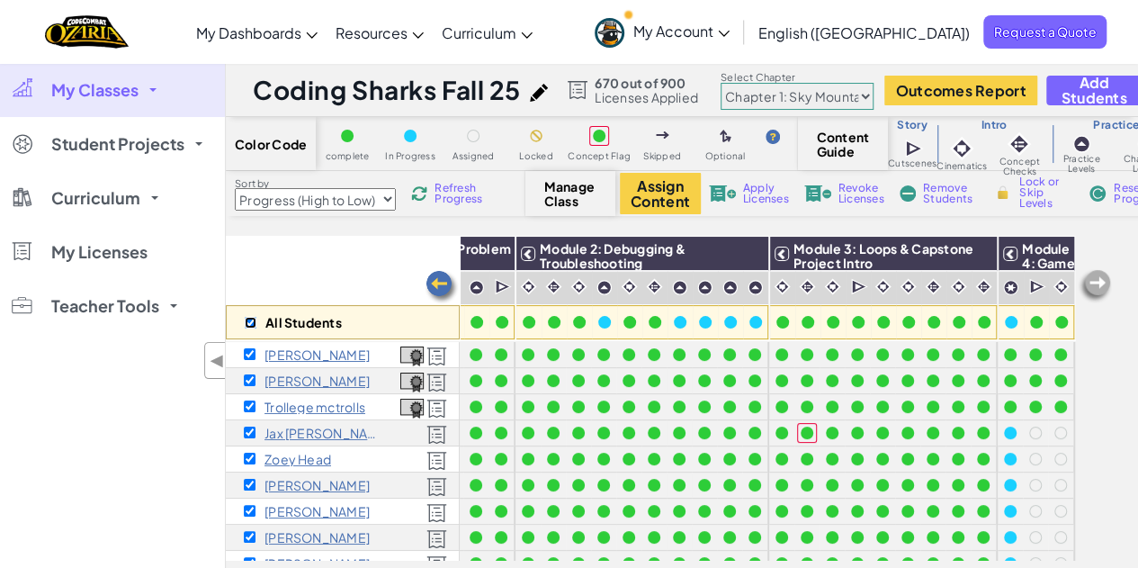
checkbox input "true"
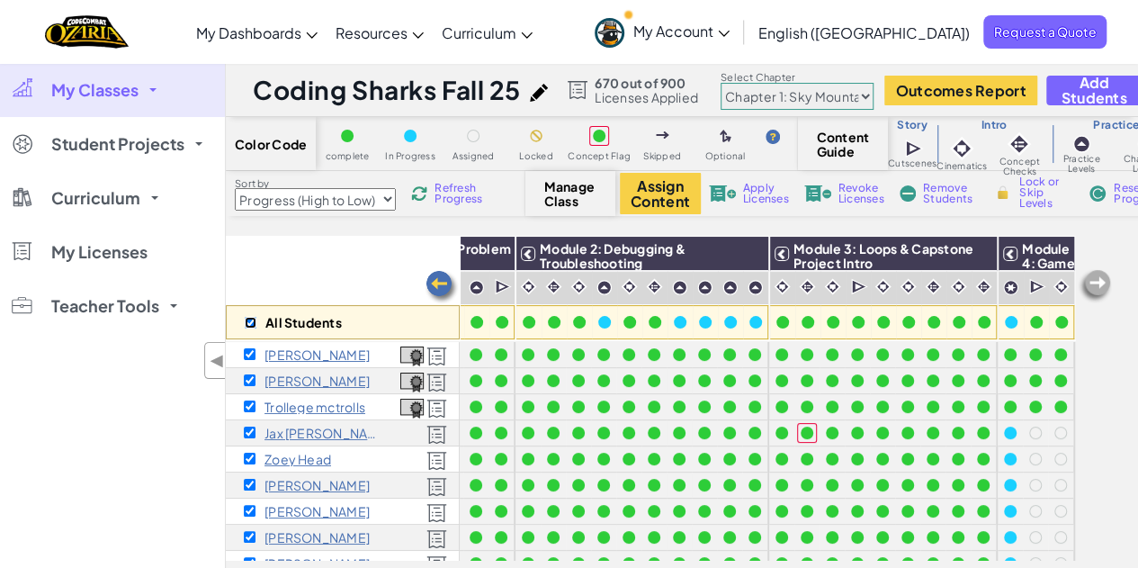
checkbox input "true"
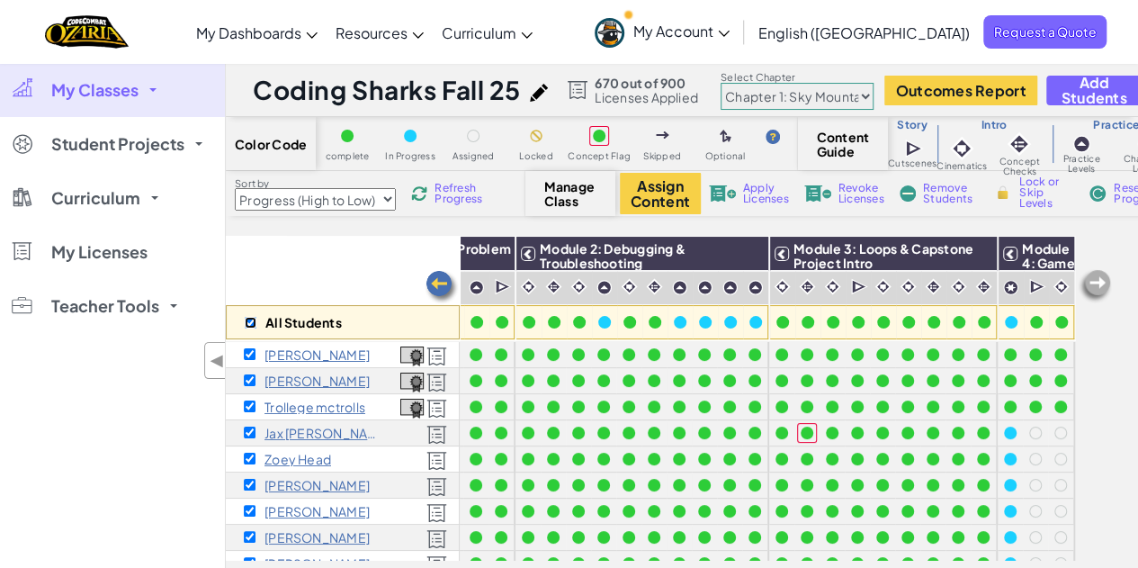
checkbox input "true"
click at [568, 193] on span "Manage Class" at bounding box center [570, 193] width 53 height 29
click at [817, 139] on span "Content Guide" at bounding box center [843, 144] width 53 height 29
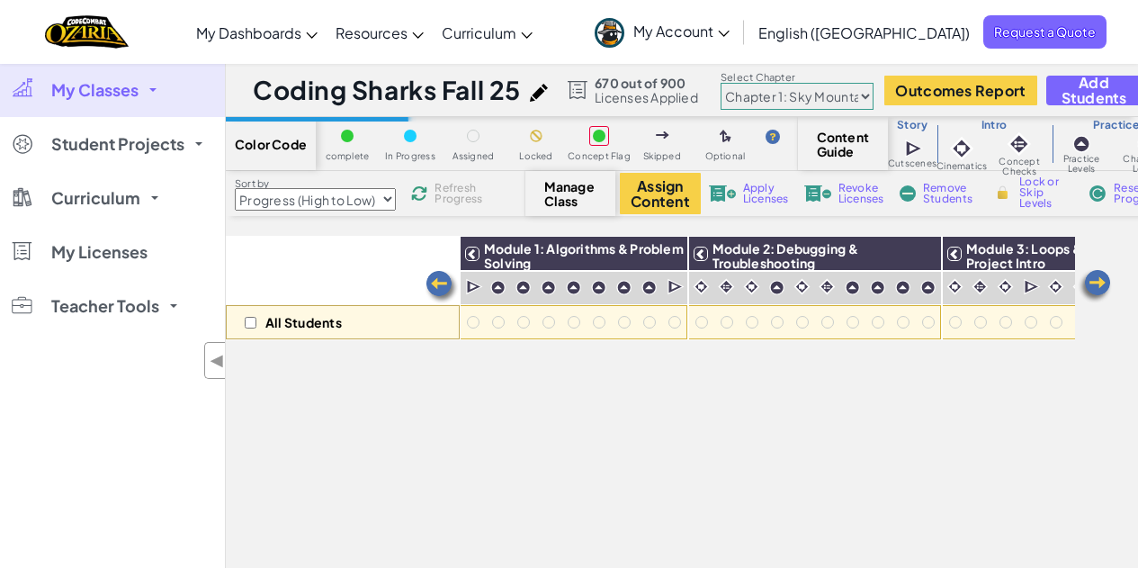
select select "Progress (High to Low)"
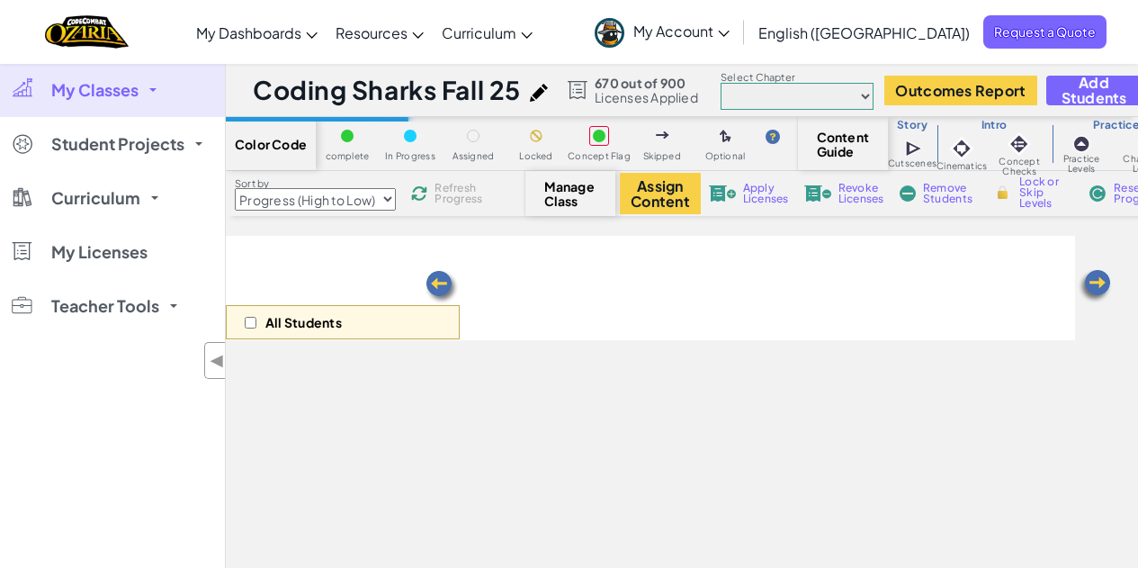
select select "Progress (High to Low)"
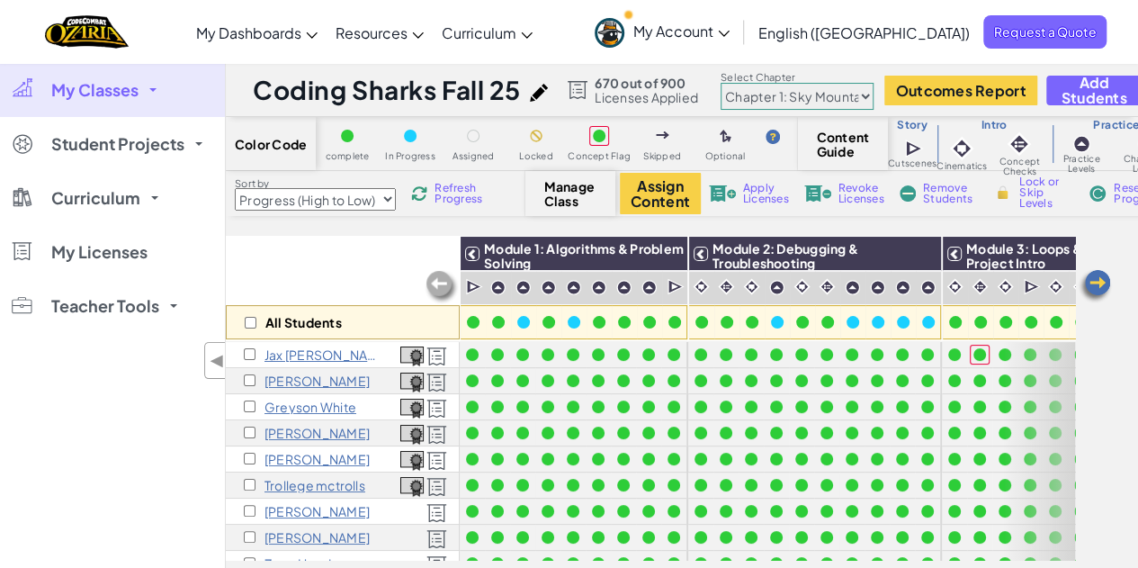
click at [85, 96] on span "My Classes" at bounding box center [94, 90] width 87 height 16
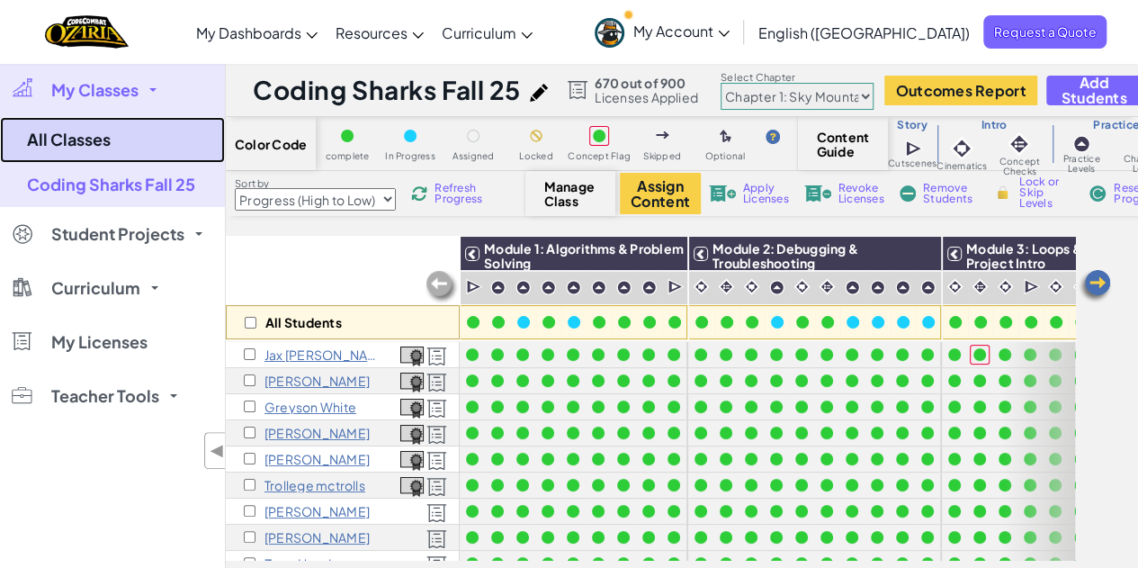
click at [71, 146] on link "All Classes" at bounding box center [112, 140] width 225 height 46
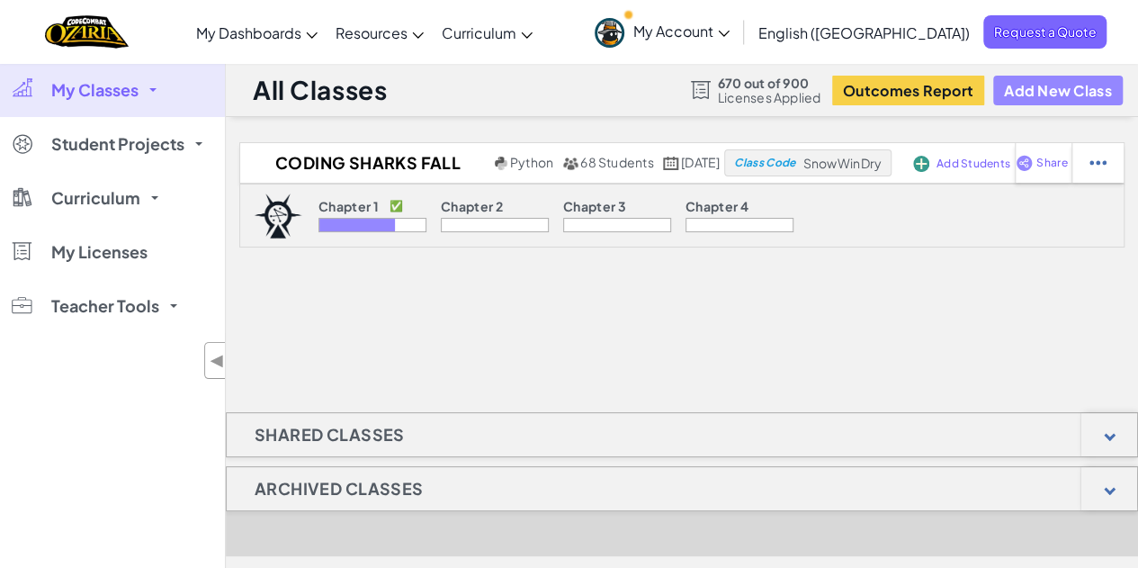
click at [1047, 90] on button "Add New Class" at bounding box center [1058, 91] width 130 height 30
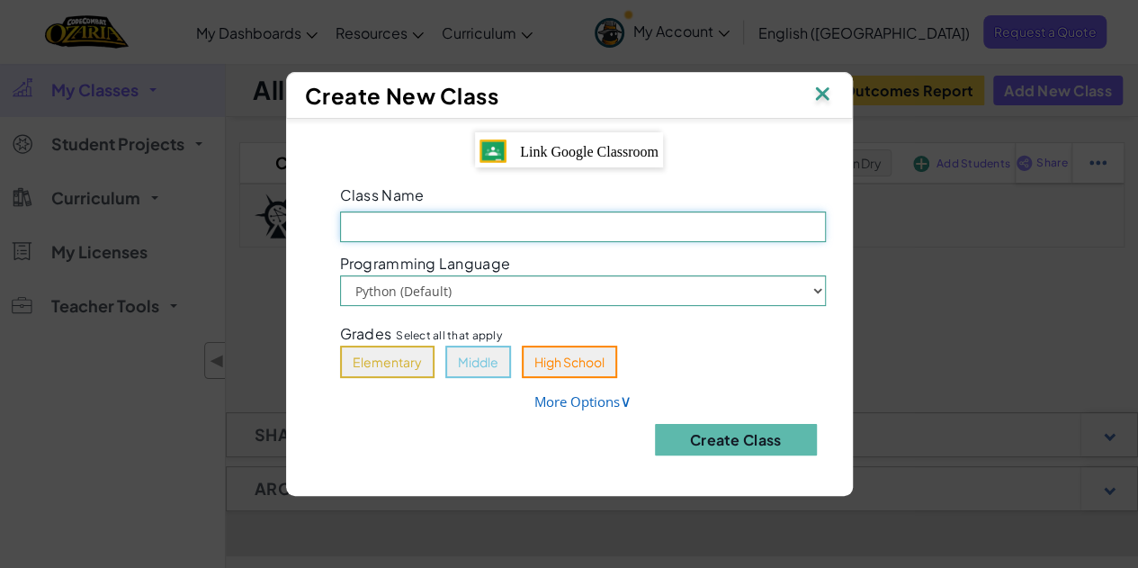
click at [503, 231] on input "Class Name Field is required" at bounding box center [583, 226] width 486 height 31
type input "Creative Code Period 1"
click at [570, 406] on link "More Options ∨" at bounding box center [582, 401] width 97 height 18
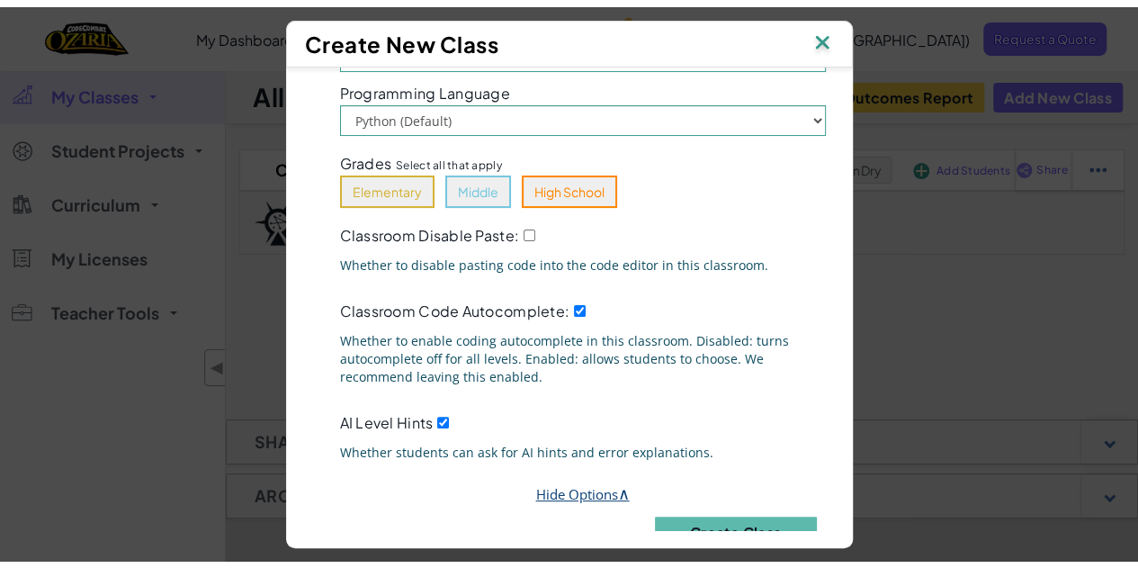
scroll to position [160, 0]
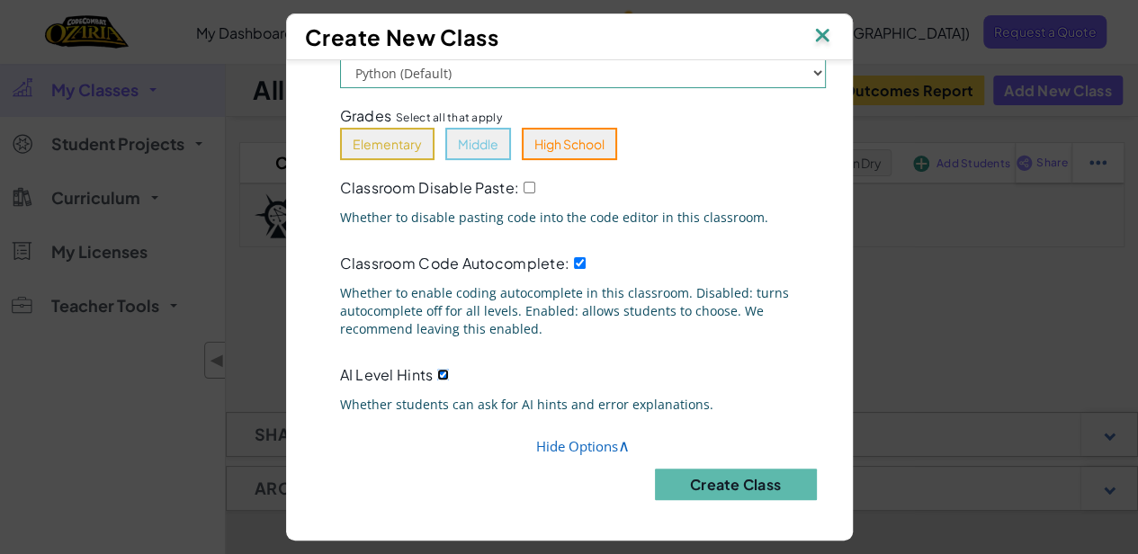
click at [433, 366] on div "AI Level Hints Whether students can ask for AI hints and error explanations." at bounding box center [582, 392] width 513 height 62
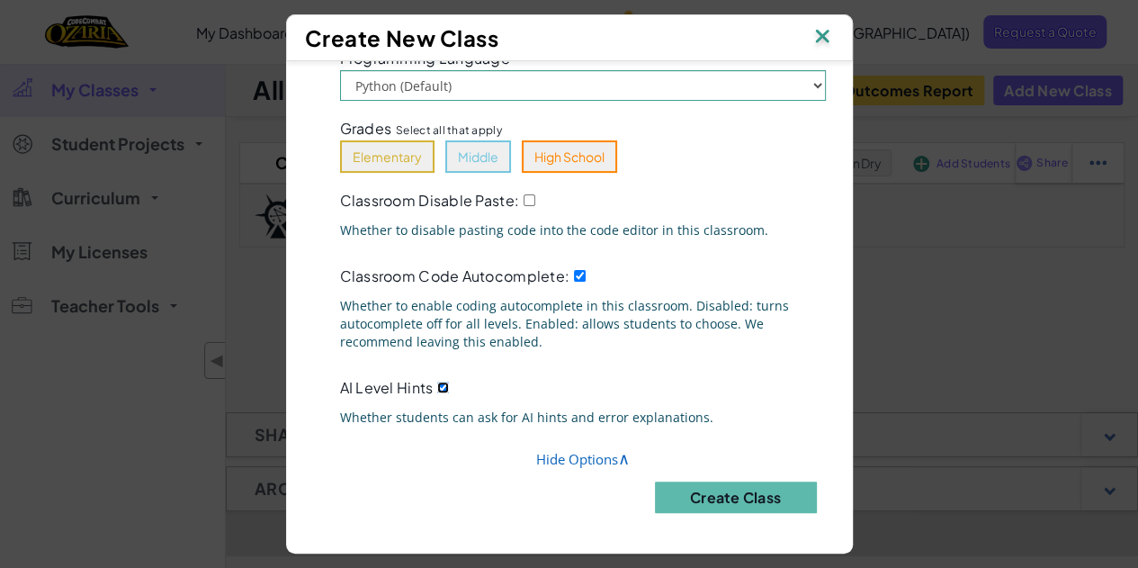
click at [437, 381] on input "AI Level Hints" at bounding box center [443, 387] width 12 height 12
checkbox input "false"
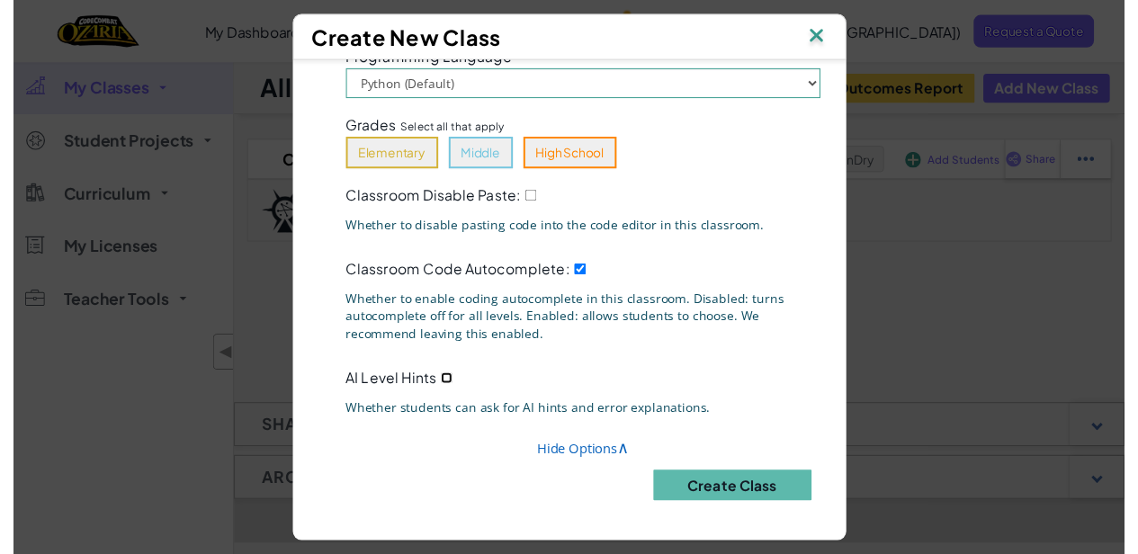
scroll to position [147, 0]
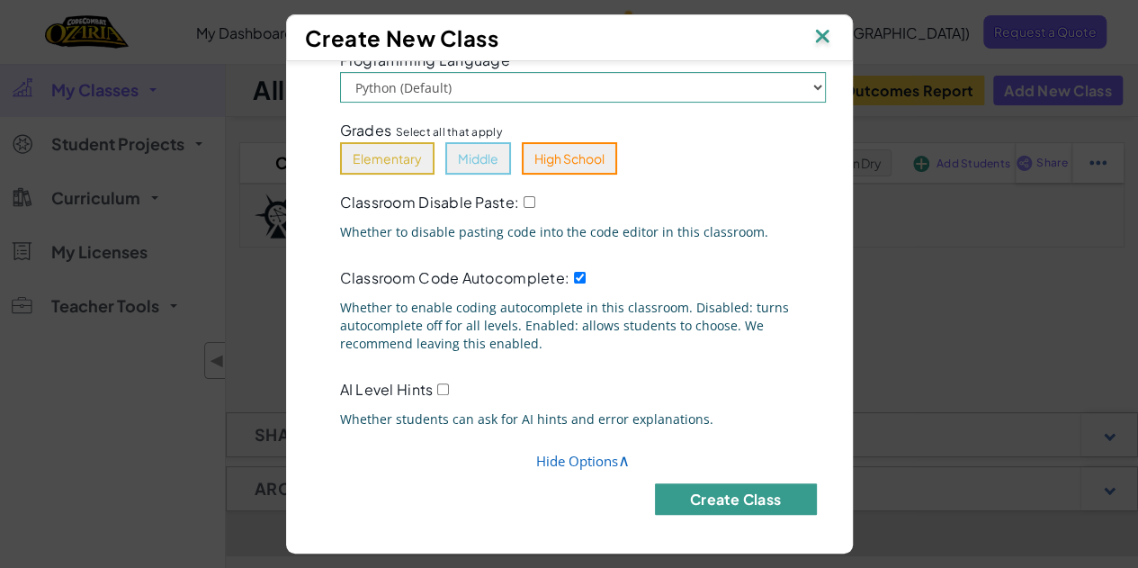
click at [736, 490] on button "Create Class" at bounding box center [736, 498] width 162 height 31
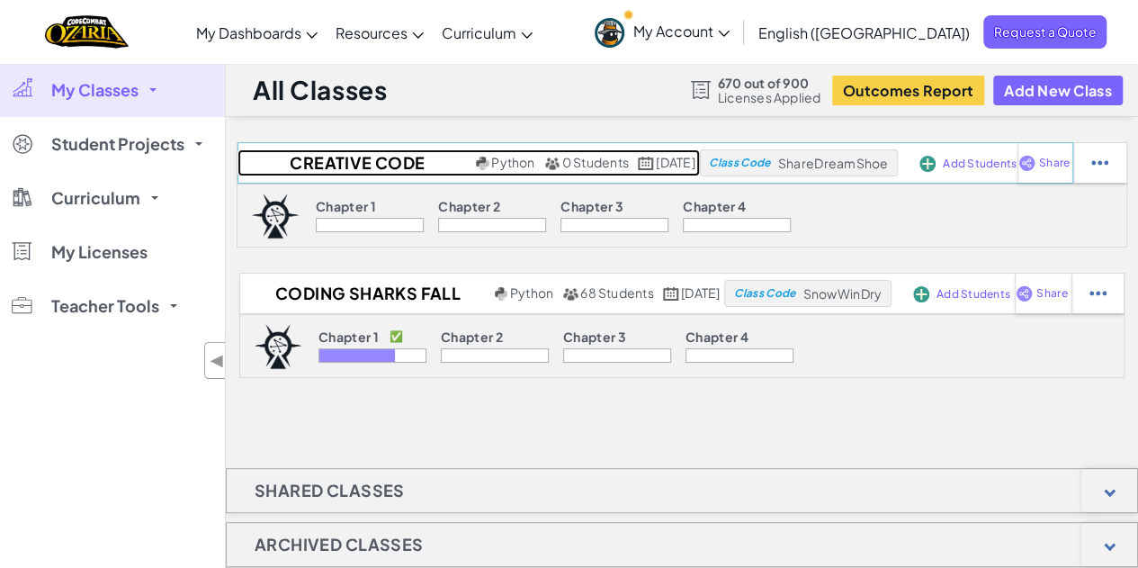
click at [308, 158] on h2 "Creative Code Period 1" at bounding box center [354, 162] width 234 height 27
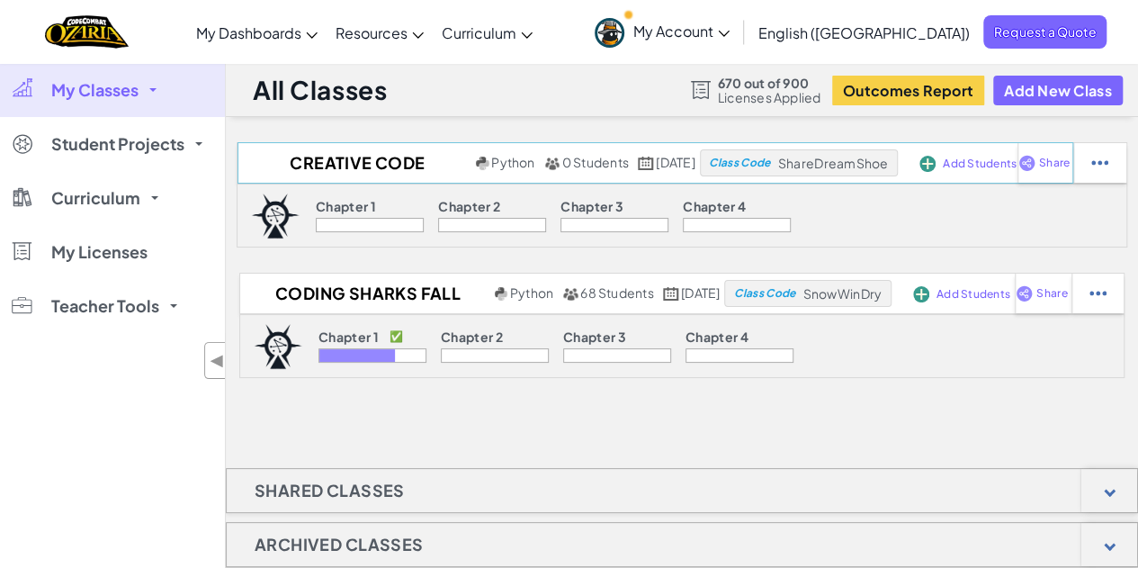
select select "Progress (High to Low)"
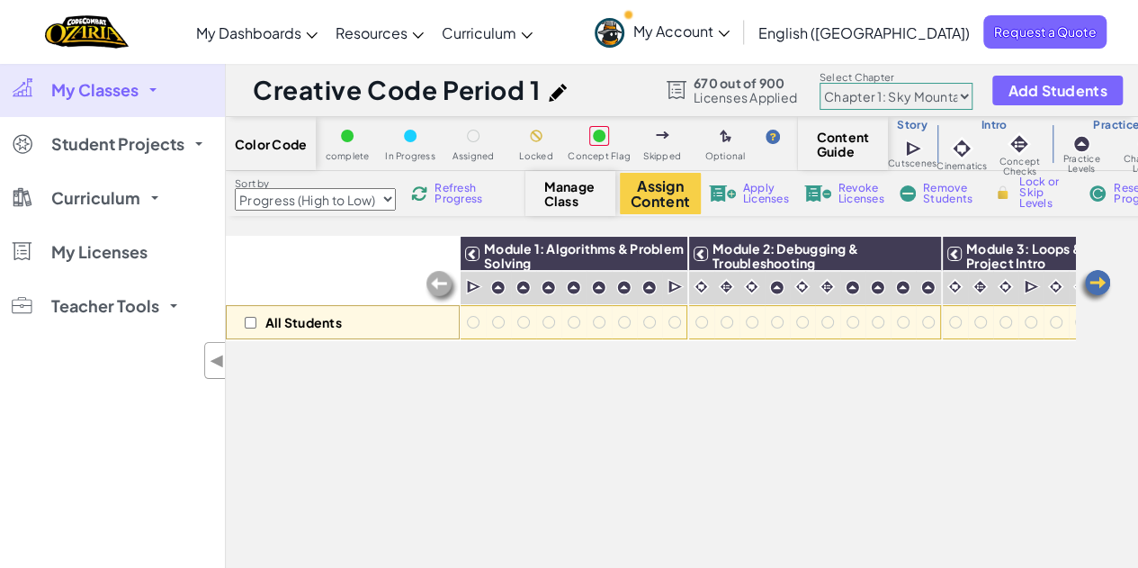
click at [559, 92] on img at bounding box center [558, 93] width 18 height 18
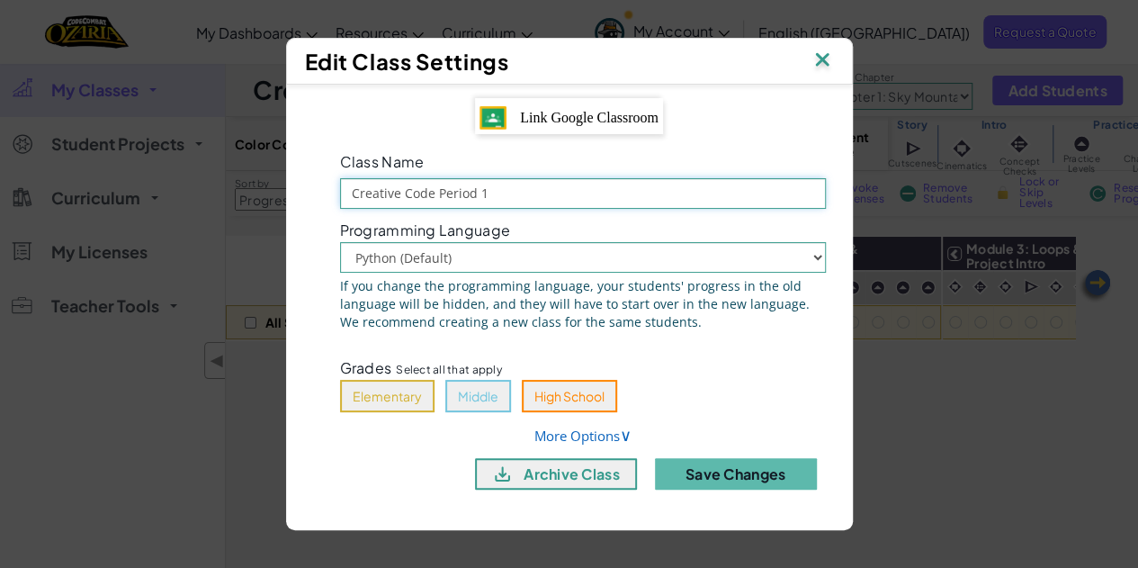
drag, startPoint x: 437, startPoint y: 192, endPoint x: 307, endPoint y: 211, distance: 131.9
click at [307, 211] on div "Link Google Classroom Class Name Creative Code Period 1 Programming Language Py…" at bounding box center [570, 300] width 540 height 405
type input "Period 1"
click at [757, 474] on button "Save Changes" at bounding box center [736, 473] width 162 height 31
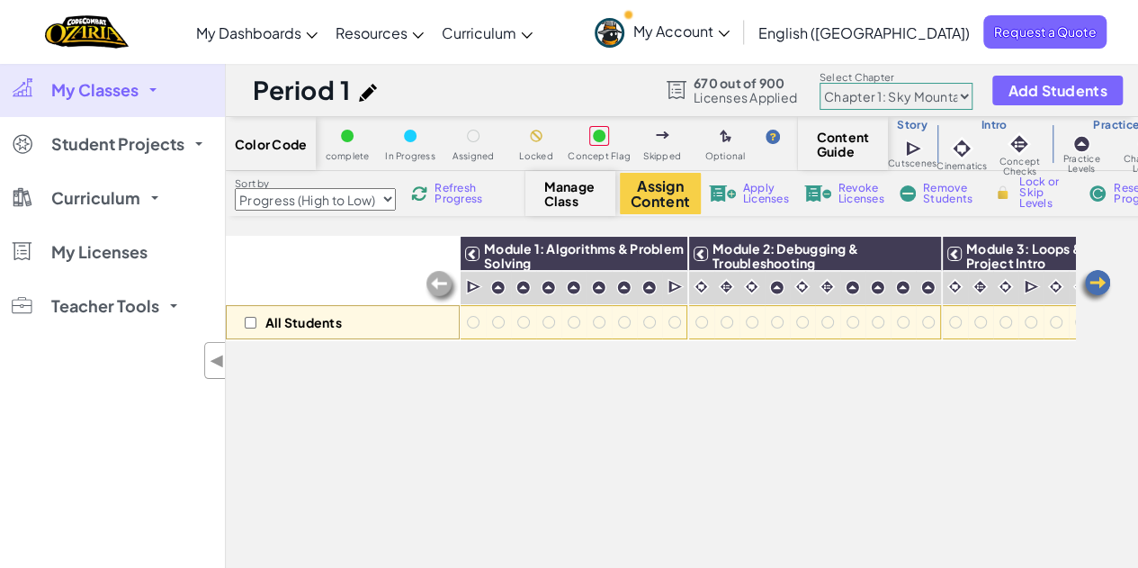
click at [109, 98] on span "My Classes" at bounding box center [94, 90] width 87 height 16
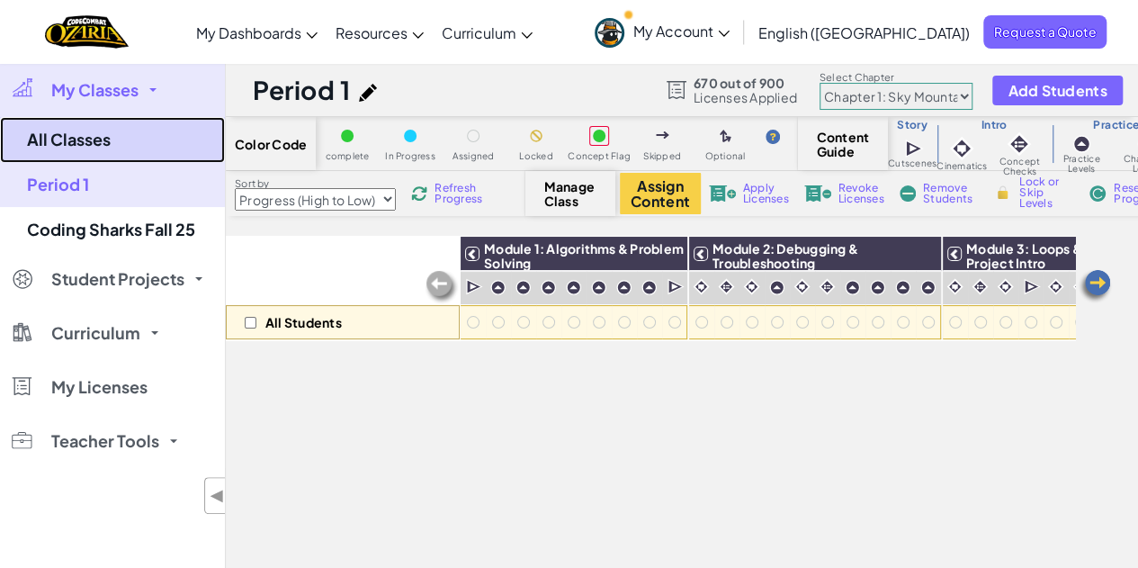
click at [80, 140] on link "All Classes" at bounding box center [112, 140] width 225 height 46
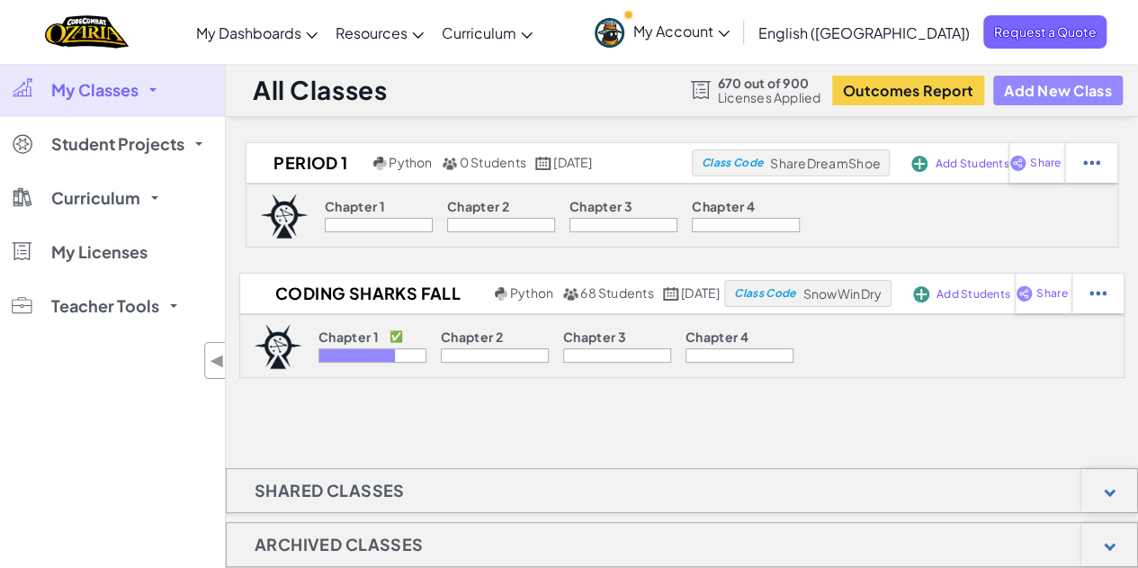
click at [1040, 94] on button "Add New Class" at bounding box center [1058, 91] width 130 height 30
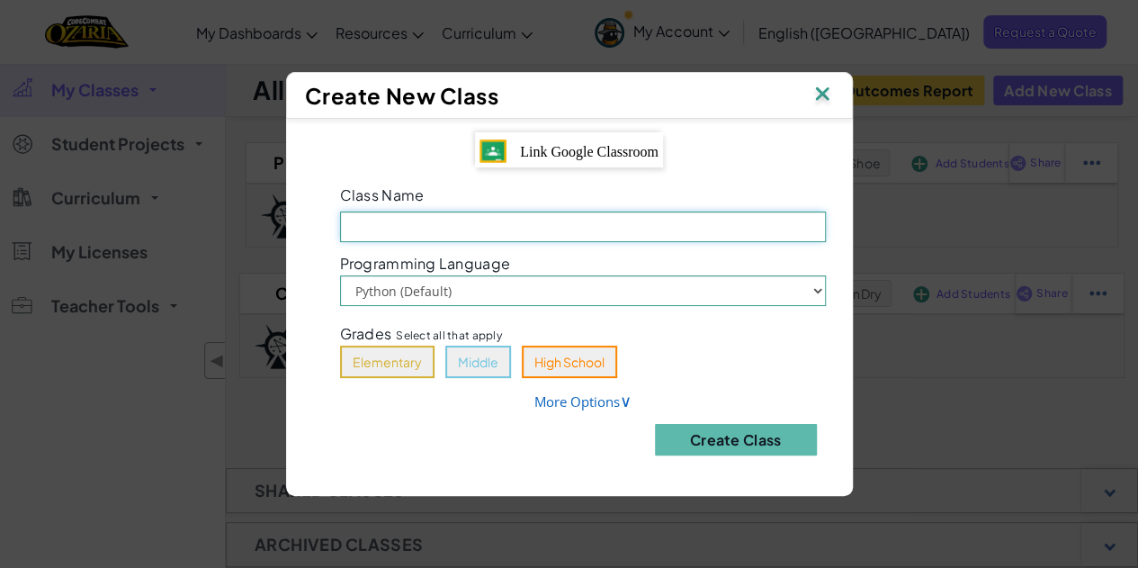
click at [572, 235] on input "Class Name Field is required" at bounding box center [583, 226] width 486 height 31
type input "p"
type input "Period 2"
click at [583, 401] on link "More Options ∨" at bounding box center [582, 401] width 97 height 18
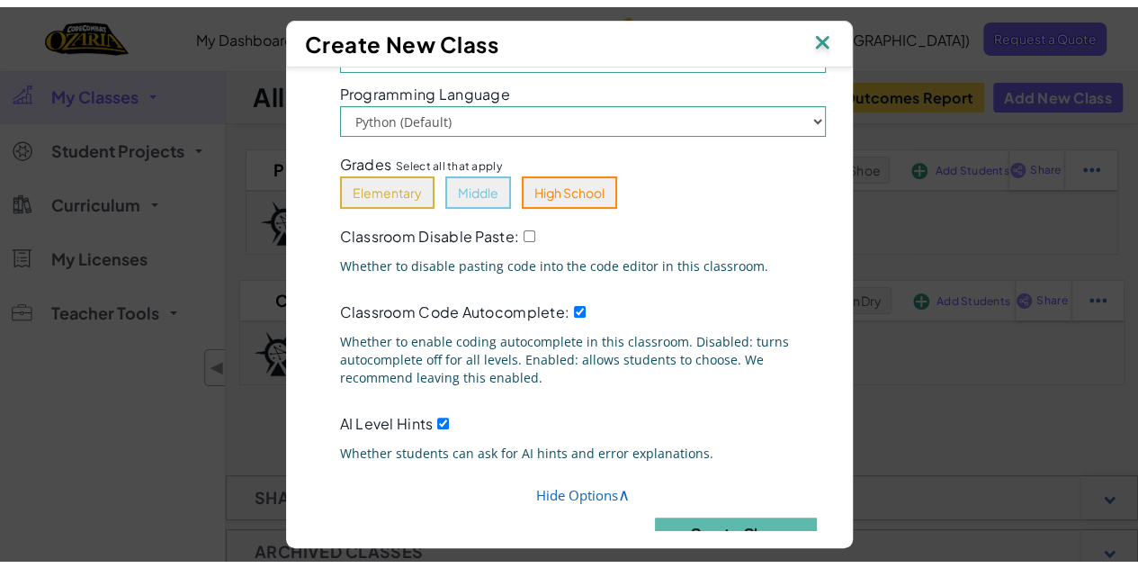
scroll to position [120, 0]
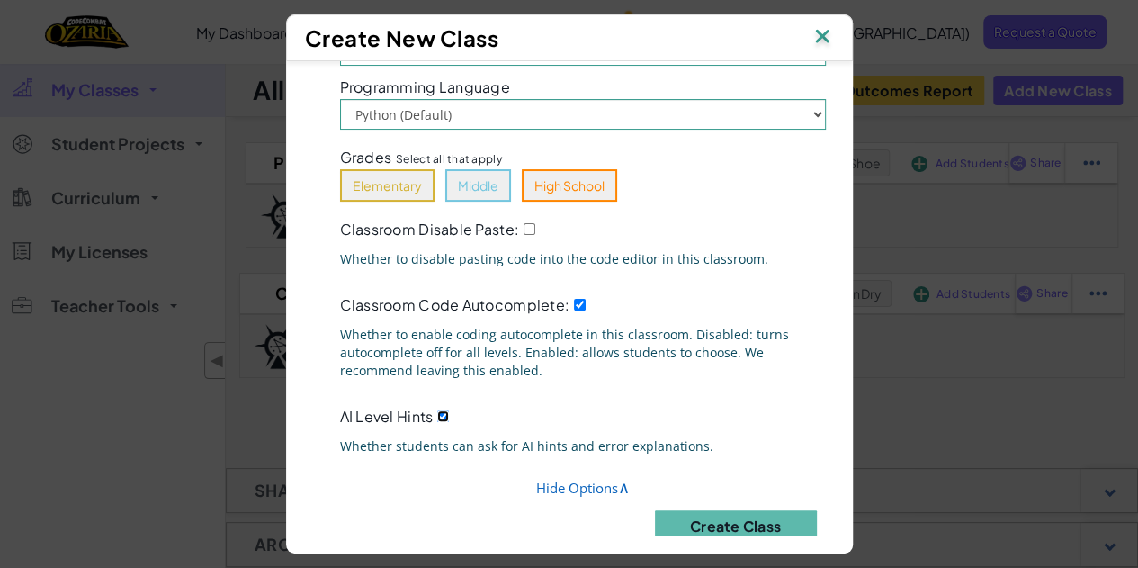
click at [437, 404] on div "AI Level Hints Whether students can ask for AI hints and error explanations." at bounding box center [582, 433] width 513 height 62
click at [437, 415] on input "AI Level Hints" at bounding box center [443, 416] width 12 height 12
checkbox input "false"
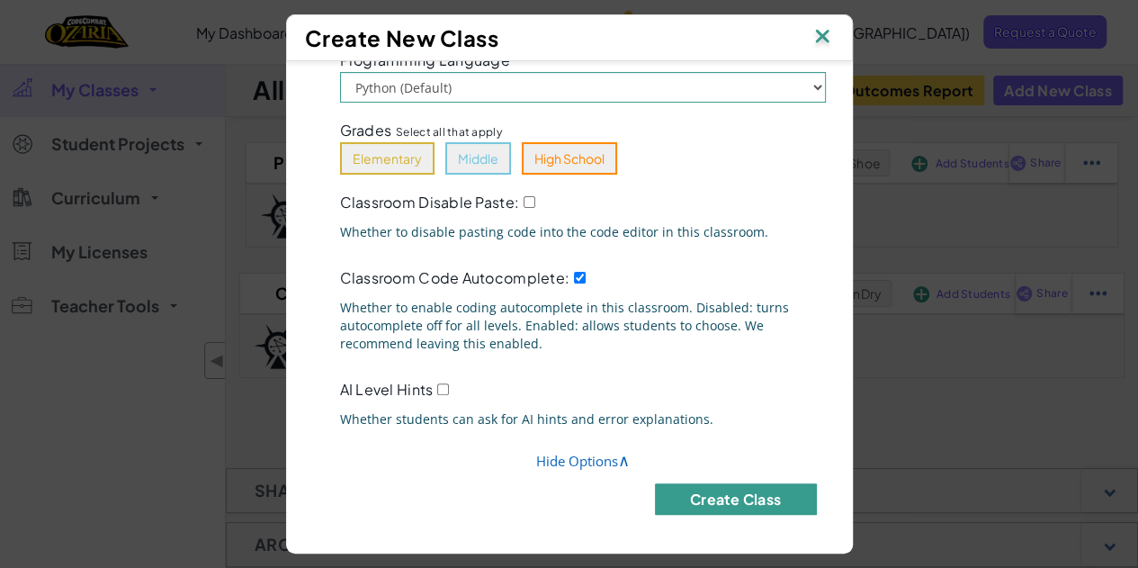
click at [703, 492] on button "Create Class" at bounding box center [736, 498] width 162 height 31
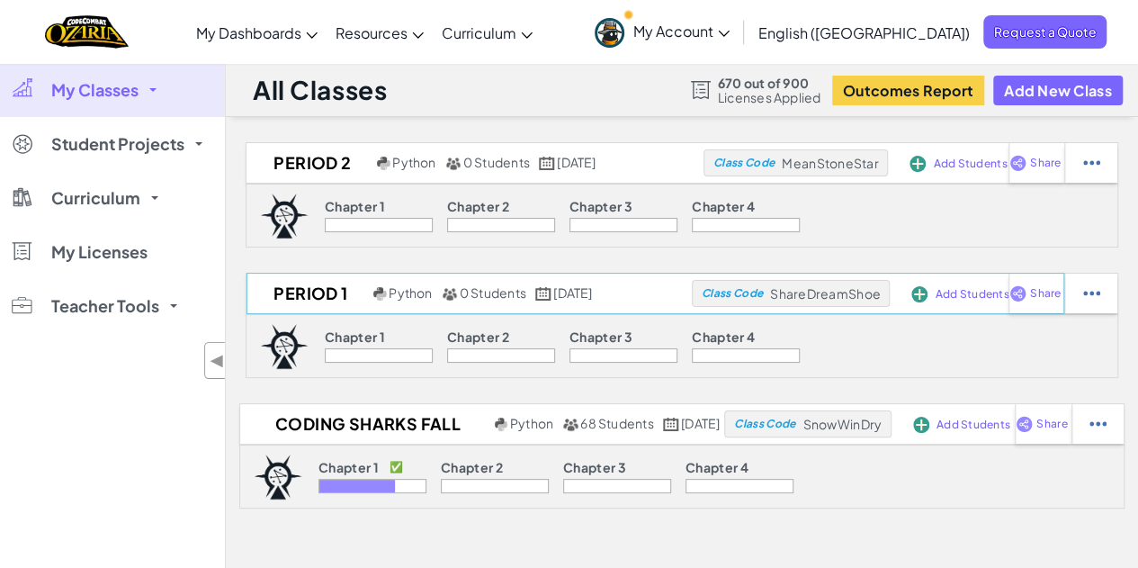
click at [838, 293] on span "ShareDreamShoe" at bounding box center [825, 293] width 111 height 16
click at [1123, 423] on div at bounding box center [1097, 424] width 52 height 40
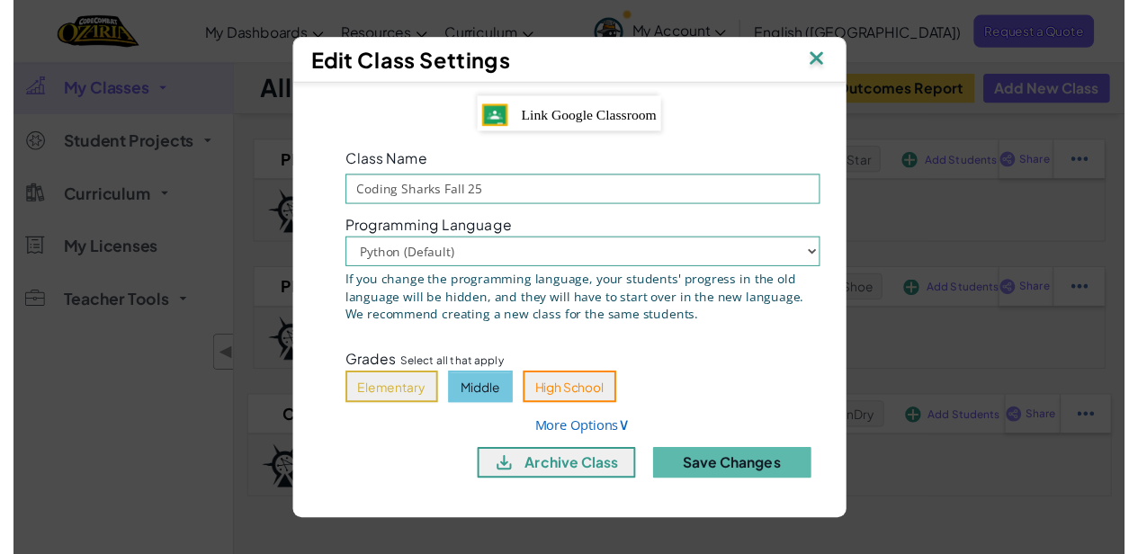
scroll to position [42, 0]
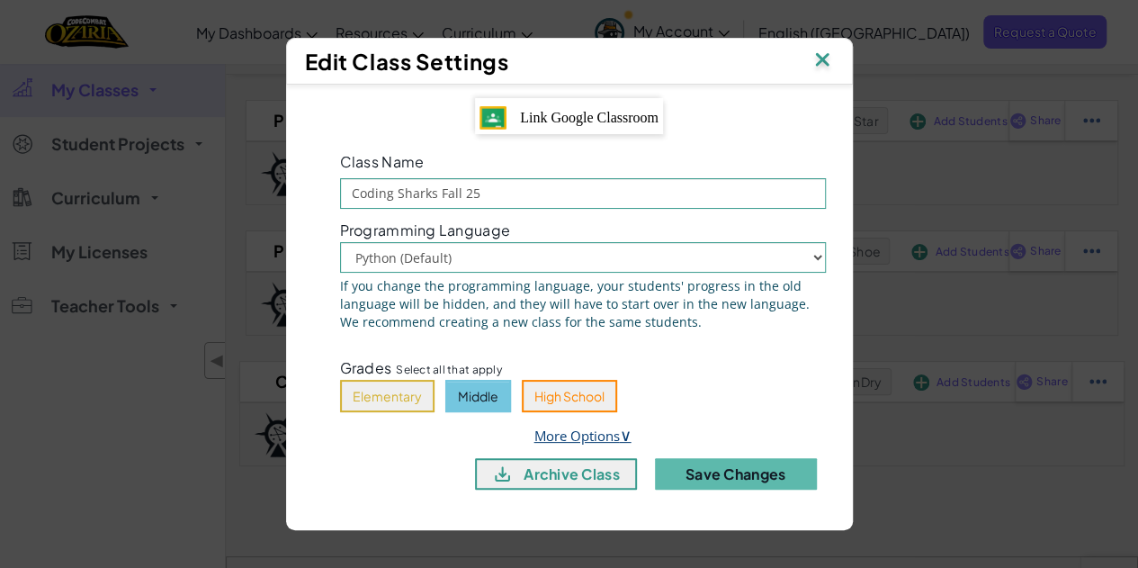
click at [589, 431] on link "More Options ∨" at bounding box center [582, 435] width 97 height 18
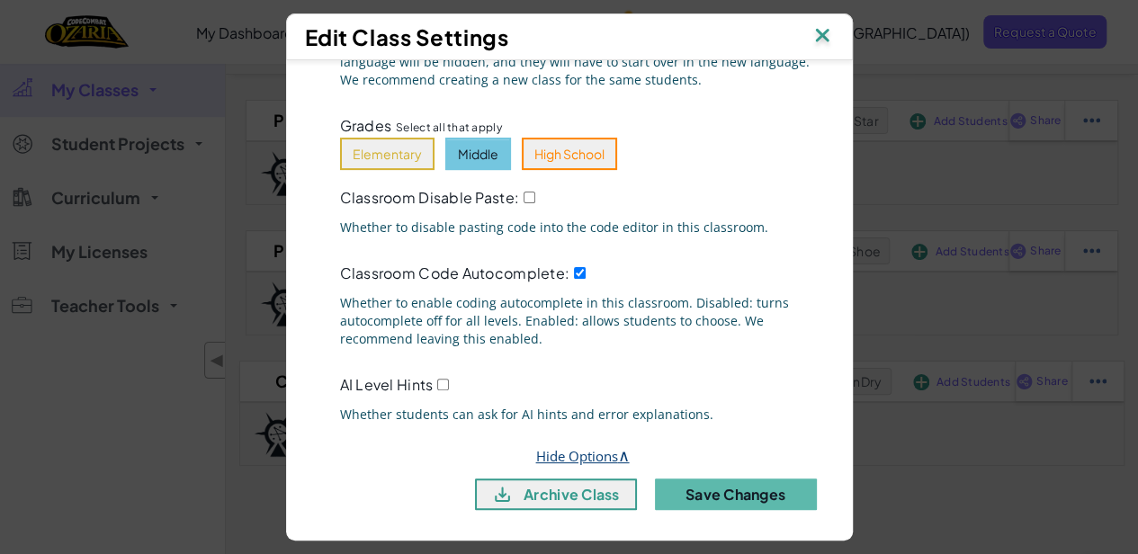
scroll to position [219, 0]
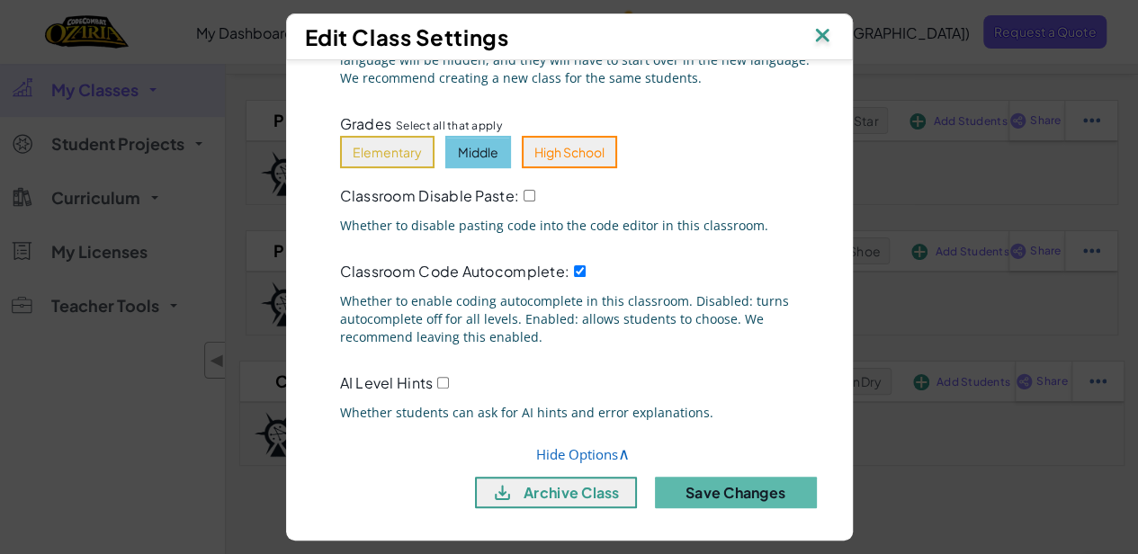
click at [828, 23] on img at bounding box center [821, 36] width 23 height 27
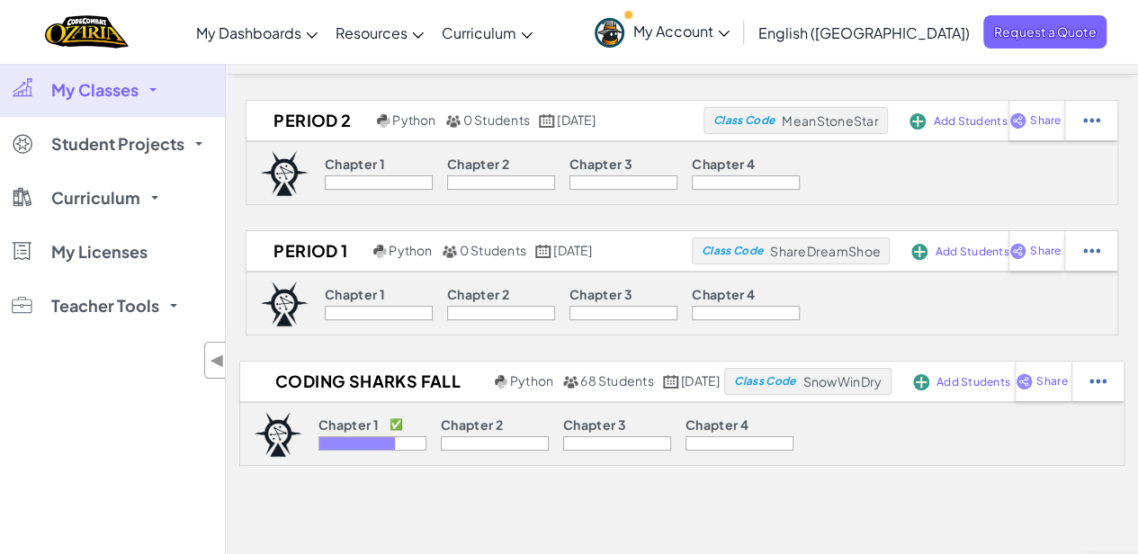
scroll to position [0, 0]
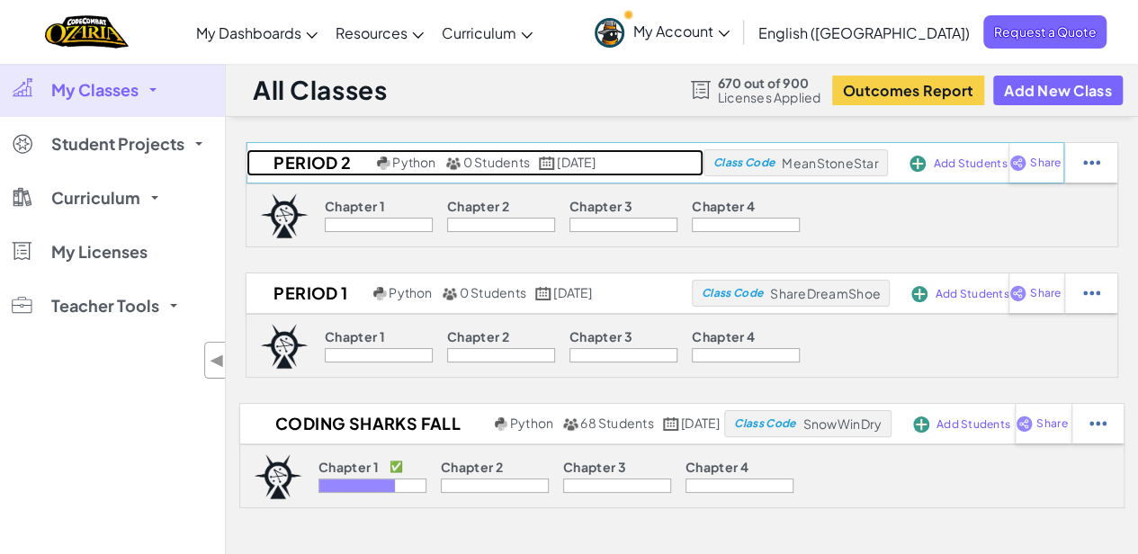
click at [277, 160] on h2 "Period 2" at bounding box center [309, 162] width 126 height 27
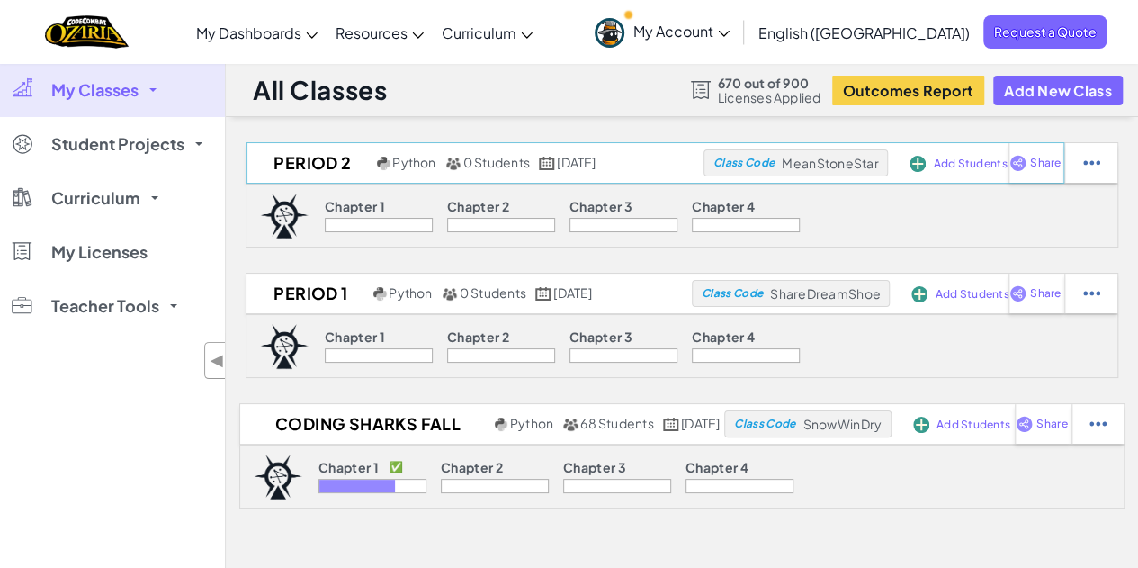
select select "Progress (High to Low)"
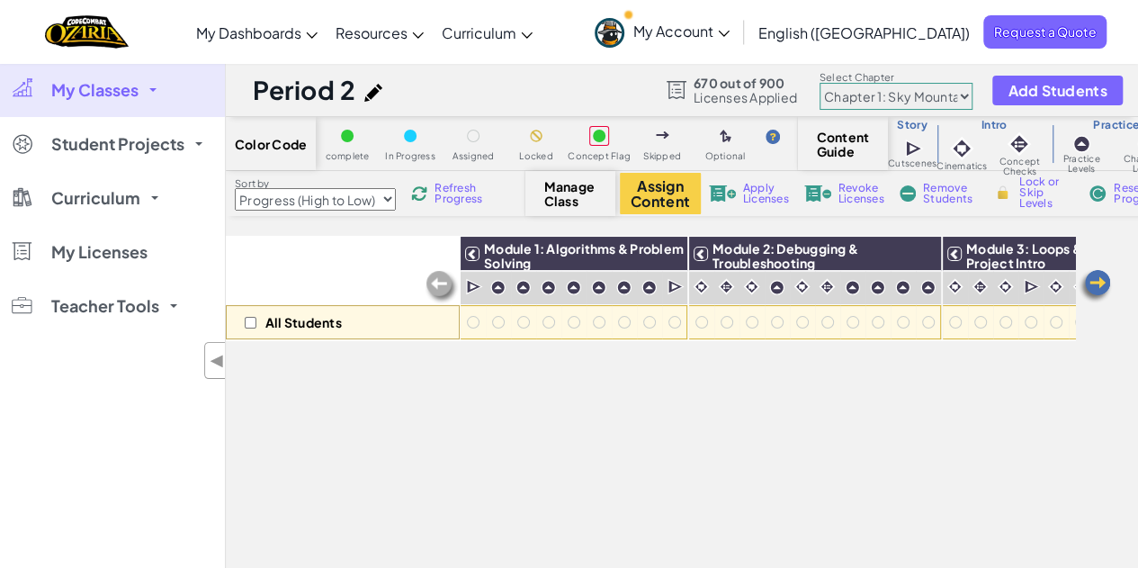
click at [367, 85] on img at bounding box center [373, 93] width 18 height 18
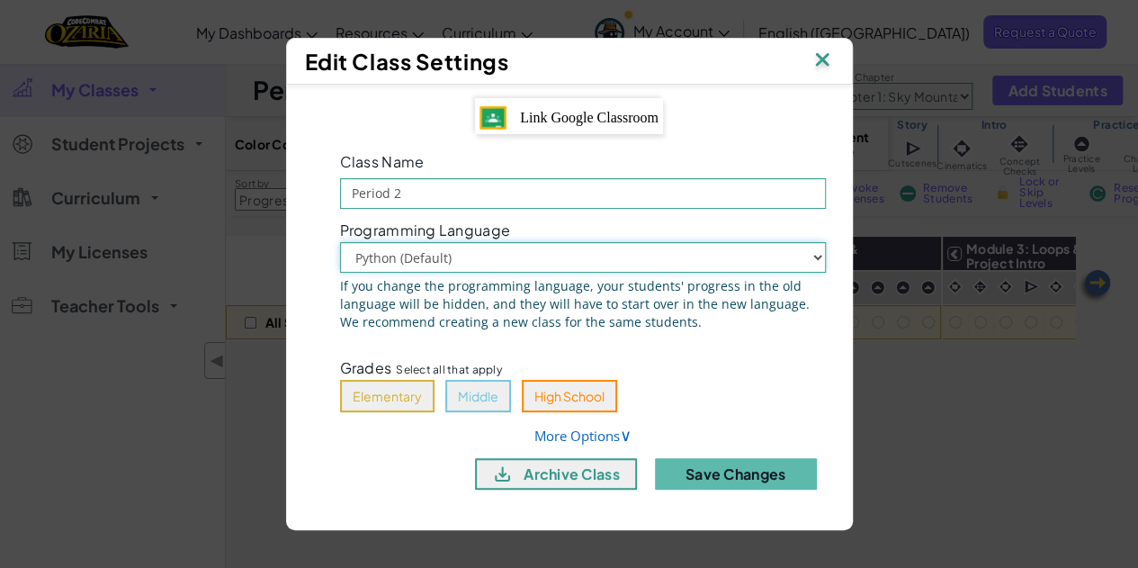
click at [450, 258] on select "Python (Default) JavaScript" at bounding box center [583, 257] width 486 height 31
click at [450, 262] on select "Python (Default) JavaScript" at bounding box center [583, 257] width 486 height 31
click at [819, 55] on img at bounding box center [821, 61] width 23 height 27
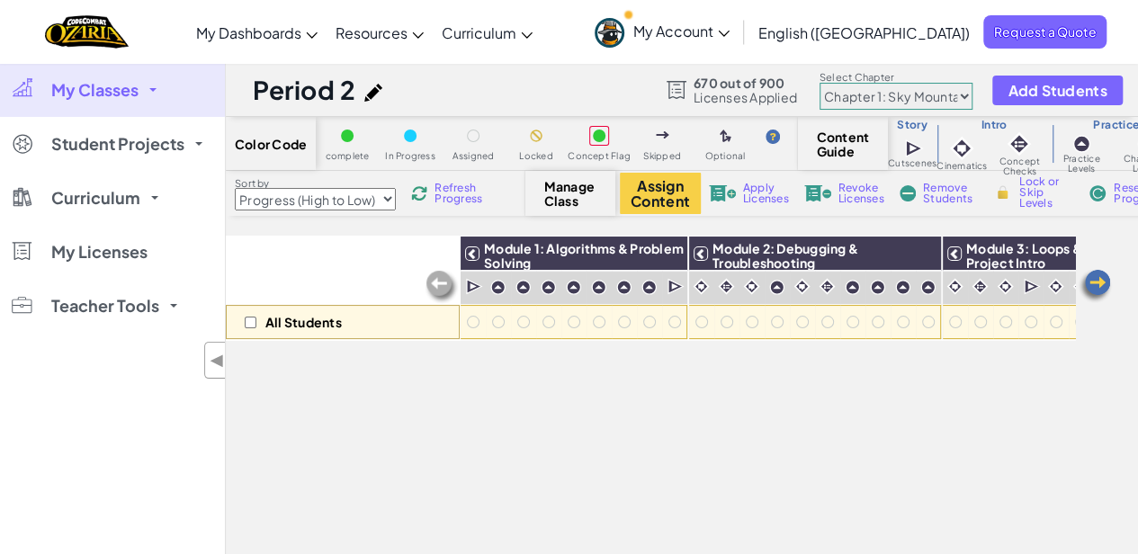
click at [564, 201] on span "Manage Class" at bounding box center [570, 193] width 53 height 29
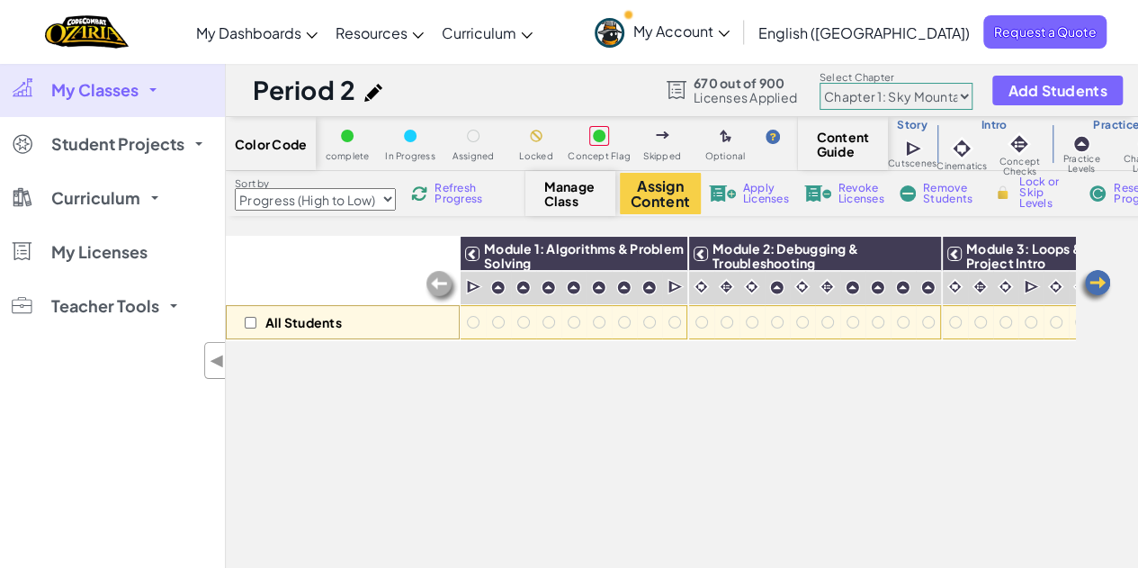
click at [78, 93] on span "My Classes" at bounding box center [94, 90] width 87 height 16
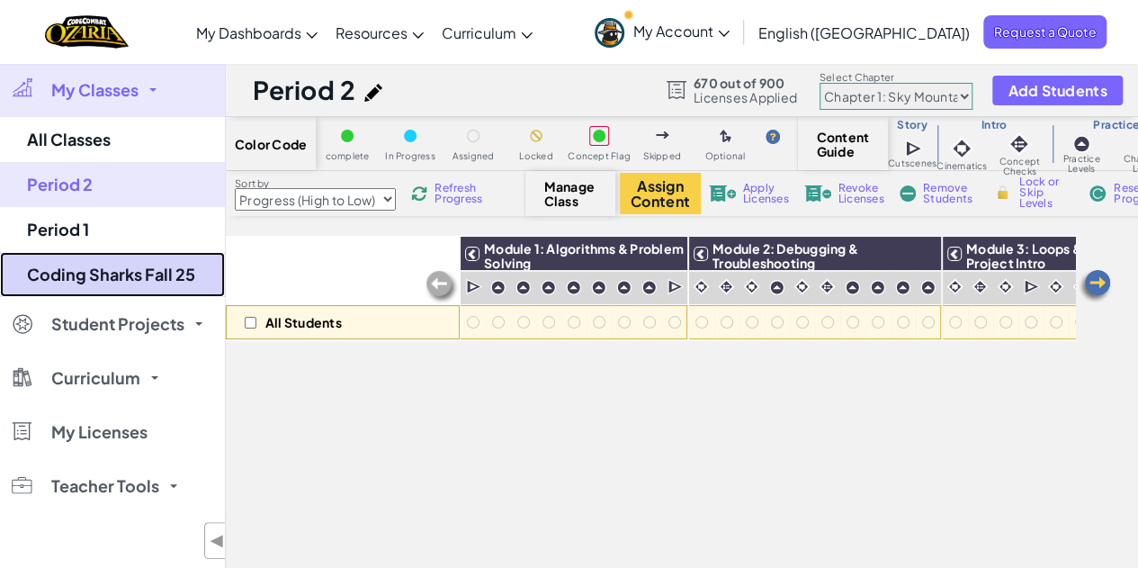
click at [120, 278] on link "Coding Sharks Fall 25" at bounding box center [112, 274] width 225 height 45
select select "Progress (High to Low)"
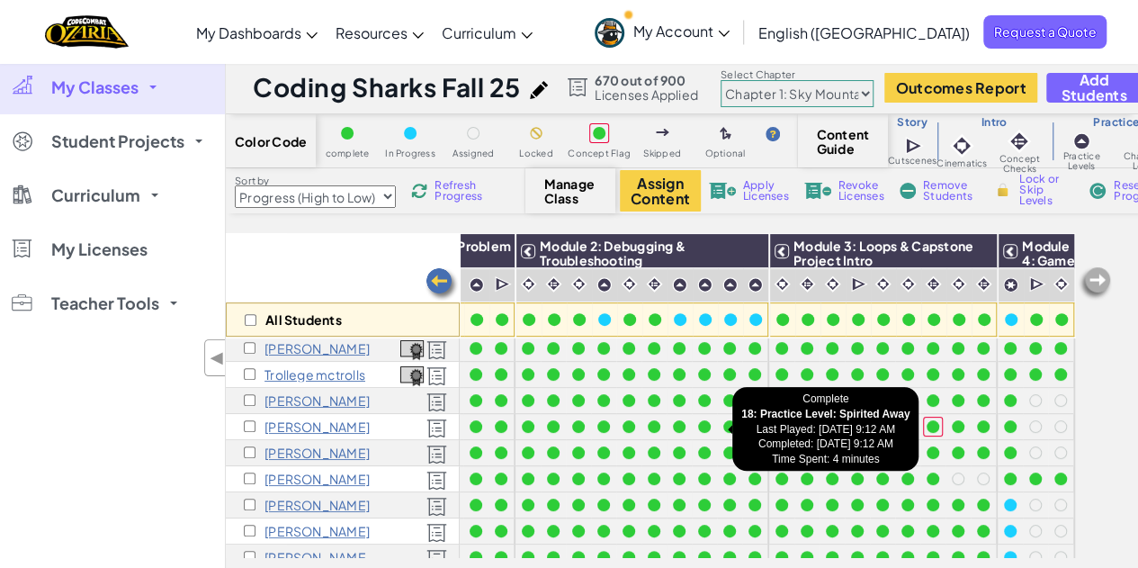
scroll to position [239, 186]
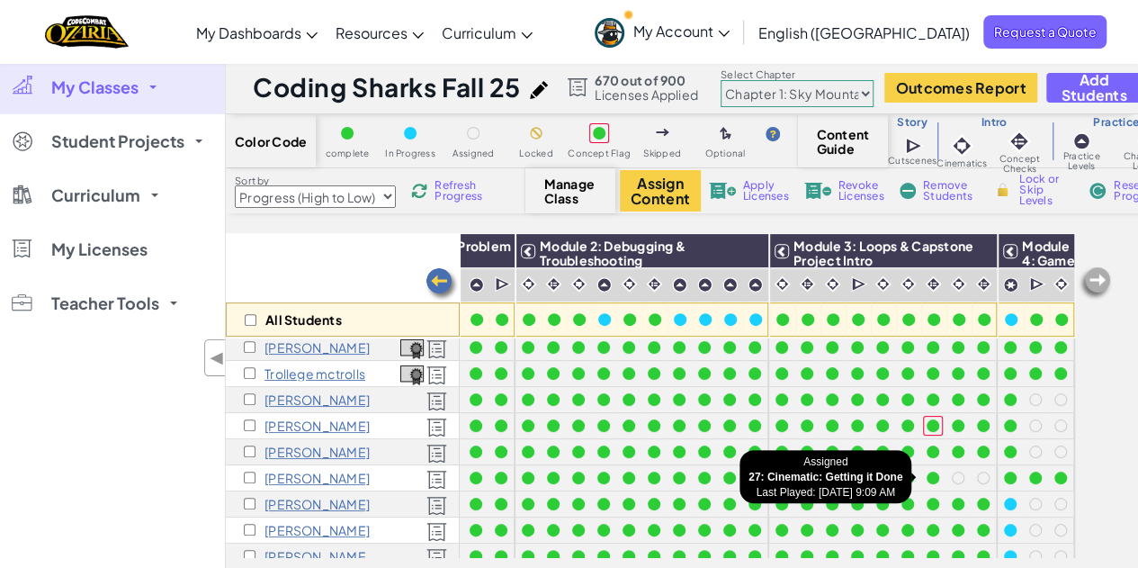
click at [952, 472] on div at bounding box center [958, 477] width 13 height 13
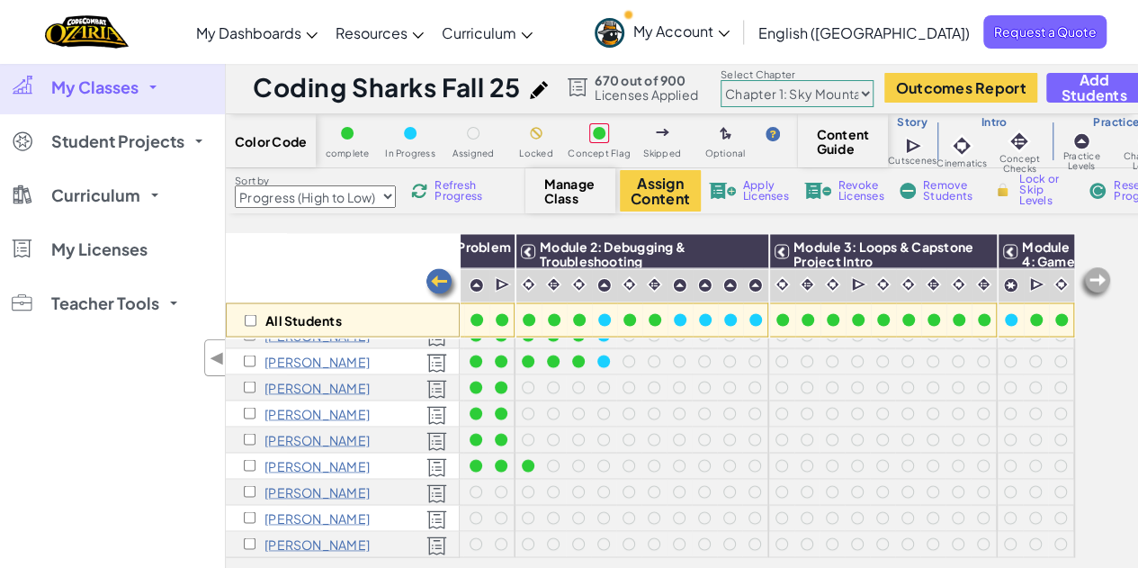
scroll to position [1569, 186]
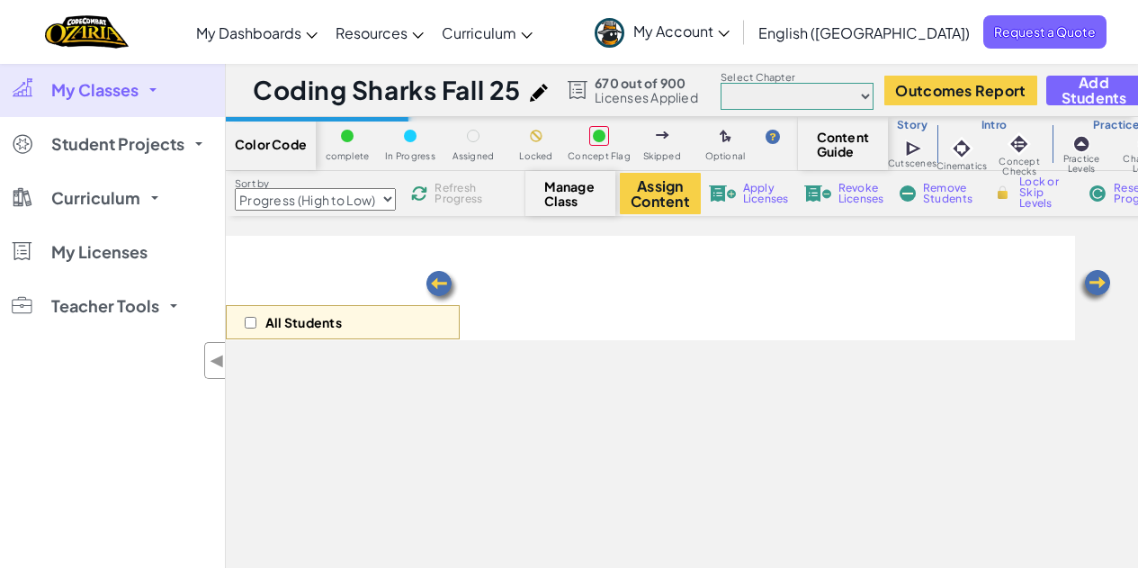
select select "Progress (High to Low)"
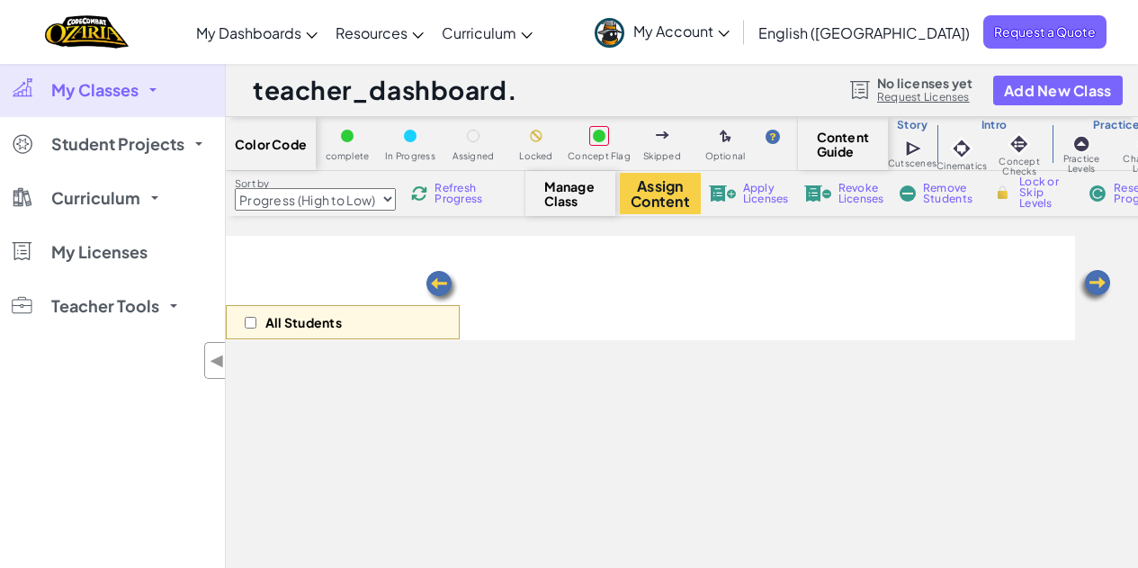
select select "Progress (High to Low)"
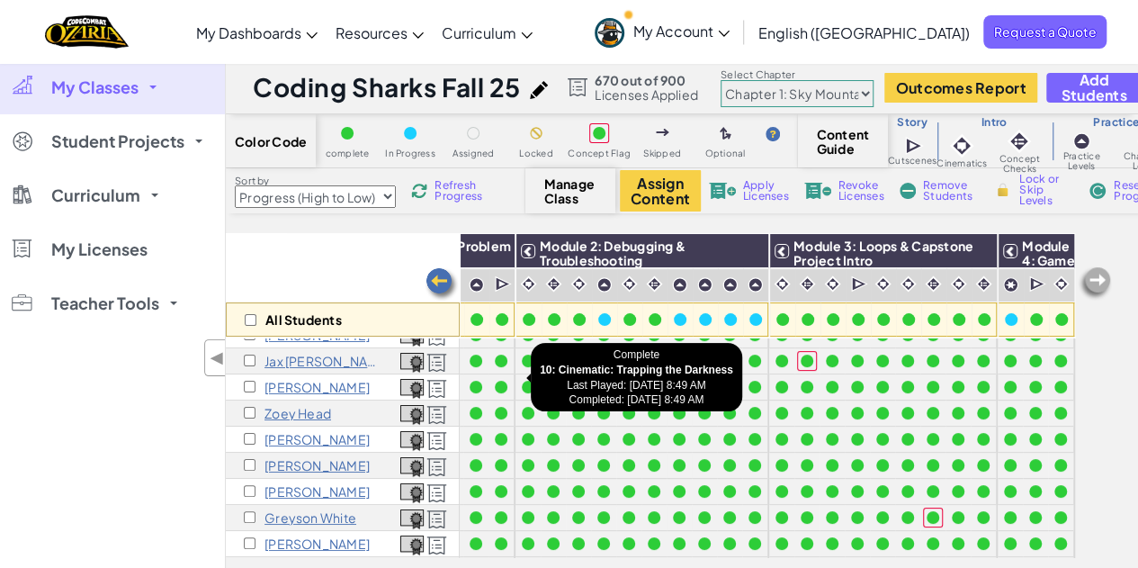
scroll to position [0, 186]
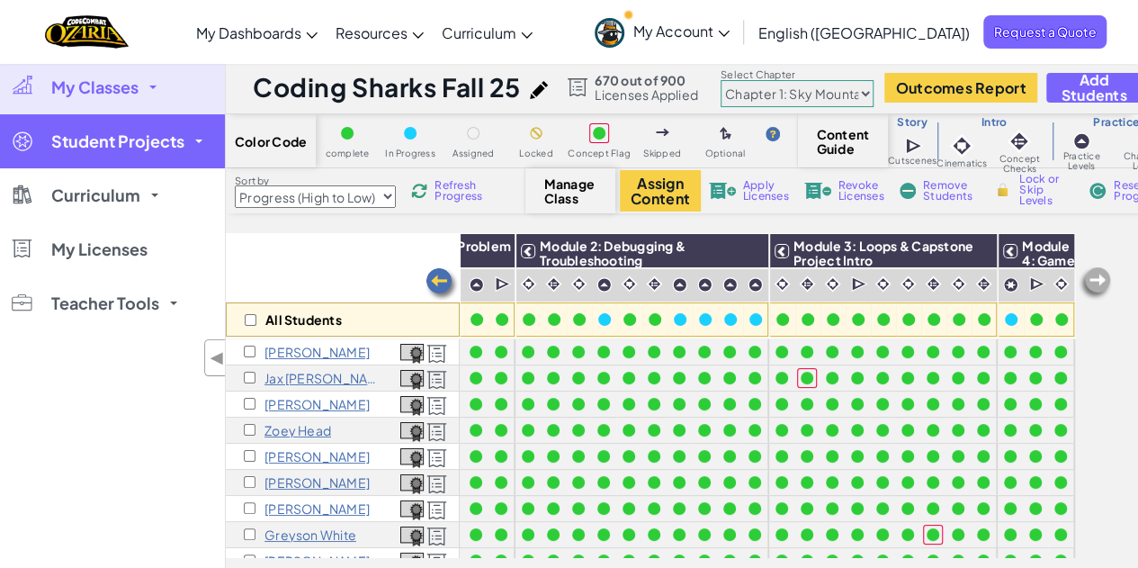
click at [117, 127] on link "Student Projects" at bounding box center [112, 141] width 225 height 54
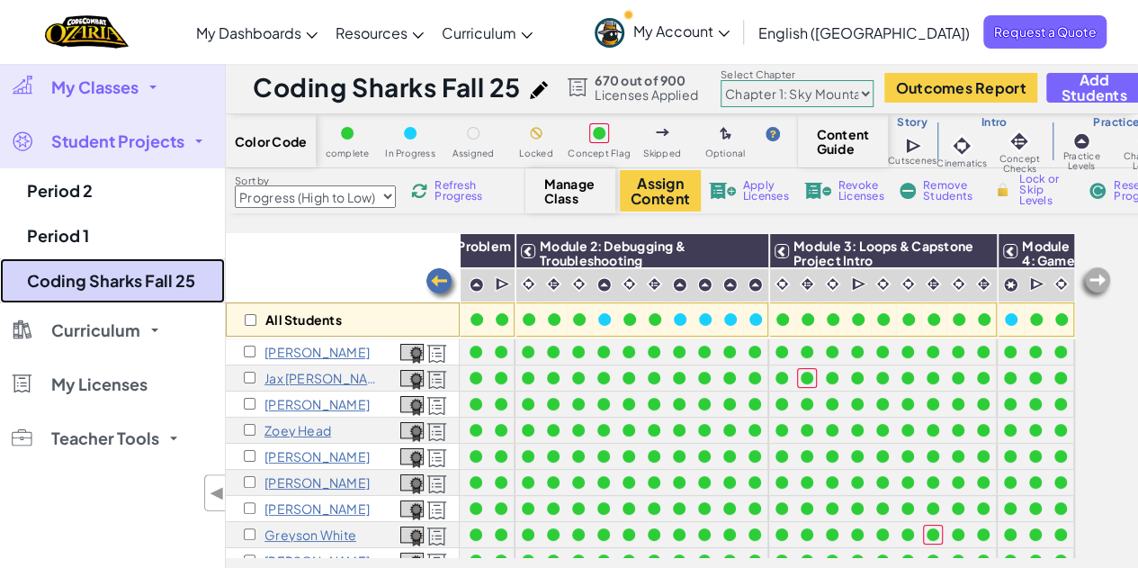
click at [93, 267] on link "Coding Sharks Fall 25" at bounding box center [112, 280] width 225 height 45
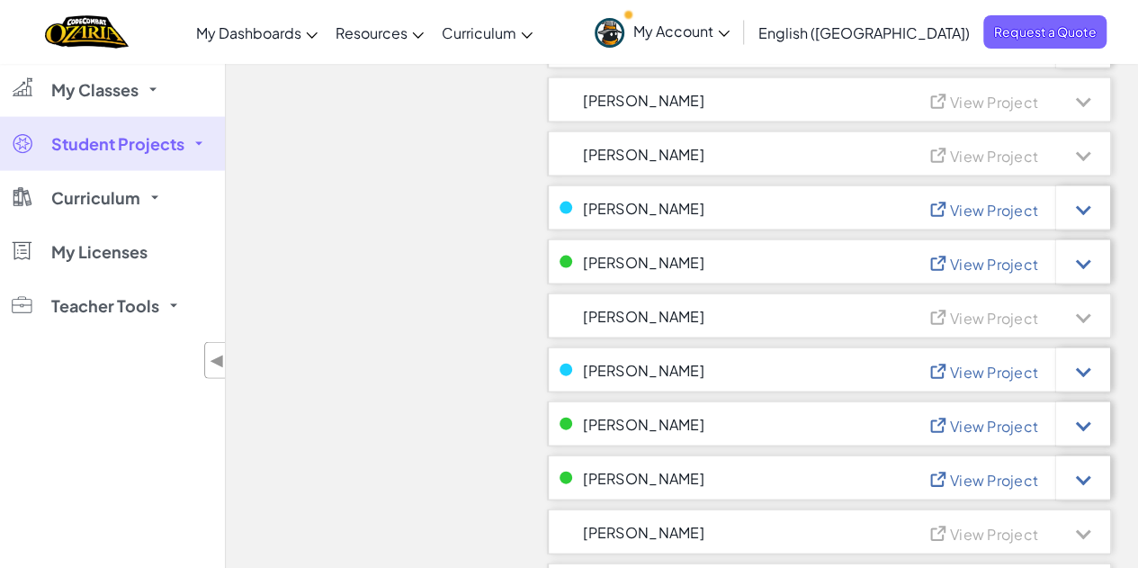
scroll to position [1775, 0]
click at [985, 423] on span "View Project" at bounding box center [994, 425] width 88 height 19
click at [961, 368] on span "View Project" at bounding box center [994, 371] width 88 height 19
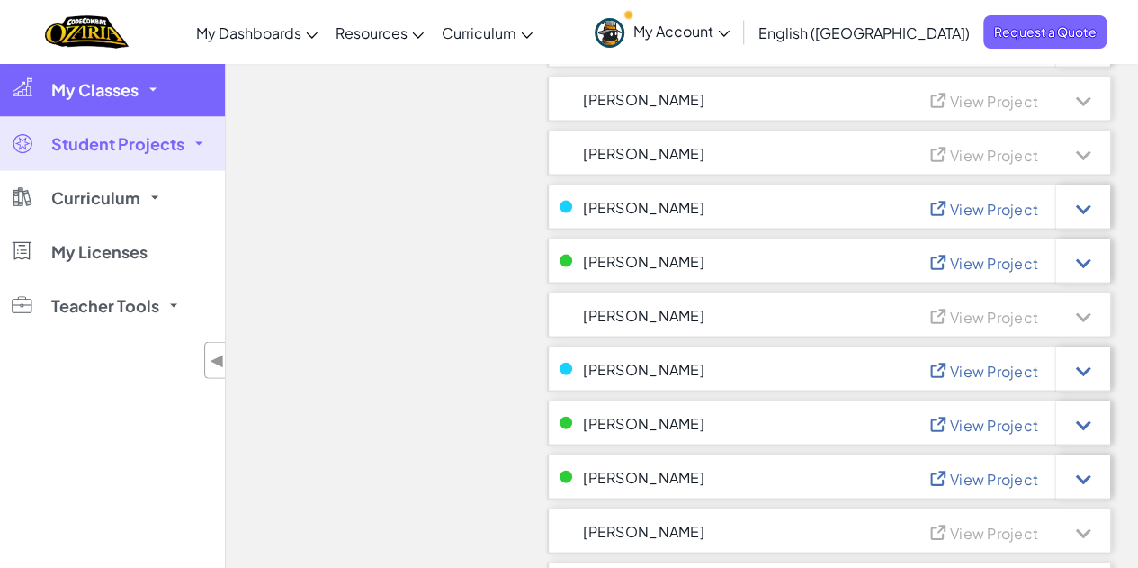
click at [103, 85] on span "My Classes" at bounding box center [94, 90] width 87 height 16
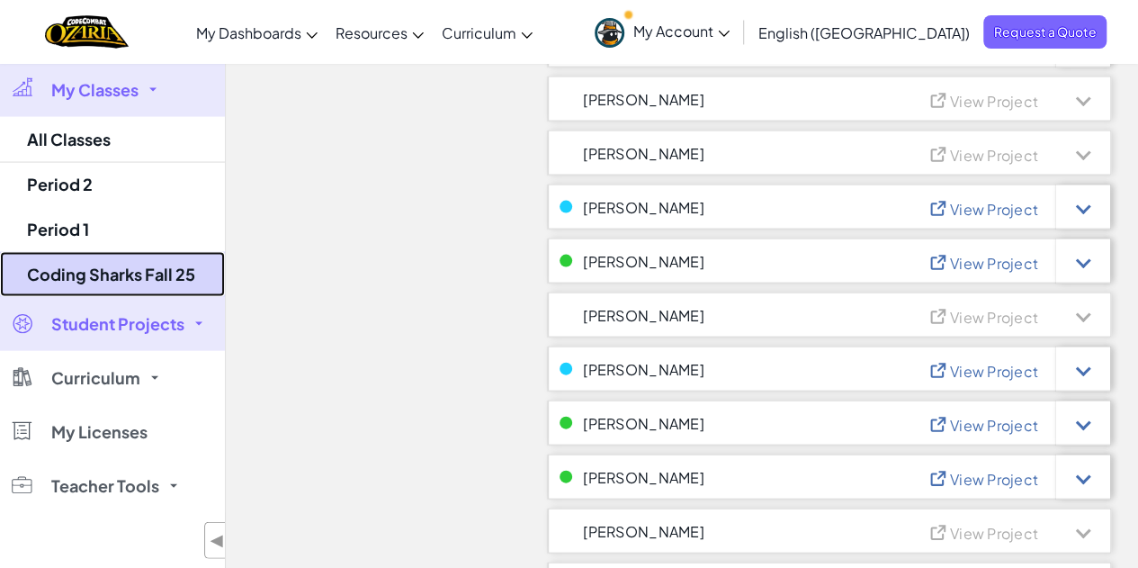
click at [144, 274] on link "Coding Sharks Fall 25" at bounding box center [112, 274] width 225 height 45
select select "Progress (High to Low)"
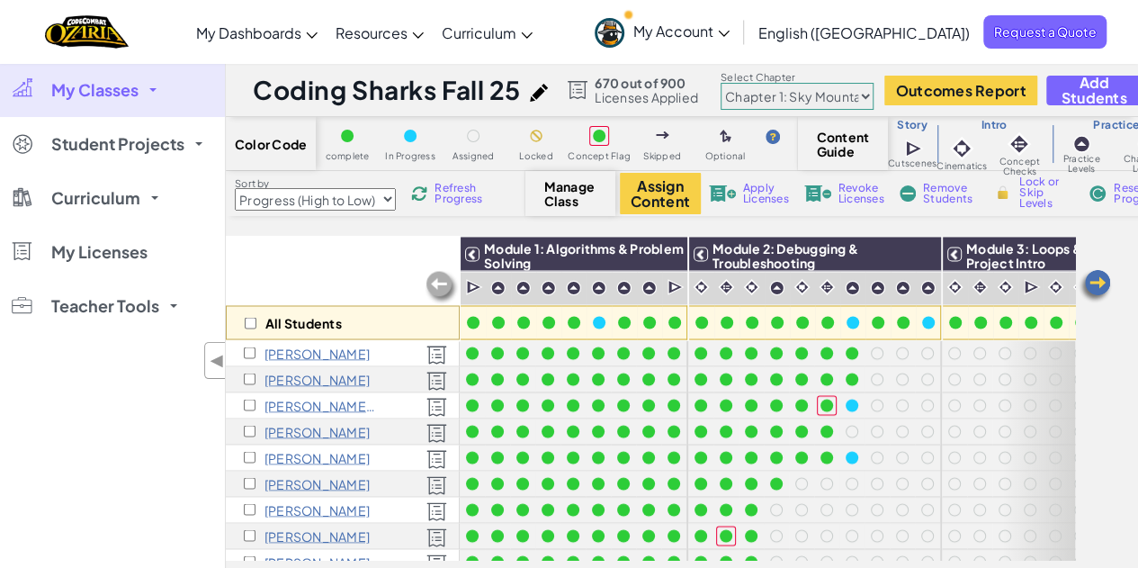
scroll to position [1569, 0]
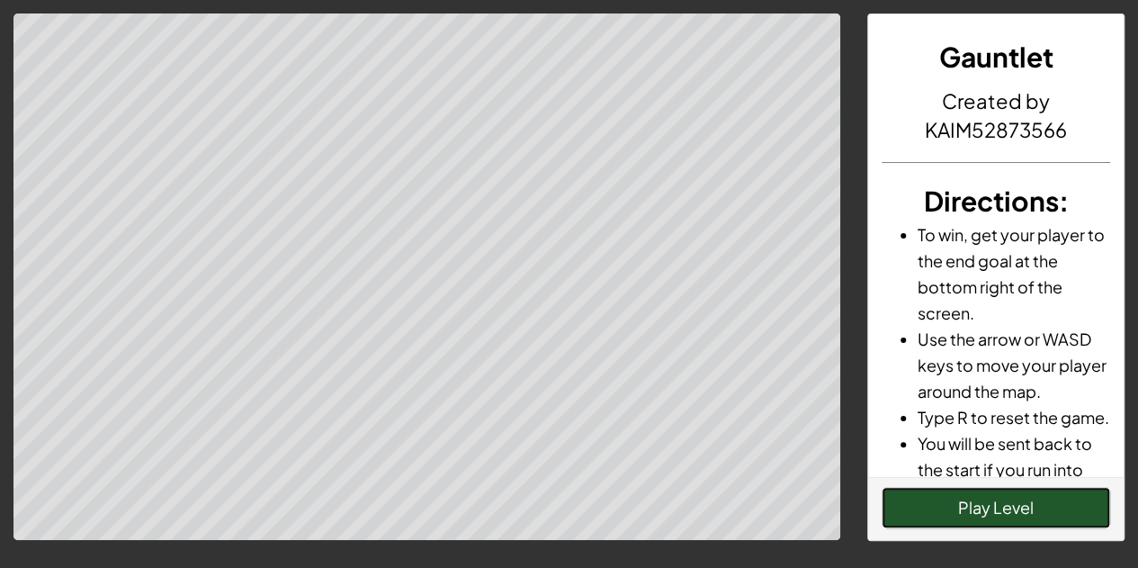
click at [985, 510] on button "Play Level" at bounding box center [995, 507] width 228 height 41
click at [943, 500] on button "Play Level" at bounding box center [995, 507] width 228 height 41
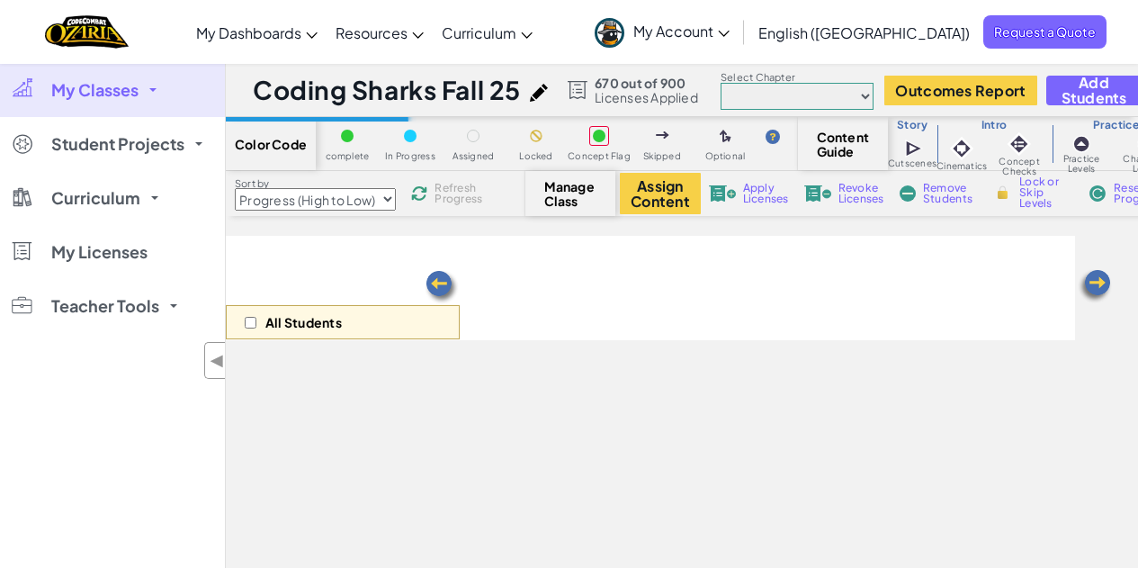
select select "Progress (High to Low)"
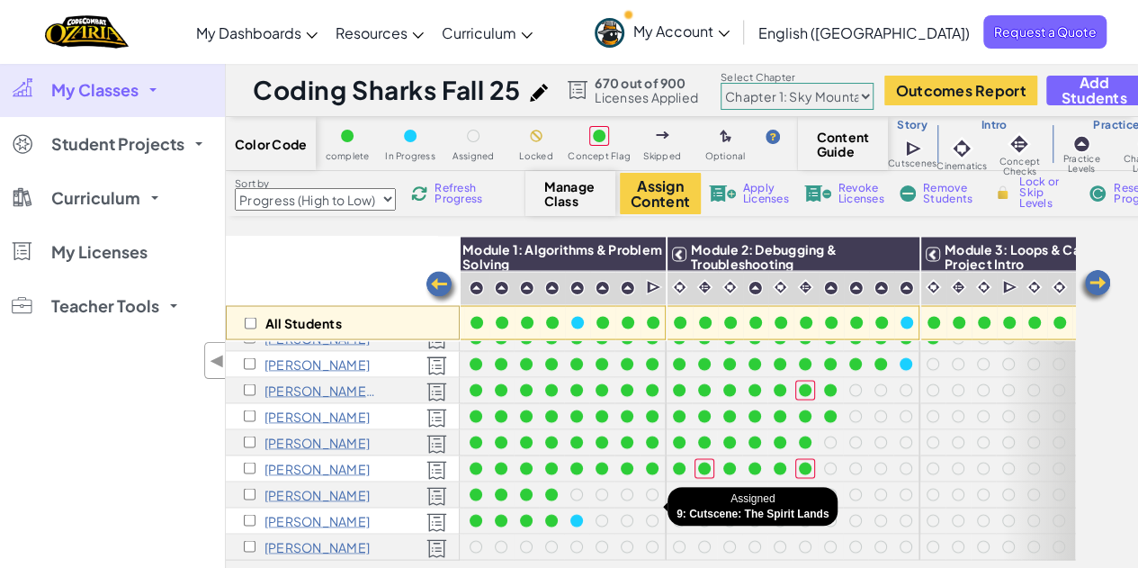
scroll to position [1569, 22]
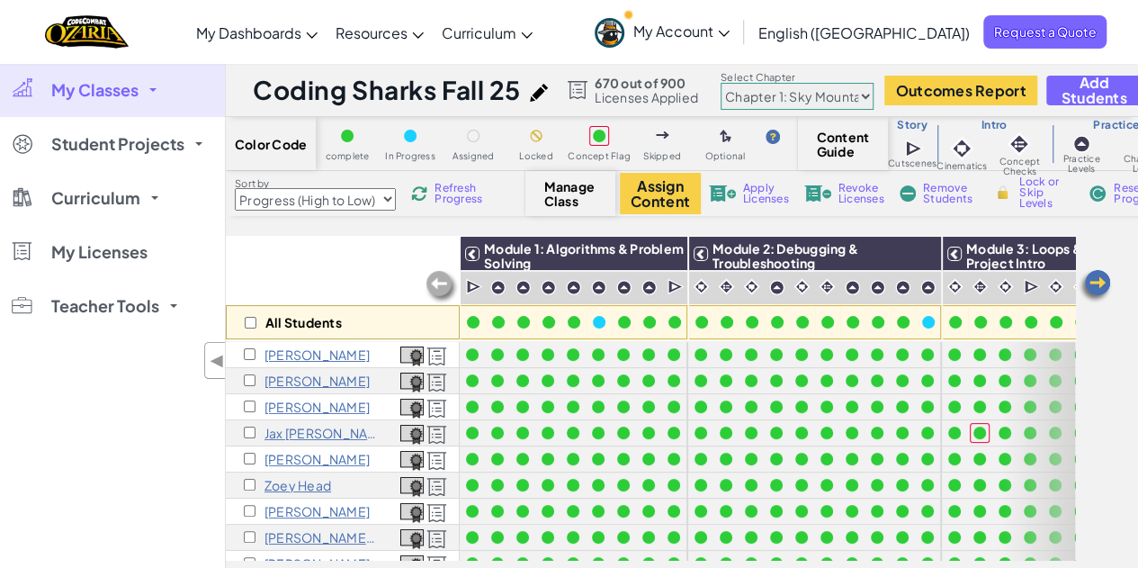
click at [352, 197] on select "Last Name first Name Progress (High to Low) Progress (Low to Hight)" at bounding box center [315, 199] width 161 height 22
select select "Progress (Low to Hight)"
click at [235, 188] on select "Last Name first Name Progress (High to Low) Progress (Low to Hight)" at bounding box center [315, 199] width 161 height 22
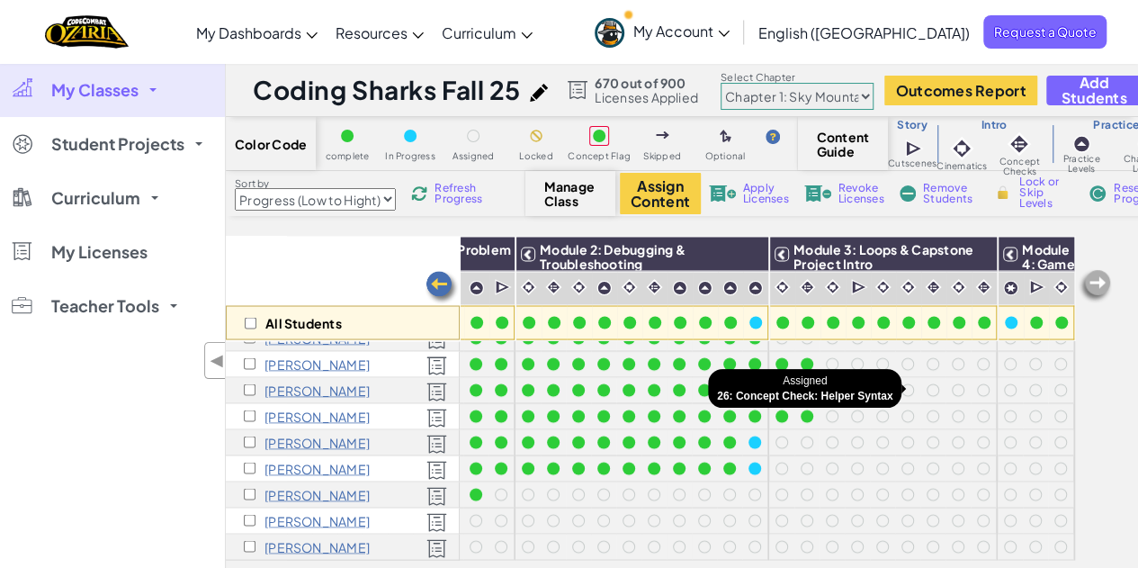
scroll to position [1569, 186]
